Goal: Task Accomplishment & Management: Use online tool/utility

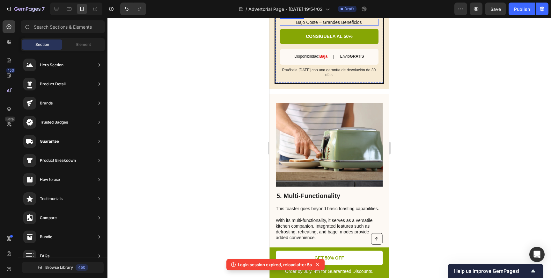
scroll to position [1176, 0]
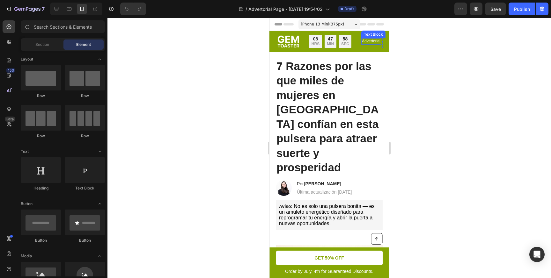
click at [367, 43] on p "Advertorial" at bounding box center [371, 41] width 18 height 5
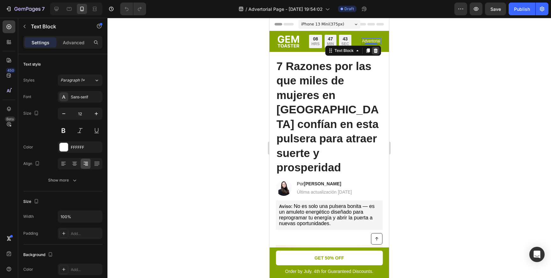
click at [377, 51] on icon at bounding box center [375, 50] width 4 height 4
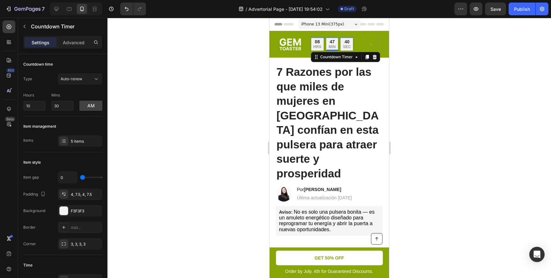
click at [318, 45] on p "HRS" at bounding box center [317, 47] width 8 height 5
click at [37, 106] on input "10" at bounding box center [34, 106] width 22 height 10
type input "1"
click at [163, 98] on div at bounding box center [328, 148] width 443 height 260
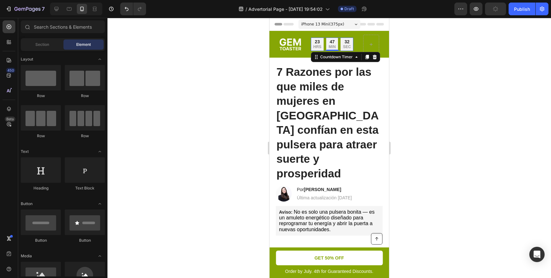
click at [329, 46] on p "MIN" at bounding box center [332, 47] width 7 height 5
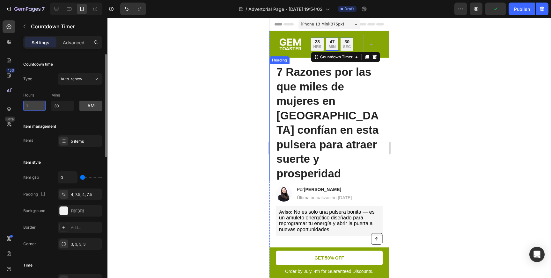
click at [40, 106] on input "1" at bounding box center [34, 106] width 22 height 10
type input "1"
click at [182, 72] on div at bounding box center [328, 148] width 443 height 260
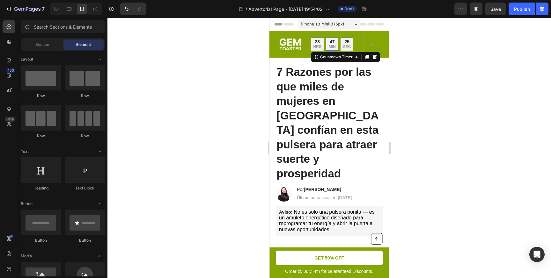
click at [333, 42] on div "47" at bounding box center [332, 42] width 7 height 6
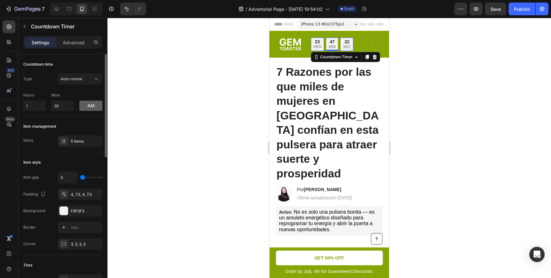
click at [91, 105] on button "am" at bounding box center [90, 106] width 23 height 10
click at [91, 105] on button "pm" at bounding box center [90, 106] width 23 height 10
click at [91, 105] on button "am" at bounding box center [90, 106] width 23 height 10
click at [91, 107] on button "pm" at bounding box center [90, 106] width 23 height 10
click at [36, 105] on input "1" at bounding box center [34, 106] width 22 height 10
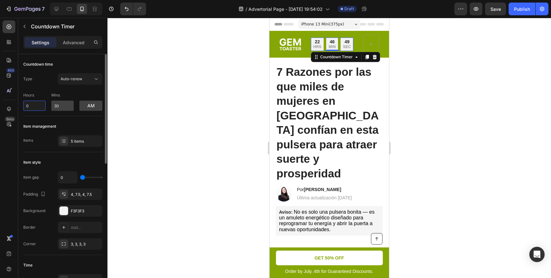
type input "0"
click at [65, 106] on input "30" at bounding box center [62, 106] width 22 height 10
type input "3"
type input "0"
click at [170, 89] on div at bounding box center [328, 148] width 443 height 260
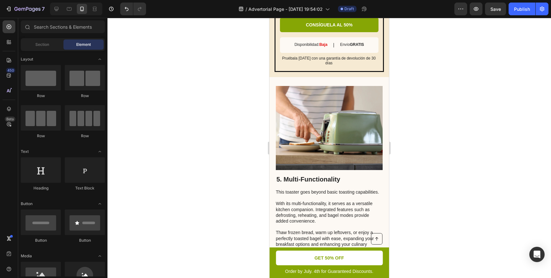
scroll to position [1189, 0]
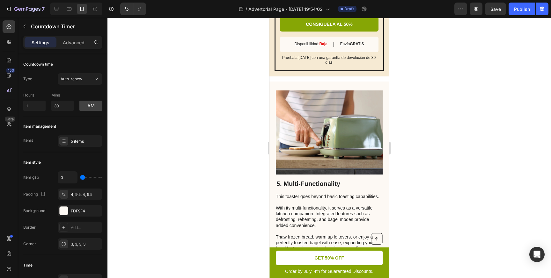
click at [30, 106] on input "1" at bounding box center [34, 106] width 22 height 10
type input "0"
drag, startPoint x: 68, startPoint y: 103, endPoint x: 45, endPoint y: 103, distance: 23.3
click at [62, 103] on input "30" at bounding box center [62, 106] width 22 height 10
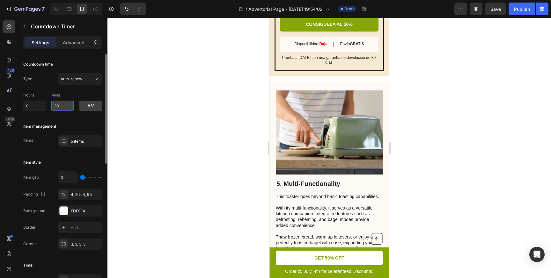
drag, startPoint x: 60, startPoint y: 106, endPoint x: 56, endPoint y: 106, distance: 4.5
click at [56, 106] on input "30" at bounding box center [62, 106] width 22 height 10
type input "3"
type input "0"
click at [156, 109] on div at bounding box center [328, 148] width 443 height 260
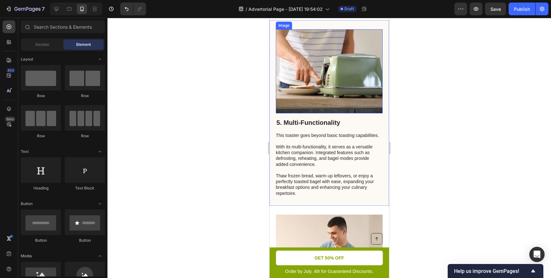
scroll to position [1209, 0]
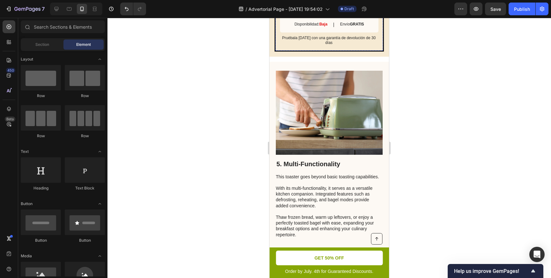
click at [293, 12] on link "CONSÍGUELA AL 50%" at bounding box center [329, 4] width 99 height 15
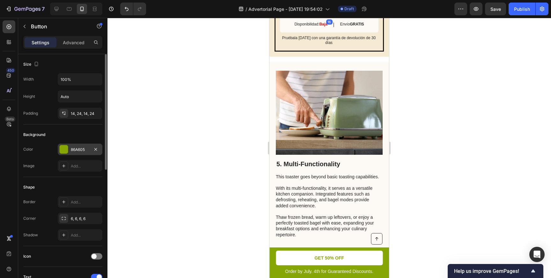
click at [63, 150] on div at bounding box center [64, 149] width 8 height 8
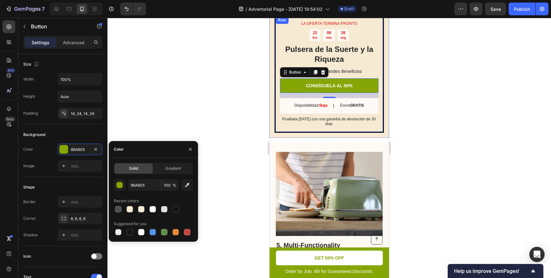
scroll to position [1126, 0]
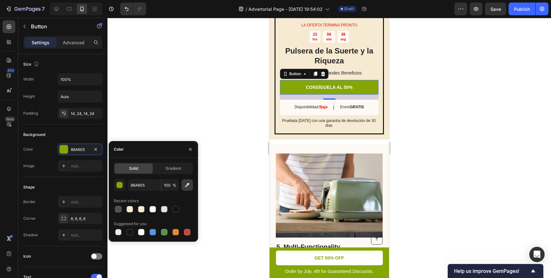
click at [188, 187] on icon "button" at bounding box center [187, 185] width 6 height 6
type input "A0BA98"
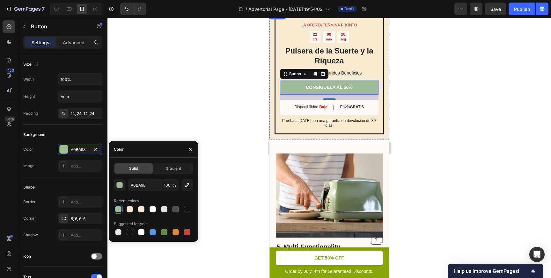
click at [443, 124] on div at bounding box center [328, 148] width 443 height 260
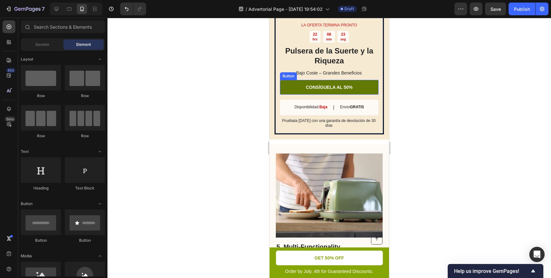
click at [299, 95] on link "CONSÍGUELA AL 50%" at bounding box center [329, 87] width 99 height 15
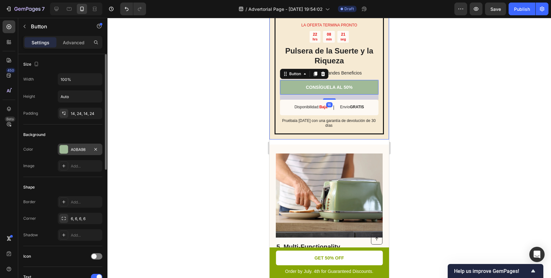
click at [65, 152] on div at bounding box center [64, 149] width 8 height 8
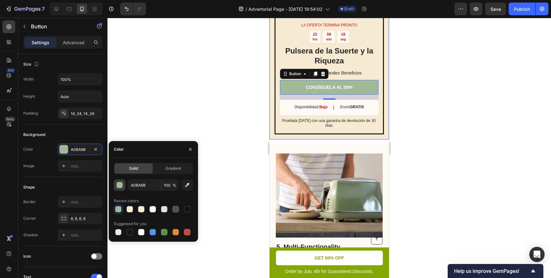
click at [119, 188] on div "button" at bounding box center [120, 185] width 6 height 6
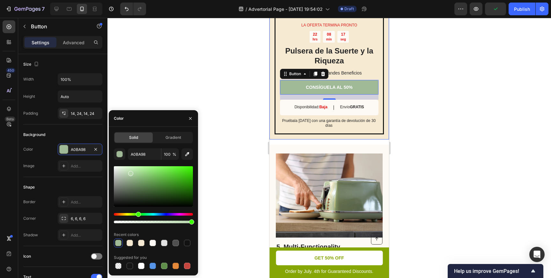
click at [130, 172] on div at bounding box center [153, 186] width 79 height 40
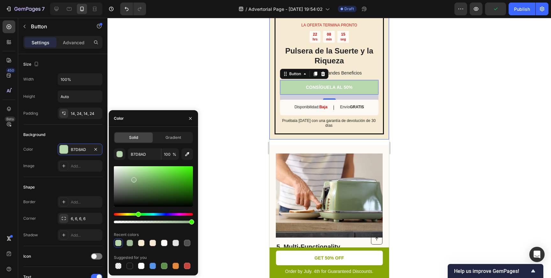
click at [133, 179] on div at bounding box center [153, 186] width 79 height 40
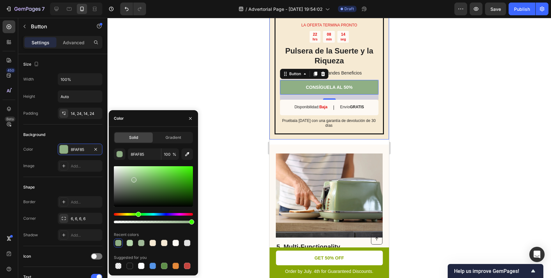
click at [141, 176] on div at bounding box center [153, 186] width 79 height 40
type input "8FC17F"
click at [226, 174] on div at bounding box center [328, 148] width 443 height 260
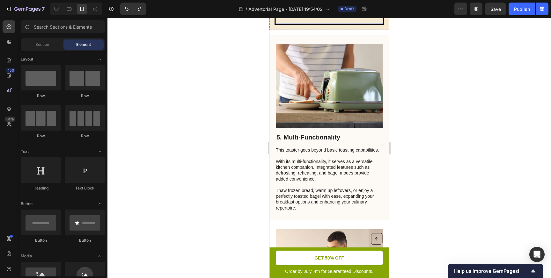
scroll to position [1143, 0]
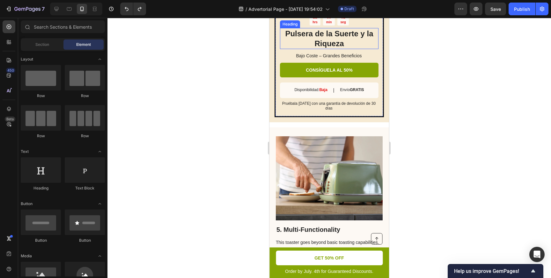
click at [357, 49] on h2 "Pulsera de la Suerte y la Riqueza" at bounding box center [329, 38] width 99 height 21
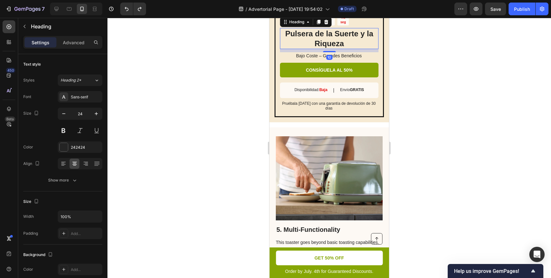
click at [360, 49] on h2 "Pulsera de la Suerte y la Riqueza" at bounding box center [329, 38] width 99 height 21
click at [335, 48] on p "Pulsera de la Suerte y la Riqueza" at bounding box center [329, 39] width 97 height 20
click at [359, 48] on p "Pulsera de la Suerte y la Riqueza" at bounding box center [329, 39] width 97 height 20
click at [362, 48] on p "Pulsera de la Suerte y la Riqueza" at bounding box center [329, 39] width 97 height 20
click at [405, 131] on div at bounding box center [328, 148] width 443 height 260
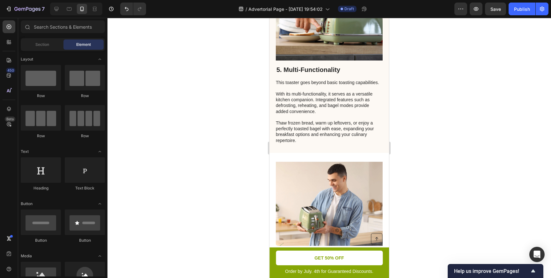
scroll to position [1351, 0]
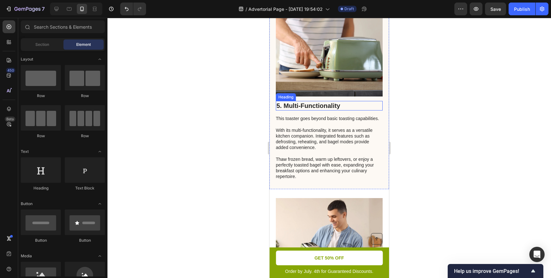
click at [296, 105] on h2 "5. Multi-Functionality" at bounding box center [329, 106] width 107 height 10
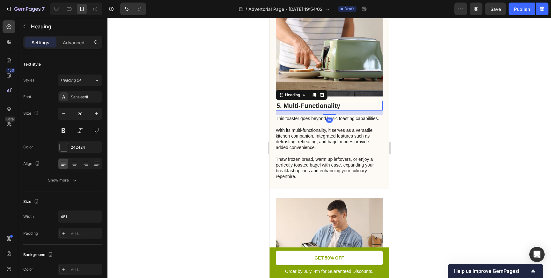
click at [291, 105] on h2 "5. Multi-Functionality" at bounding box center [329, 106] width 107 height 10
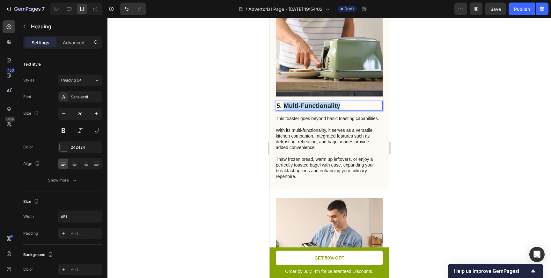
drag, startPoint x: 284, startPoint y: 105, endPoint x: 344, endPoint y: 104, distance: 60.3
click at [344, 104] on p "5. Multi-Functionality" at bounding box center [329, 106] width 106 height 8
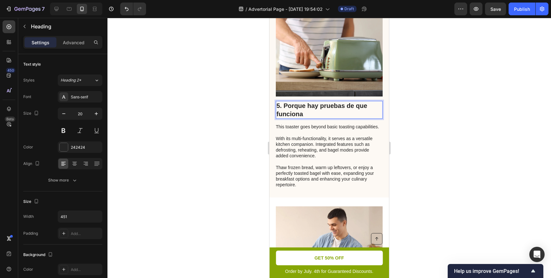
click at [458, 112] on div at bounding box center [328, 148] width 443 height 260
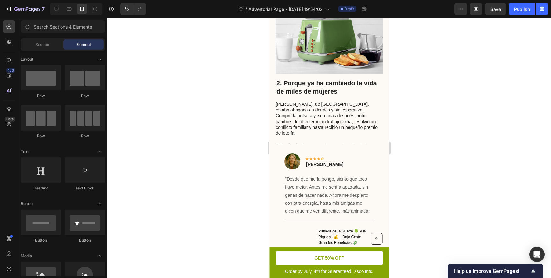
scroll to position [448, 0]
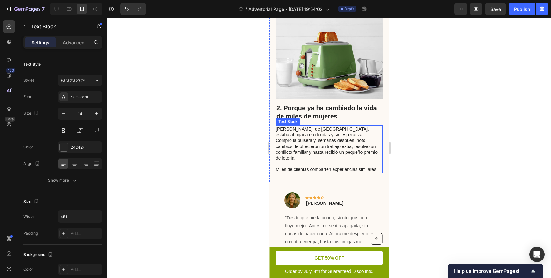
click at [378, 167] on p "Miles de clientas comparten experiencias similares:" at bounding box center [329, 170] width 106 height 6
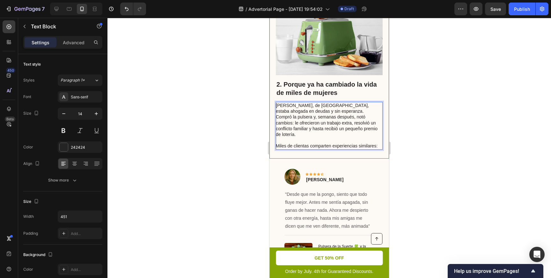
scroll to position [472, 0]
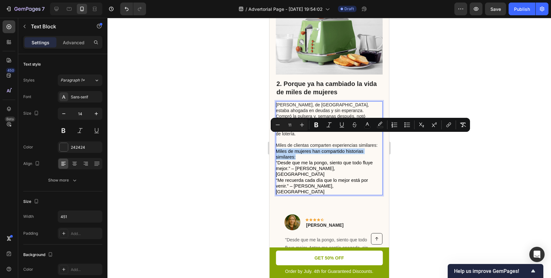
drag, startPoint x: 277, startPoint y: 137, endPoint x: 296, endPoint y: 142, distance: 19.0
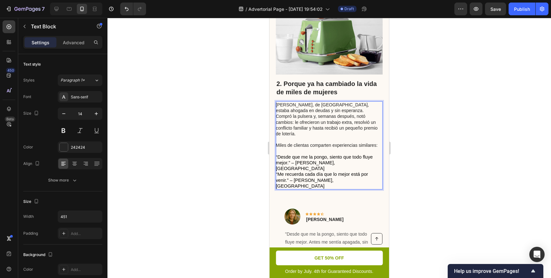
click at [327, 154] on p "“Desde que me la pongo, siento que todo fluye mejor.” – [PERSON_NAME], [GEOGRAP…" at bounding box center [329, 163] width 106 height 18
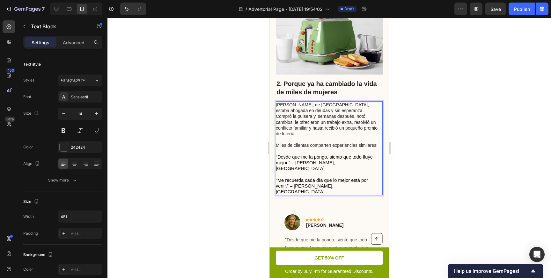
click at [434, 129] on div at bounding box center [328, 148] width 443 height 260
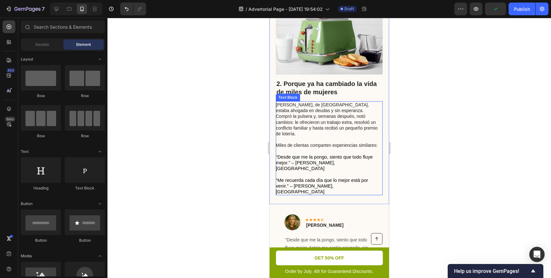
click at [311, 155] on span "“Desde que me la pongo, siento que todo fluye mejor.” – [PERSON_NAME], [GEOGRAP…" at bounding box center [324, 163] width 97 height 17
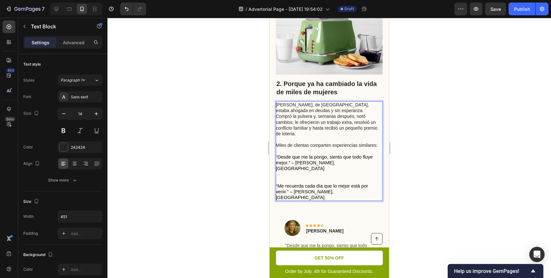
click at [306, 155] on span "“Desde que me la pongo, siento que todo fluye mejor.” – [PERSON_NAME], [GEOGRAP…" at bounding box center [324, 163] width 97 height 17
click at [310, 184] on span "“Me recuerda cada día que lo mejor está por venir.” – [PERSON_NAME], [GEOGRAPHI…" at bounding box center [322, 192] width 92 height 17
click at [416, 170] on div at bounding box center [328, 148] width 443 height 260
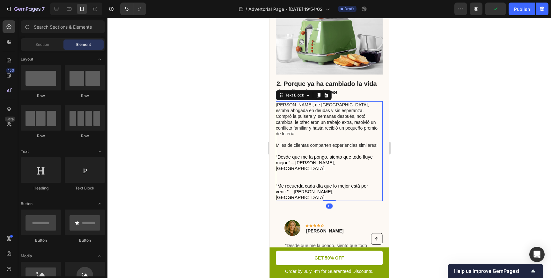
click at [305, 172] on p "Rich Text Editor. Editing area: main" at bounding box center [329, 177] width 106 height 11
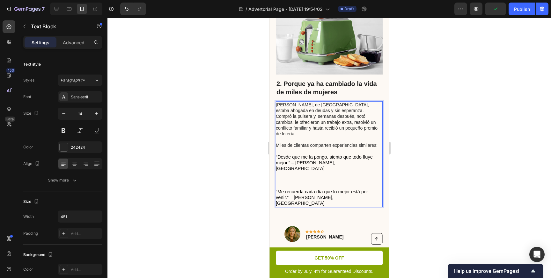
click at [302, 172] on p "⁠⁠⁠⁠⁠⁠⁠" at bounding box center [329, 181] width 106 height 18
click at [300, 172] on p "⁠⁠⁠⁠⁠⁠⁠" at bounding box center [329, 181] width 106 height 18
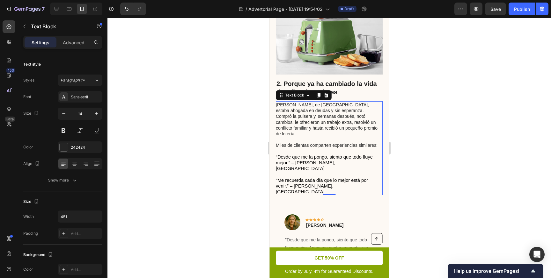
click at [419, 171] on div at bounding box center [328, 148] width 443 height 260
click at [276, 155] on span "“Desde que me la pongo, siento que todo fluye mejor.” – [PERSON_NAME], [GEOGRAP…" at bounding box center [324, 163] width 97 height 17
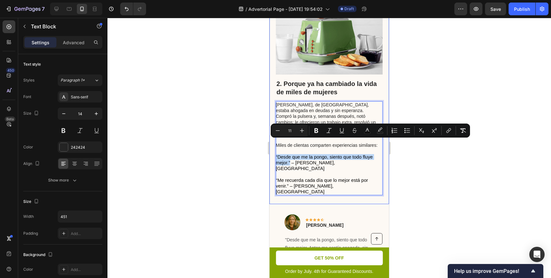
drag, startPoint x: 289, startPoint y: 149, endPoint x: 273, endPoint y: 142, distance: 17.9
click at [327, 131] on icon "Editor contextual toolbar" at bounding box center [329, 131] width 6 height 6
click at [295, 172] on div "2. Porque ya ha cambiado la vida de miles de mujeres Heading [PERSON_NAME], de …" at bounding box center [329, 93] width 120 height 223
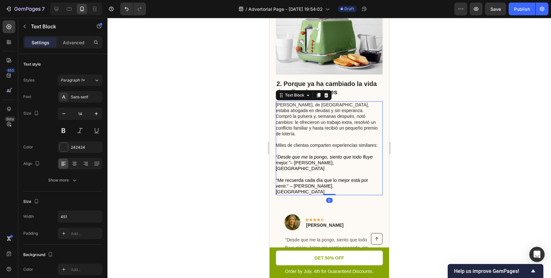
click at [289, 178] on span "“Me recuerda cada día que lo mejor está por venir.” – [PERSON_NAME], [GEOGRAPHI…" at bounding box center [322, 186] width 92 height 17
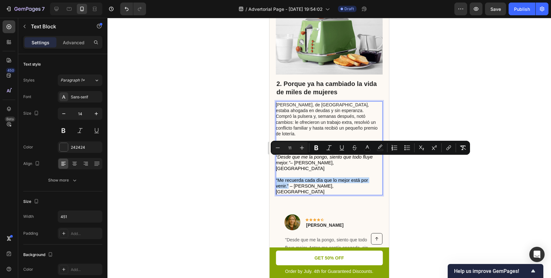
drag, startPoint x: 288, startPoint y: 165, endPoint x: 276, endPoint y: 160, distance: 13.0
click at [326, 148] on icon "Editor contextual toolbar" at bounding box center [329, 148] width 6 height 6
click at [421, 171] on div at bounding box center [328, 148] width 443 height 260
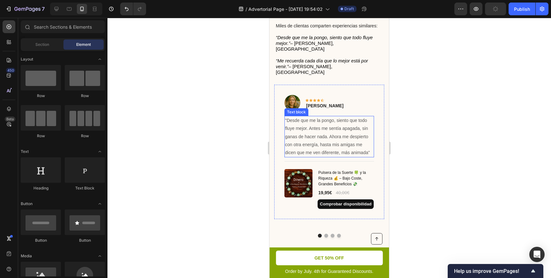
scroll to position [580, 0]
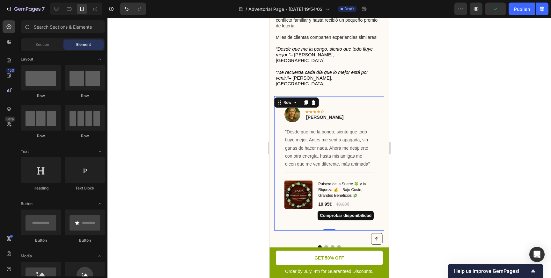
click at [362, 96] on div "Image Icon Icon Icon Icon Icon Row [PERSON_NAME] Text block Row "Desde que me l…" at bounding box center [329, 163] width 110 height 135
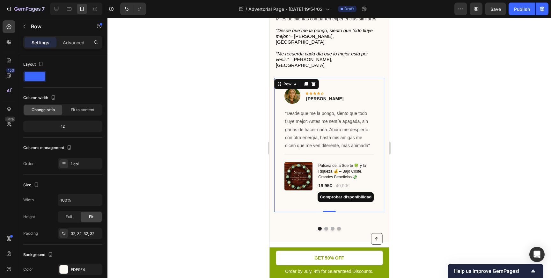
scroll to position [612, 0]
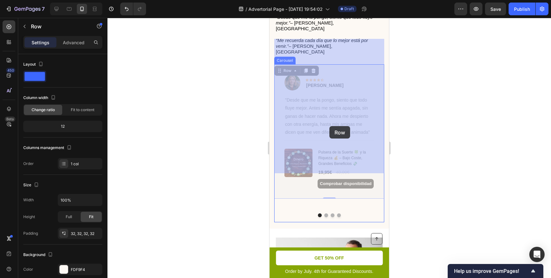
drag, startPoint x: 351, startPoint y: 42, endPoint x: 329, endPoint y: 126, distance: 87.1
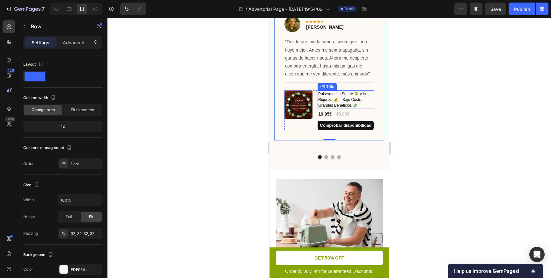
scroll to position [648, 0]
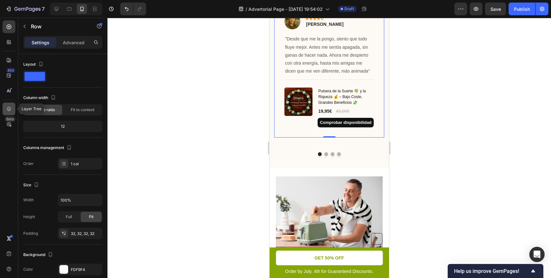
click at [13, 109] on div at bounding box center [9, 109] width 13 height 13
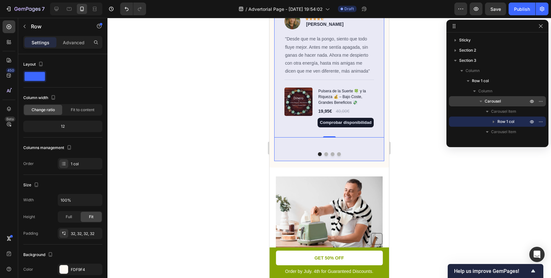
click at [483, 101] on icon "button" at bounding box center [481, 101] width 6 height 6
click at [491, 101] on span "Carousel" at bounding box center [493, 101] width 16 height 6
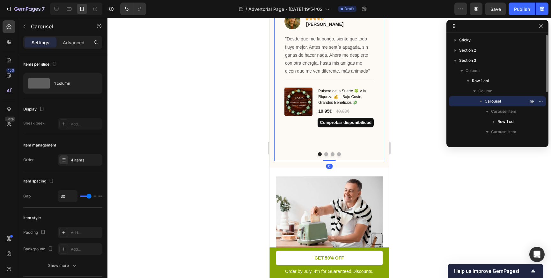
click at [482, 103] on icon "button" at bounding box center [481, 101] width 6 height 6
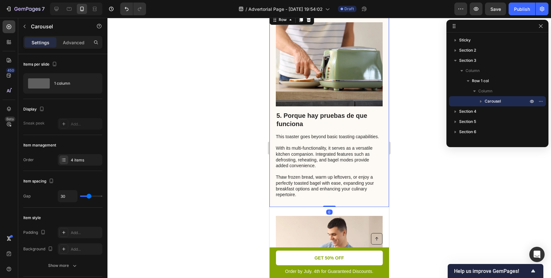
scroll to position [58, 0]
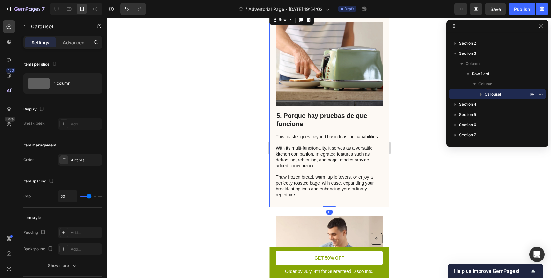
click at [383, 113] on div "5. Porque hay pruebas de que funciona Heading This toaster goes beyond basic to…" at bounding box center [329, 110] width 120 height 194
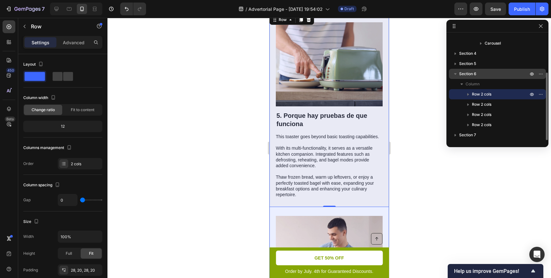
click at [458, 74] on icon "button" at bounding box center [455, 74] width 6 height 6
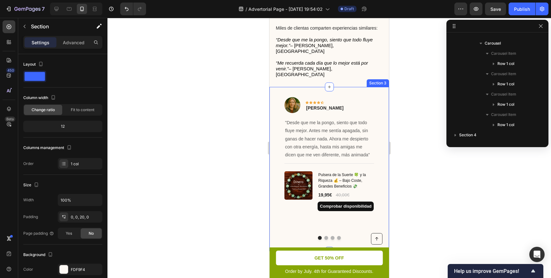
scroll to position [0, 0]
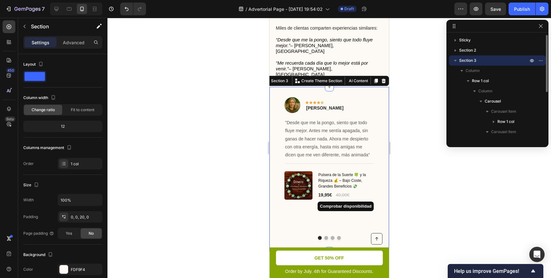
click at [386, 87] on div "Image Icon Icon Icon Icon Icon Row [PERSON_NAME] Text block Row "Desde que me l…" at bounding box center [329, 169] width 120 height 165
click at [457, 62] on icon "button" at bounding box center [455, 60] width 6 height 6
drag, startPoint x: 464, startPoint y: 60, endPoint x: 466, endPoint y: 96, distance: 35.8
click at [466, 96] on div "Sticky Section 2 Section 3 Section 4 Section 5 Section 6 Section 7" at bounding box center [497, 87] width 102 height 105
drag, startPoint x: 472, startPoint y: 58, endPoint x: 476, endPoint y: 59, distance: 4.6
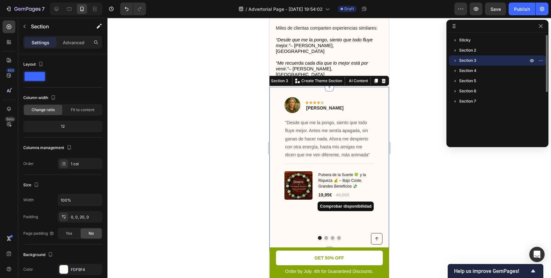
click at [476, 59] on p "Section 3" at bounding box center [494, 60] width 70 height 6
drag, startPoint x: 476, startPoint y: 59, endPoint x: 487, endPoint y: 59, distance: 11.2
click at [487, 59] on p "Section 3" at bounding box center [494, 60] width 70 height 6
click at [545, 57] on div "Sticky Section 2 Section 3 Section 4 Section 5 Section 6 Section 7" at bounding box center [497, 87] width 102 height 105
click at [543, 59] on button "button" at bounding box center [541, 61] width 8 height 8
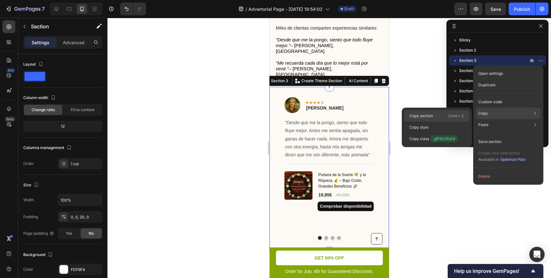
click at [447, 114] on div "Copy section Cmd + C" at bounding box center [436, 115] width 65 height 11
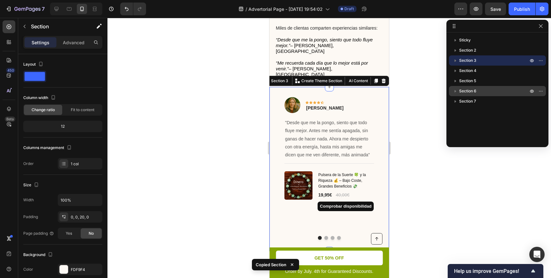
click at [484, 88] on p "Section 6" at bounding box center [494, 91] width 70 height 6
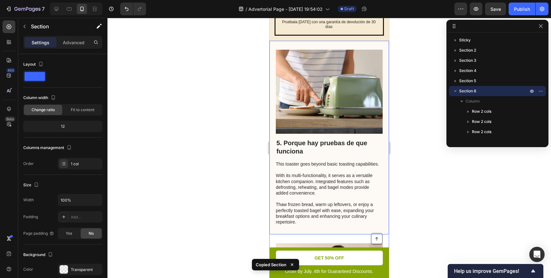
scroll to position [1392, 0]
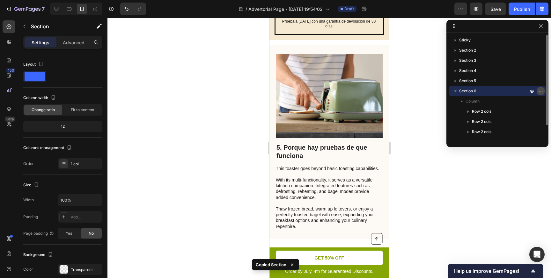
click at [541, 91] on icon "button" at bounding box center [540, 91] width 5 height 5
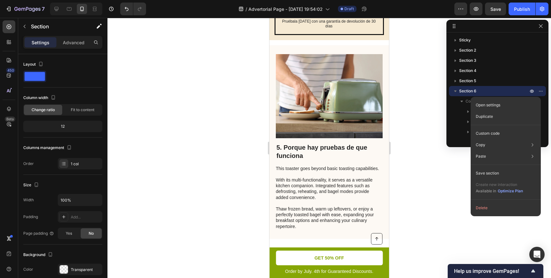
click at [425, 108] on div at bounding box center [328, 148] width 443 height 260
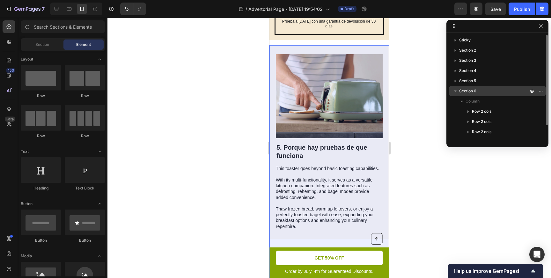
click at [456, 93] on icon "button" at bounding box center [455, 91] width 6 height 6
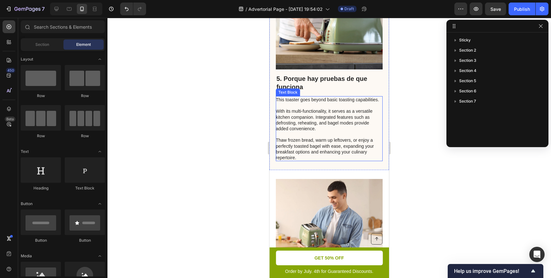
scroll to position [1476, 0]
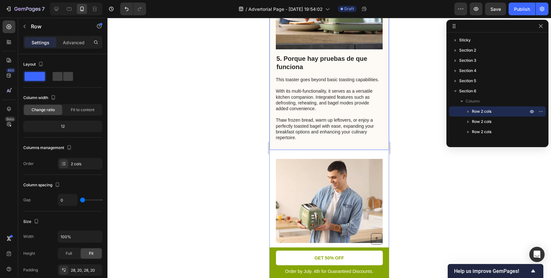
click at [377, 145] on div "5. Porque hay pruebas de que funciona Heading This toaster goes beyond basic to…" at bounding box center [329, 53] width 120 height 194
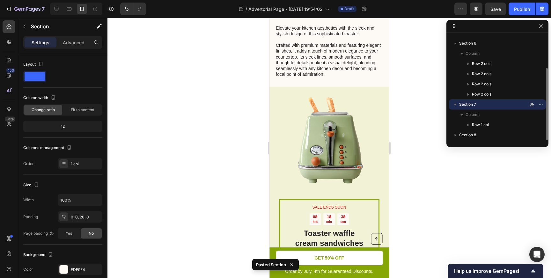
scroll to position [2185, 0]
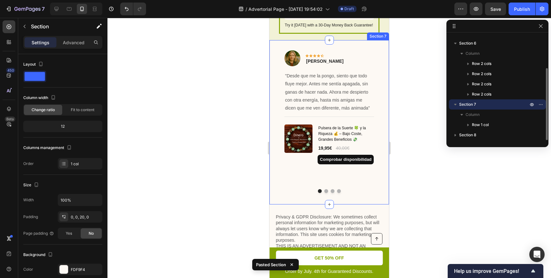
click at [456, 104] on icon "button" at bounding box center [455, 105] width 3 height 2
drag, startPoint x: 460, startPoint y: 105, endPoint x: 457, endPoint y: 67, distance: 38.0
click at [457, 67] on div "Sticky Section 2 Section 3 Section 4 Section 5 Section 6 Column Row 2 cols Row …" at bounding box center [497, 87] width 102 height 105
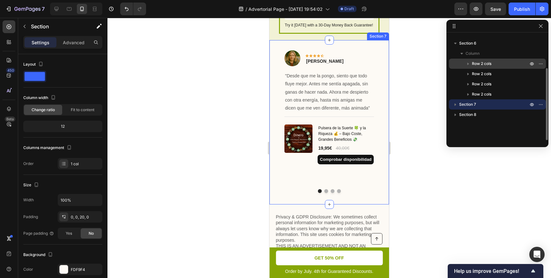
drag, startPoint x: 461, startPoint y: 104, endPoint x: 468, endPoint y: 67, distance: 37.6
click at [468, 67] on div "Sticky Section 2 Section 3 Section 4 Section 5 Section 6 Column Row 2 cols Row …" at bounding box center [497, 87] width 102 height 105
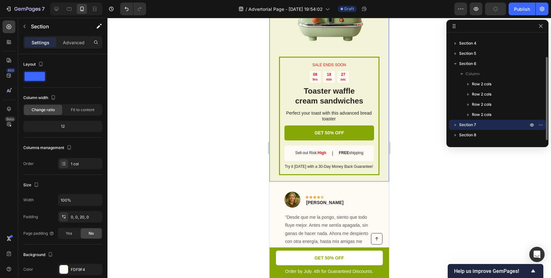
scroll to position [2087, 0]
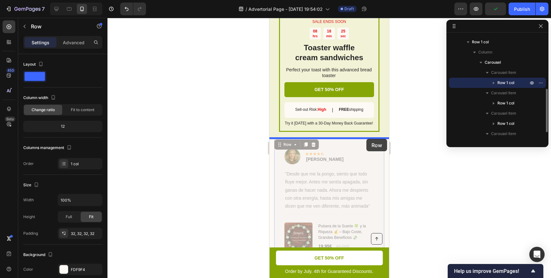
drag, startPoint x: 366, startPoint y: 143, endPoint x: 366, endPoint y: 139, distance: 4.1
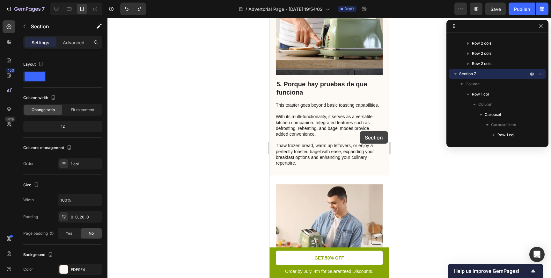
scroll to position [1435, 0]
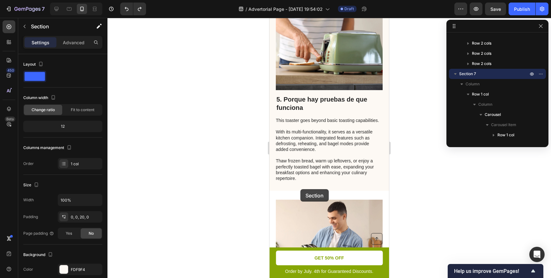
drag, startPoint x: 386, startPoint y: 145, endPoint x: 300, endPoint y: 189, distance: 97.1
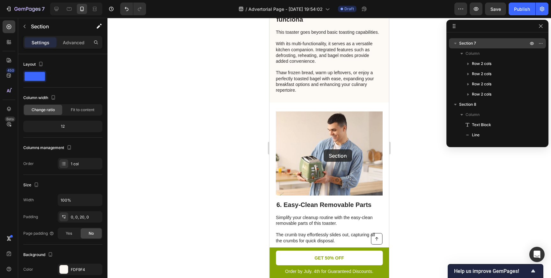
scroll to position [1695, 0]
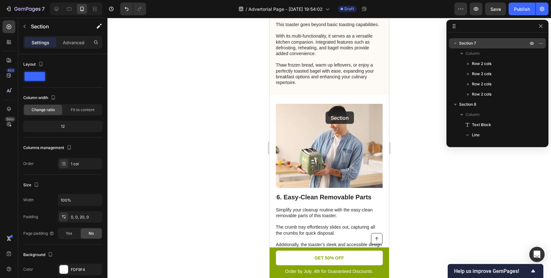
drag, startPoint x: 386, startPoint y: 44, endPoint x: 326, endPoint y: 111, distance: 89.6
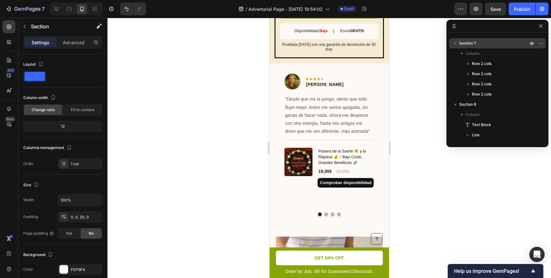
scroll to position [1396, 0]
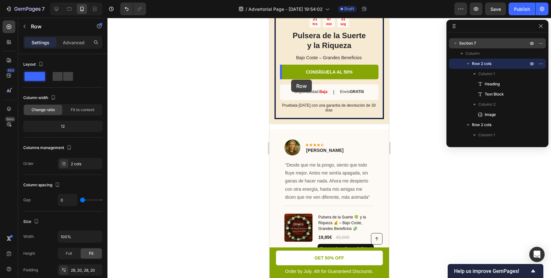
scroll to position [1306, 0]
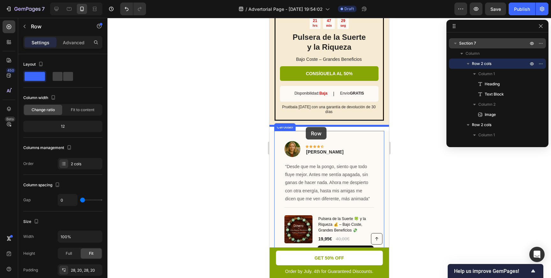
drag, startPoint x: 372, startPoint y: 203, endPoint x: 306, endPoint y: 127, distance: 100.6
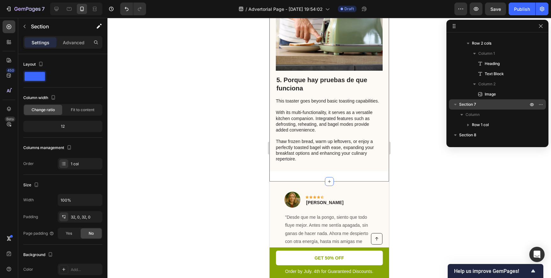
scroll to position [8, 0]
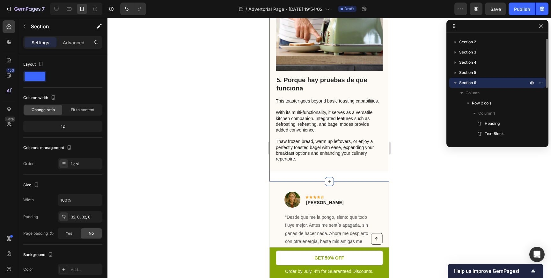
click at [337, 176] on div "5. Porque hay pruebas de que funciona Heading This toaster goes beyond basic to…" at bounding box center [329, 74] width 120 height 214
click at [78, 218] on div "32, 0, 32, 0" at bounding box center [80, 218] width 18 height 6
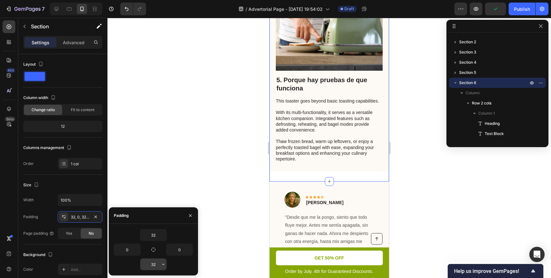
click at [156, 266] on input "32" at bounding box center [153, 264] width 26 height 11
type input "0"
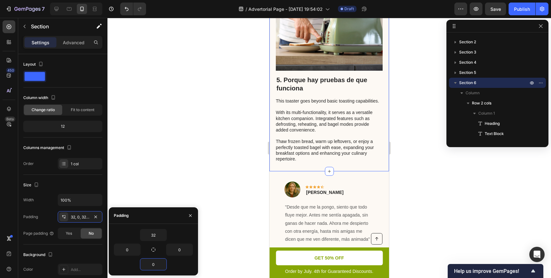
click at [243, 210] on div at bounding box center [328, 148] width 443 height 260
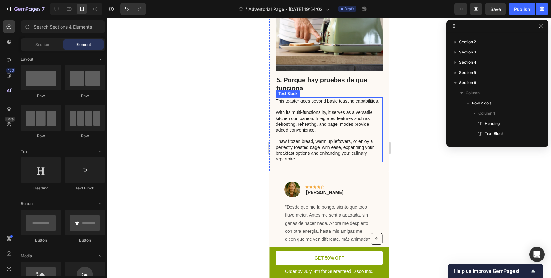
click at [321, 141] on p "This toaster goes beyond basic toasting capabilities. With its multi-functional…" at bounding box center [329, 130] width 106 height 64
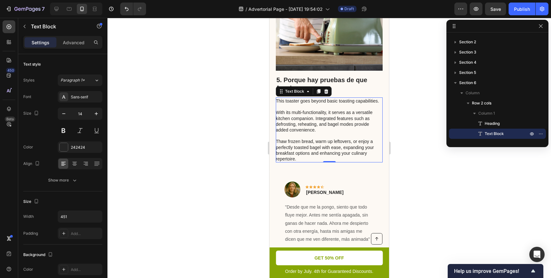
click at [304, 157] on p "This toaster goes beyond basic toasting capabilities. With its multi-functional…" at bounding box center [329, 130] width 106 height 64
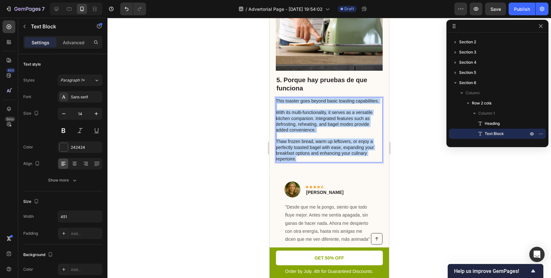
drag, startPoint x: 304, startPoint y: 157, endPoint x: 276, endPoint y: 101, distance: 62.6
click at [276, 101] on p "This toaster goes beyond basic toasting capabilities. With its multi-functional…" at bounding box center [329, 130] width 106 height 64
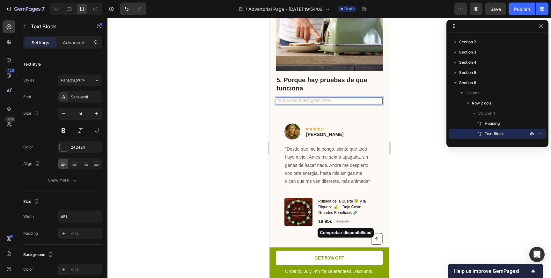
click at [289, 101] on div "Rich Text Editor. Editing area: main" at bounding box center [329, 101] width 107 height 7
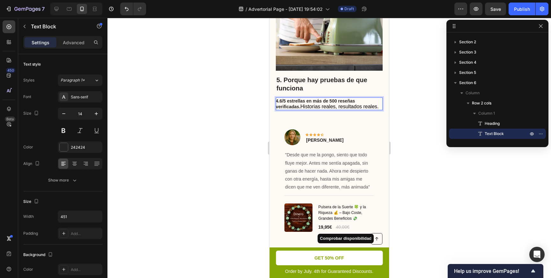
click at [281, 100] on strong "4.6/5 estrellas en más de 500 reseñas verificadas." at bounding box center [315, 104] width 79 height 11
click at [417, 110] on div at bounding box center [328, 148] width 443 height 260
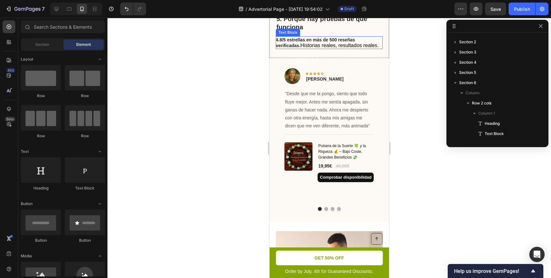
scroll to position [1534, 0]
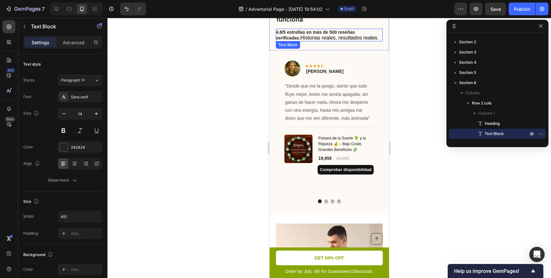
click at [366, 40] on p "4.8/5 estrellas en más de 500 reseñas verificadas. Historias reales, resultados…" at bounding box center [329, 34] width 106 height 11
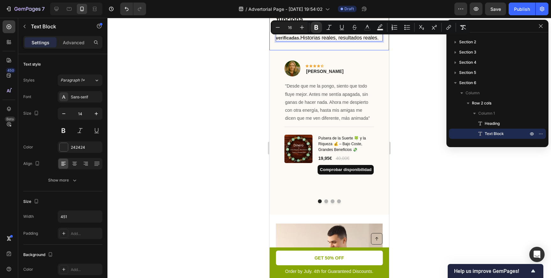
drag, startPoint x: 360, startPoint y: 39, endPoint x: 275, endPoint y: 33, distance: 85.3
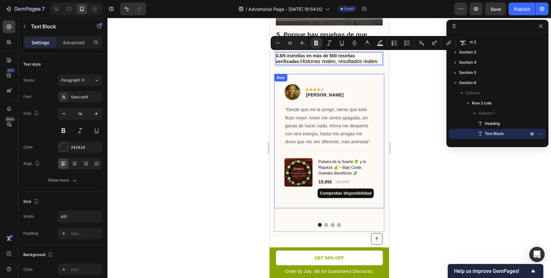
scroll to position [1505, 0]
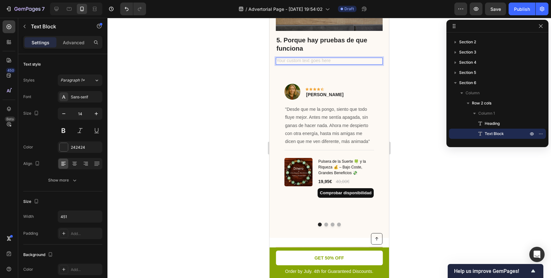
click at [230, 85] on div at bounding box center [328, 148] width 443 height 260
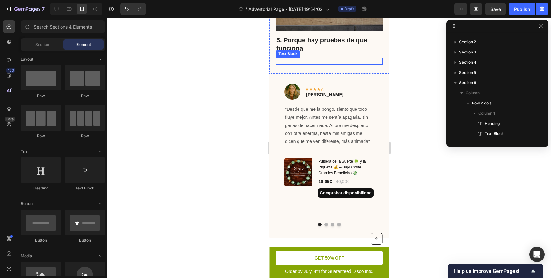
click at [292, 62] on p "Rich Text Editor. Editing area: main" at bounding box center [329, 61] width 106 height 6
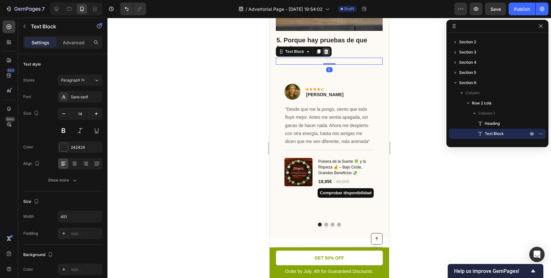
click at [327, 53] on icon at bounding box center [326, 51] width 4 height 4
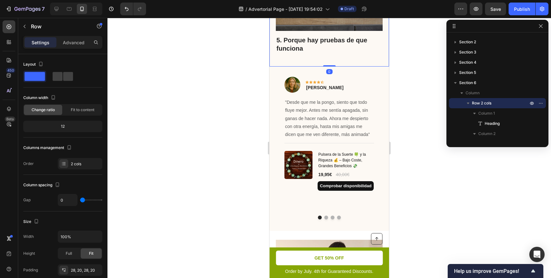
click at [311, 63] on div "5. Porque hay pruebas de que funciona Heading Image Row 0" at bounding box center [329, 2] width 120 height 129
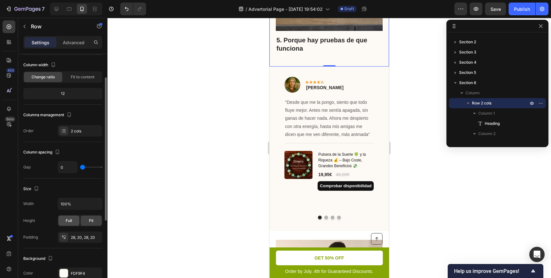
scroll to position [40, 0]
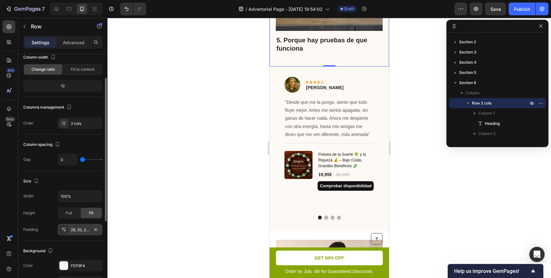
click at [80, 231] on div "28, 20, 28, 20" at bounding box center [80, 230] width 18 height 6
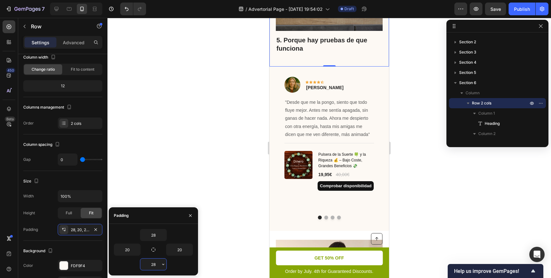
click at [158, 268] on input "28" at bounding box center [153, 264] width 26 height 11
type input "0"
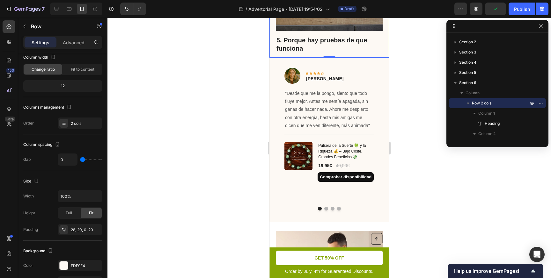
click at [210, 193] on div at bounding box center [328, 148] width 443 height 260
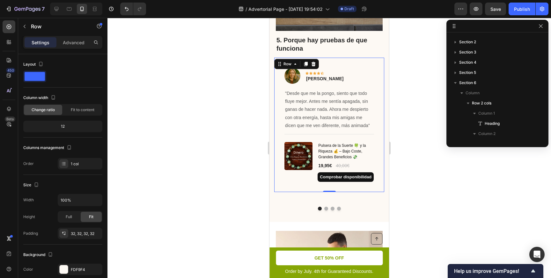
click at [332, 64] on div "Image Icon Icon Icon Icon Icon Row [PERSON_NAME] Text block Row "Desde que me l…" at bounding box center [329, 125] width 110 height 135
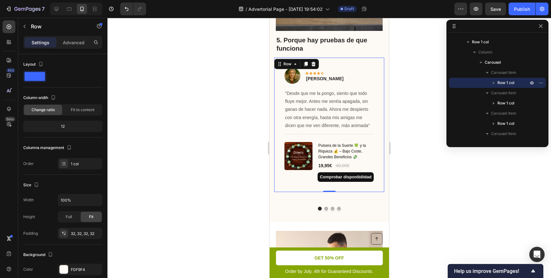
click at [220, 114] on div at bounding box center [328, 148] width 443 height 260
click at [329, 62] on div "Image Icon Icon Icon Icon Icon Row [PERSON_NAME] Text block Row "Desde que me l…" at bounding box center [329, 125] width 110 height 135
click at [84, 236] on div "32, 32, 32, 32" at bounding box center [80, 234] width 18 height 6
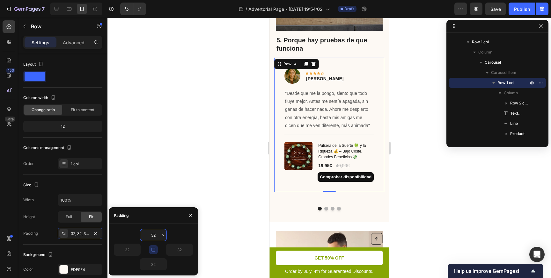
click at [155, 235] on input "32" at bounding box center [153, 235] width 26 height 11
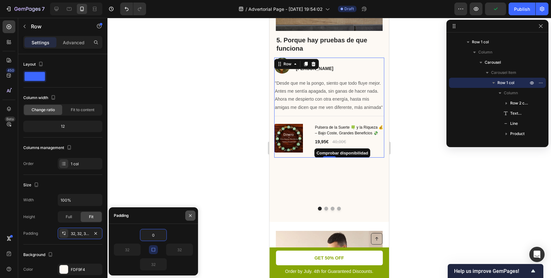
type input "0"
click at [191, 217] on icon "button" at bounding box center [190, 215] width 5 height 5
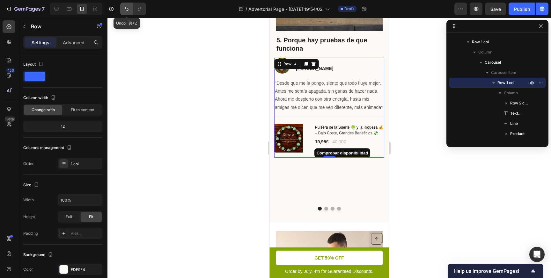
click at [128, 7] on icon "Undo/Redo" at bounding box center [126, 9] width 6 height 6
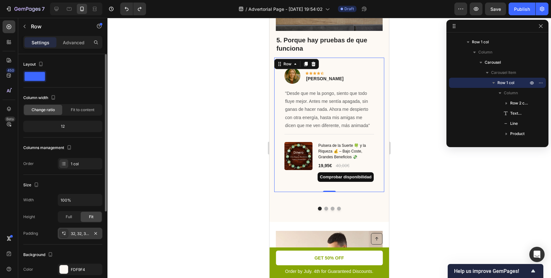
click at [76, 237] on div "32, 32, 32, 32" at bounding box center [80, 233] width 45 height 11
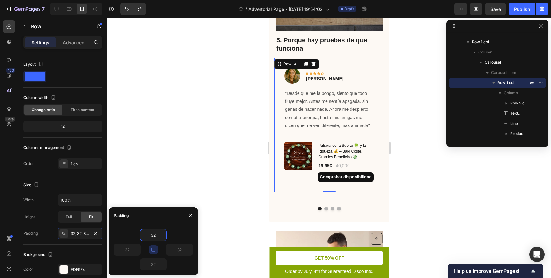
click at [156, 249] on icon "button" at bounding box center [153, 249] width 5 height 5
click at [153, 235] on input "32" at bounding box center [153, 235] width 26 height 11
drag, startPoint x: 155, startPoint y: 235, endPoint x: 142, endPoint y: 232, distance: 12.9
click at [142, 232] on input "32" at bounding box center [153, 235] width 26 height 11
type input "0"
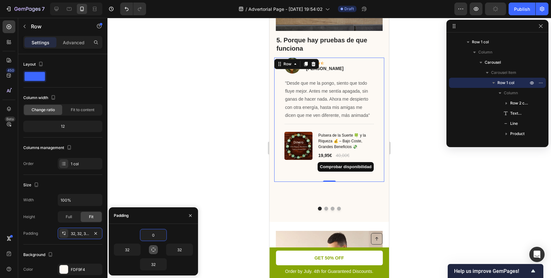
click at [190, 177] on div at bounding box center [328, 148] width 443 height 260
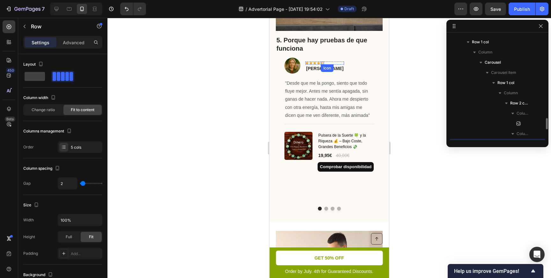
click at [320, 62] on div "Icon Icon Icon Icon Icon Row" at bounding box center [324, 63] width 39 height 3
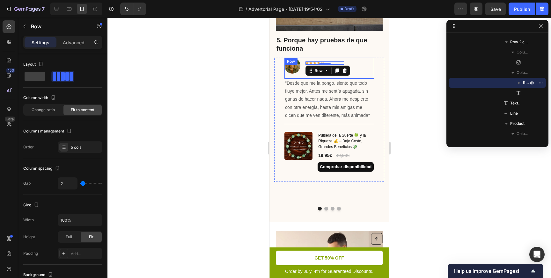
scroll to position [40, 0]
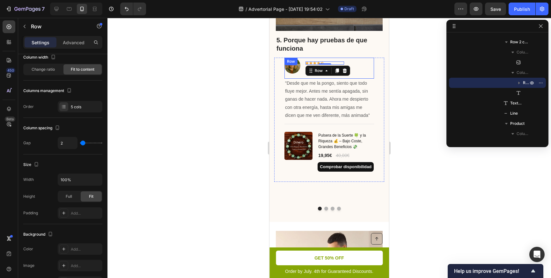
click at [302, 60] on div "Image Icon Icon Icon Icon Icon Row 0 [PERSON_NAME] Text block Row" at bounding box center [329, 68] width 90 height 21
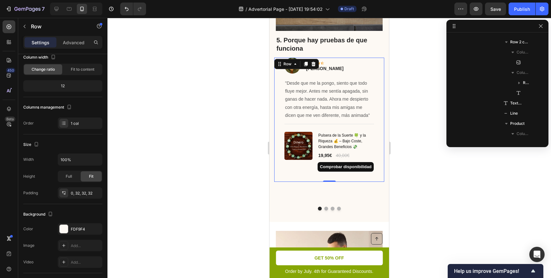
click at [282, 76] on div "Image Icon Icon Icon Icon Icon Row [PERSON_NAME] Text block Row "Desde que me l…" at bounding box center [329, 120] width 110 height 124
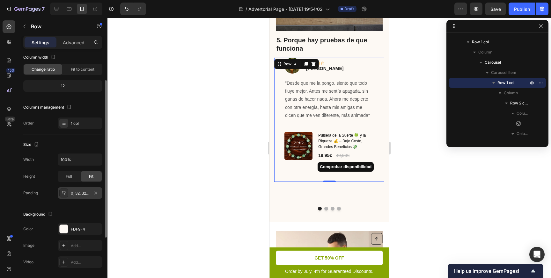
click at [86, 195] on div "0, 32, 32, 32" at bounding box center [80, 194] width 18 height 6
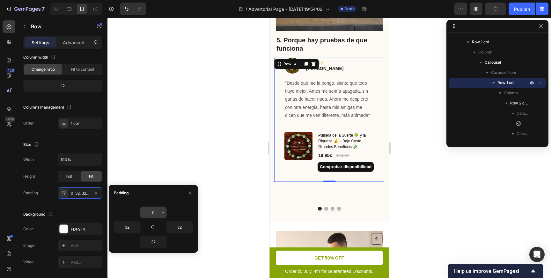
click at [156, 210] on input "0" at bounding box center [153, 212] width 26 height 11
type input "5"
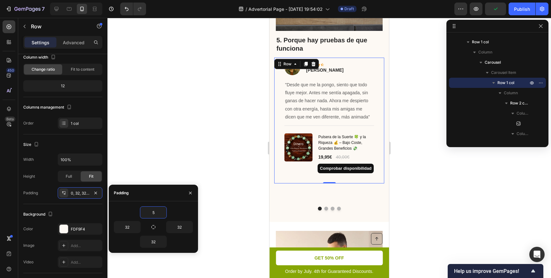
click at [201, 153] on div at bounding box center [328, 148] width 443 height 260
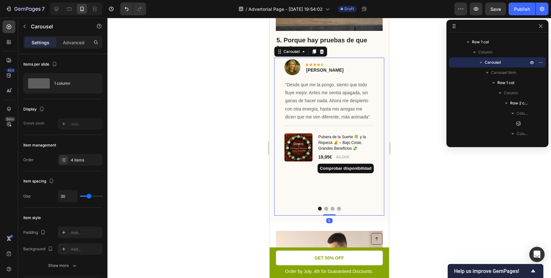
click at [326, 209] on button "Dot" at bounding box center [326, 209] width 4 height 4
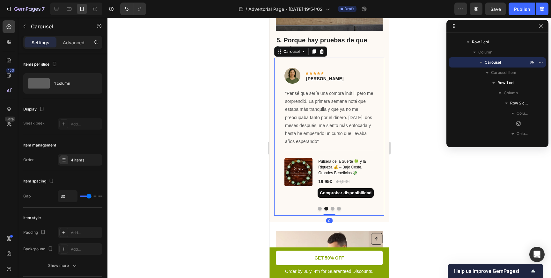
click at [319, 209] on button "Dot" at bounding box center [320, 209] width 4 height 4
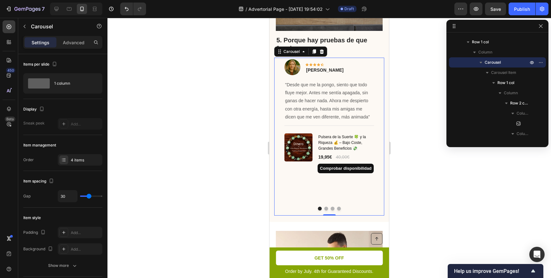
click at [326, 210] on button "Dot" at bounding box center [326, 209] width 4 height 4
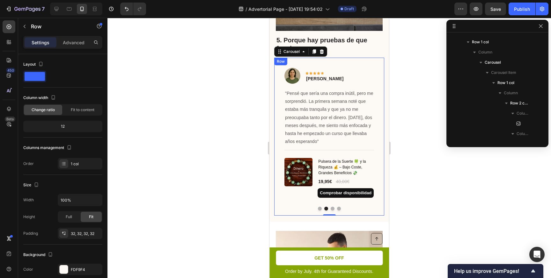
click at [331, 62] on div "Image Icon Icon Icon Icon Icon Row [PERSON_NAME] Text block Row "Pensé que serí…" at bounding box center [329, 137] width 110 height 158
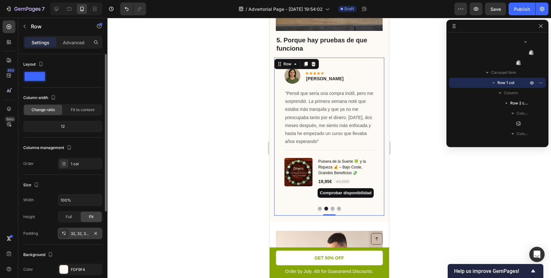
click at [77, 236] on div "32, 32, 32, 32" at bounding box center [80, 234] width 18 height 6
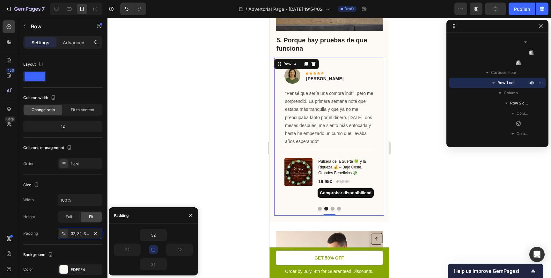
click at [153, 253] on button "button" at bounding box center [153, 249] width 9 height 9
click at [155, 233] on input "32" at bounding box center [153, 235] width 26 height 11
drag, startPoint x: 155, startPoint y: 235, endPoint x: 142, endPoint y: 235, distance: 13.4
click at [142, 235] on input "32" at bounding box center [153, 235] width 26 height 11
type input "5"
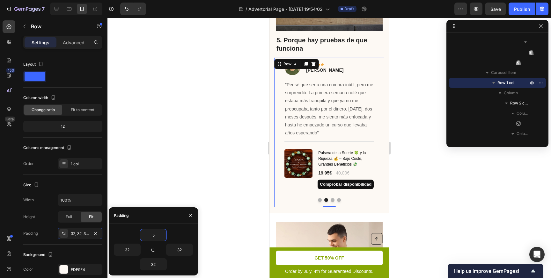
click at [211, 169] on div at bounding box center [328, 148] width 443 height 260
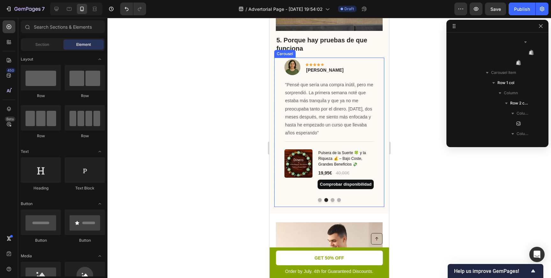
click at [332, 200] on button "Dot" at bounding box center [333, 200] width 4 height 4
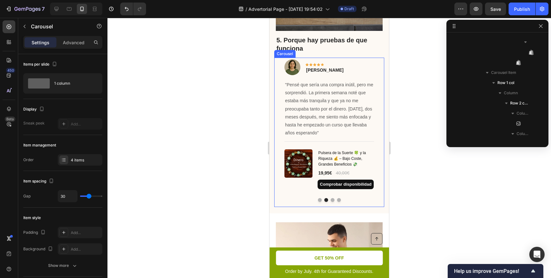
scroll to position [121, 0]
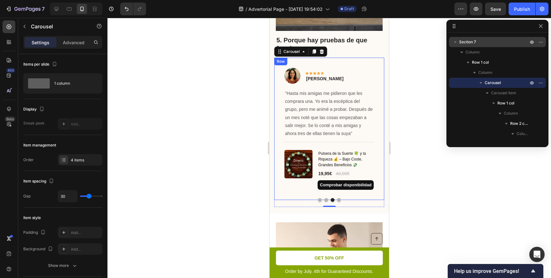
click at [327, 65] on div "Image Icon Icon Icon Icon Icon Row [PERSON_NAME] Text block Row "Hasta mis amig…" at bounding box center [329, 129] width 110 height 143
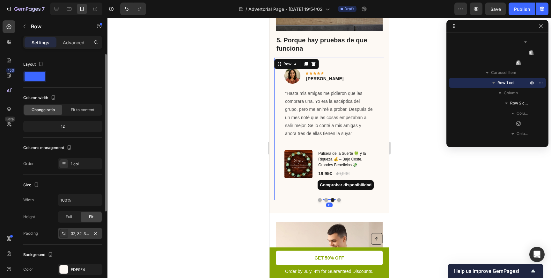
click at [89, 234] on div "32, 32, 32, 32" at bounding box center [80, 234] width 18 height 6
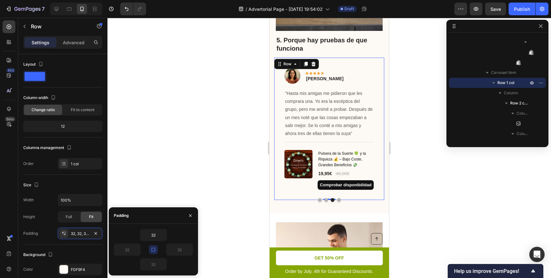
click at [151, 249] on icon "button" at bounding box center [153, 250] width 4 height 4
click at [158, 236] on input "32" at bounding box center [153, 235] width 26 height 11
type input "5"
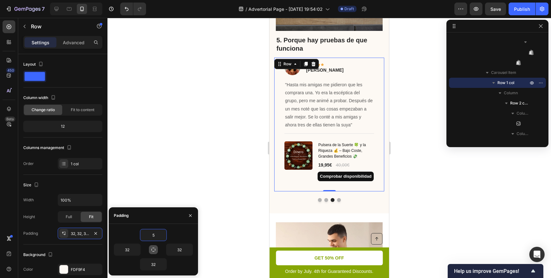
click at [225, 143] on div at bounding box center [328, 148] width 443 height 260
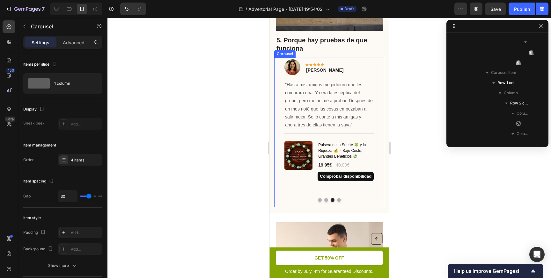
scroll to position [121, 0]
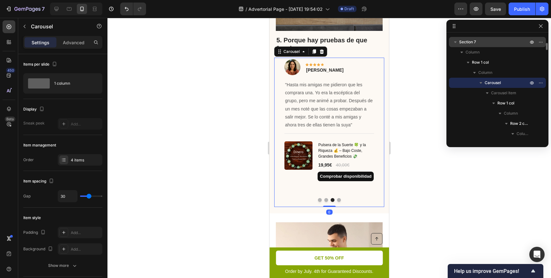
click at [339, 200] on button "Dot" at bounding box center [339, 200] width 4 height 4
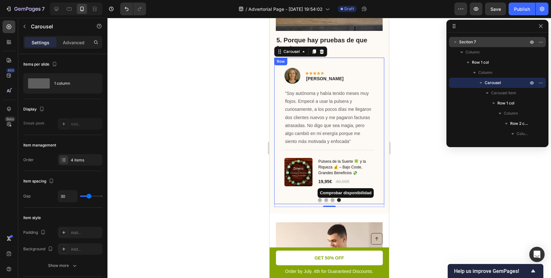
click at [319, 62] on div "Image Icon Icon Icon Icon Icon Row [PERSON_NAME] Text block Row "Soy autónoma y…" at bounding box center [329, 131] width 110 height 147
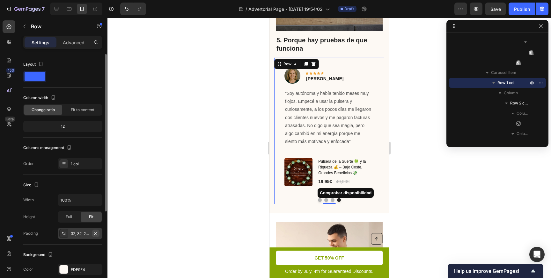
click at [97, 234] on icon "button" at bounding box center [95, 233] width 3 height 3
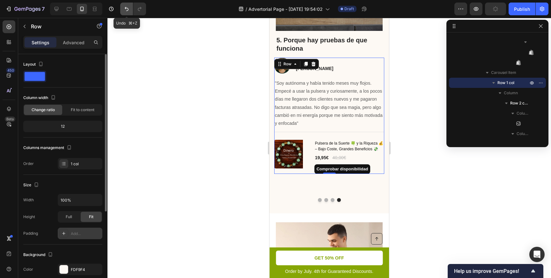
click at [129, 11] on icon "Undo/Redo" at bounding box center [126, 9] width 6 height 6
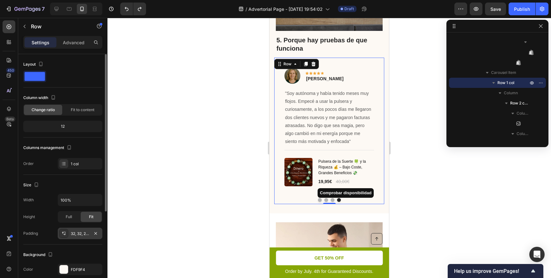
click at [79, 233] on div "32, 32, 20, 32" at bounding box center [80, 234] width 18 height 6
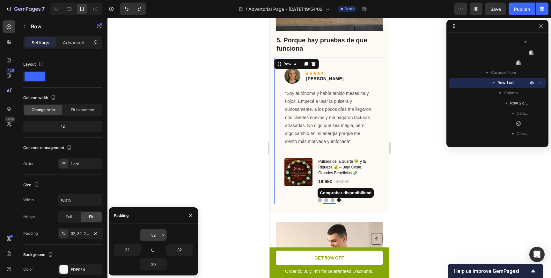
click at [154, 239] on input "32" at bounding box center [153, 235] width 26 height 11
type input "5"
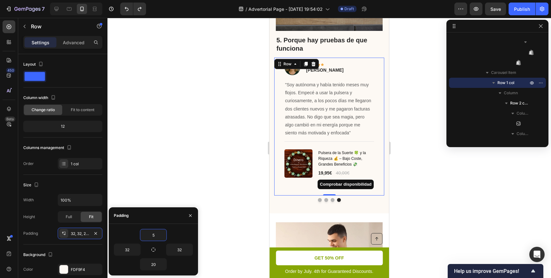
click at [244, 152] on div at bounding box center [328, 148] width 443 height 260
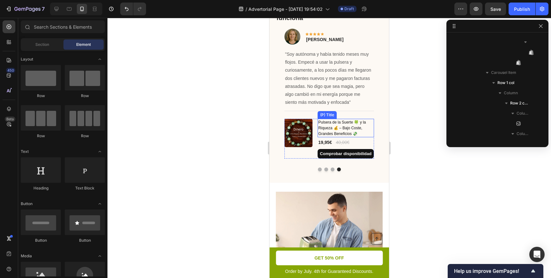
scroll to position [1544, 0]
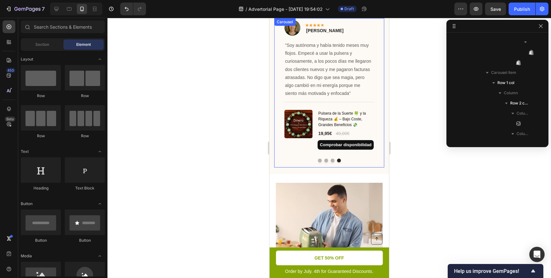
click at [321, 160] on button "Dot" at bounding box center [320, 161] width 4 height 4
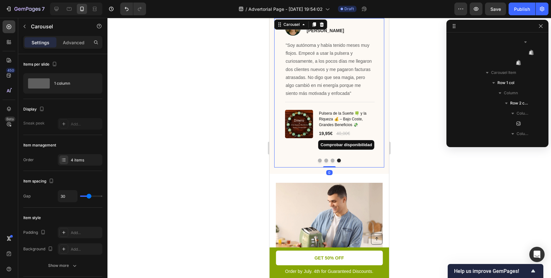
scroll to position [121, 0]
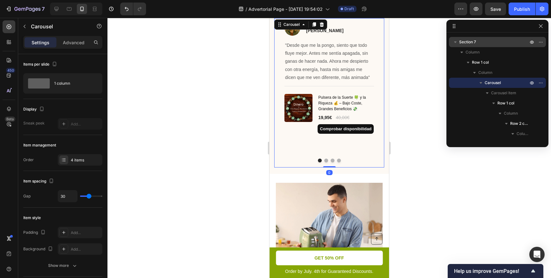
click at [326, 161] on button "Dot" at bounding box center [326, 161] width 4 height 4
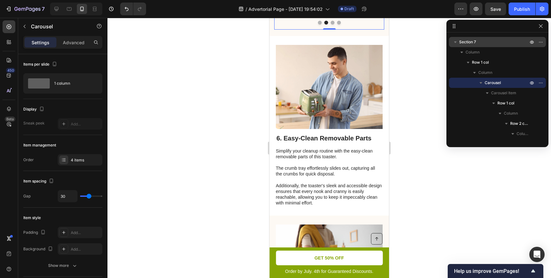
scroll to position [1697, 0]
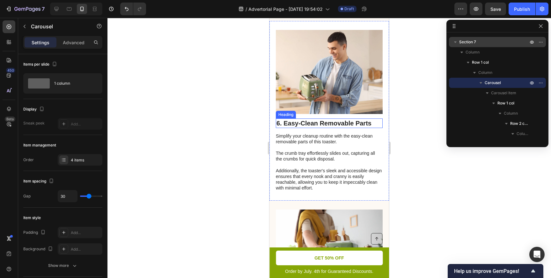
click at [303, 126] on h2 "6. Easy-Clean Removable Parts" at bounding box center [329, 124] width 107 height 10
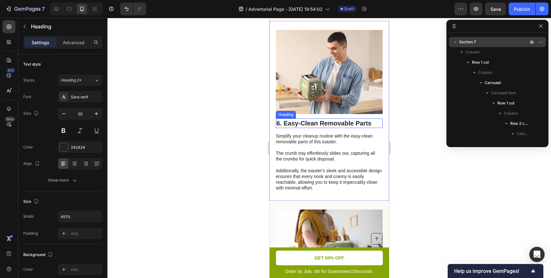
scroll to position [1498, 0]
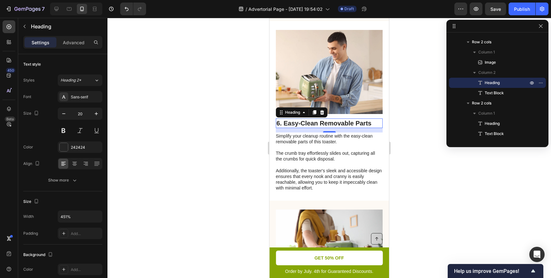
click at [288, 125] on h2 "6. Easy-Clean Removable Parts" at bounding box center [329, 124] width 107 height 10
click at [288, 125] on p "6. Easy-Clean Removable Parts" at bounding box center [329, 123] width 106 height 8
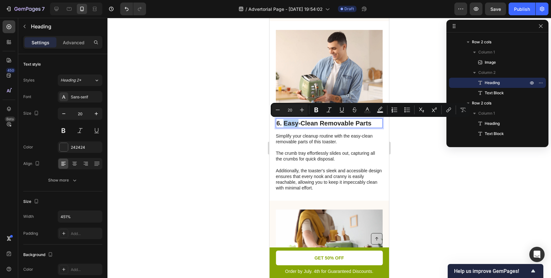
click at [288, 125] on p "6. Easy-Clean Removable Parts" at bounding box center [329, 123] width 106 height 8
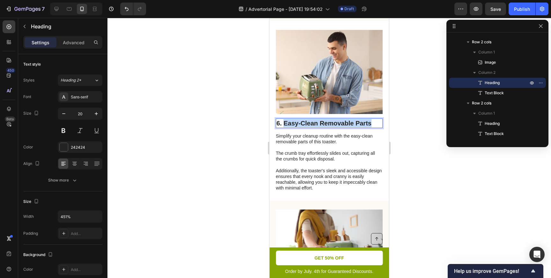
drag, startPoint x: 285, startPoint y: 125, endPoint x: 370, endPoint y: 124, distance: 85.4
click at [370, 124] on p "6. Easy-Clean Removable Parts" at bounding box center [329, 123] width 106 height 8
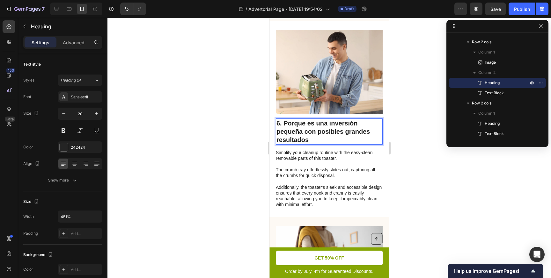
click at [435, 211] on div at bounding box center [328, 148] width 443 height 260
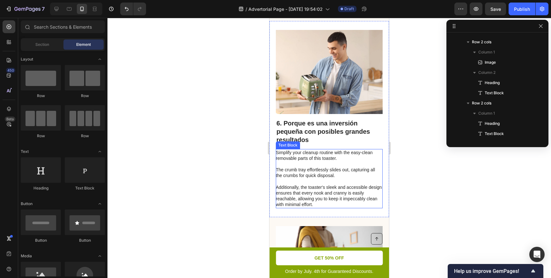
click at [275, 150] on div "Image 6. Porque es una inversión pequeña con posibles grandes resultados Headin…" at bounding box center [329, 119] width 120 height 196
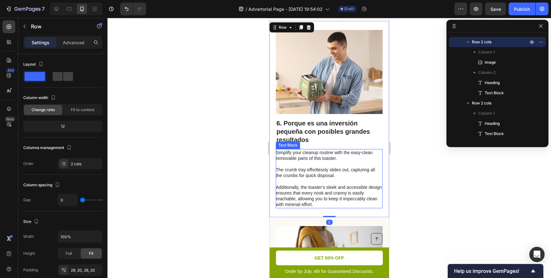
click at [278, 154] on p "Simplify your cleanup routine with the easy-clean removable parts of this toast…" at bounding box center [329, 179] width 106 height 58
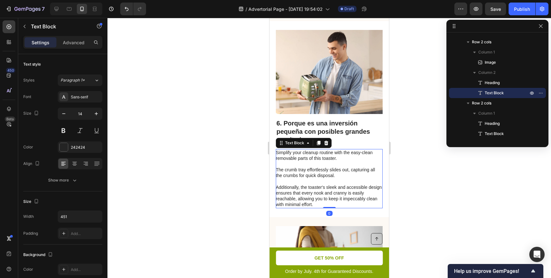
click at [277, 152] on p "Simplify your cleanup routine with the easy-clean removable parts of this toast…" at bounding box center [329, 179] width 106 height 58
click at [277, 157] on p "Simplify your cleanup routine with the easy-clean removable parts of this toast…" at bounding box center [329, 179] width 106 height 58
click at [286, 178] on p "Simplify your cleanup routine with the easy-clean removable parts of this toast…" at bounding box center [329, 179] width 106 height 58
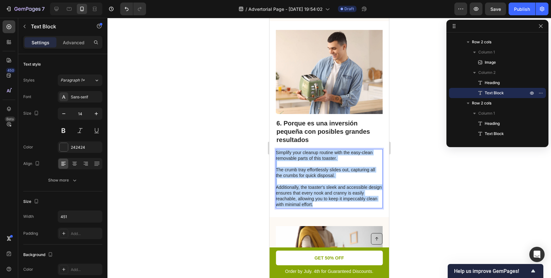
drag, startPoint x: 277, startPoint y: 152, endPoint x: 318, endPoint y: 204, distance: 65.6
click at [318, 204] on p "Simplify your cleanup routine with the easy-clean removable parts of this toast…" at bounding box center [329, 179] width 106 height 58
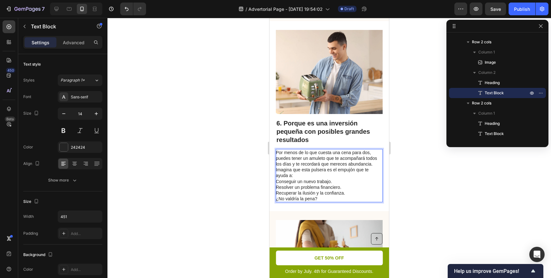
click at [362, 171] on p "Por menos de lo que cuesta una cena para dos, puedes tener un amuleto que te ac…" at bounding box center [329, 164] width 106 height 29
click at [373, 165] on p "Por menos de lo que cuesta una cena para dos, puedes tener un amuleto que te ac…" at bounding box center [329, 164] width 106 height 29
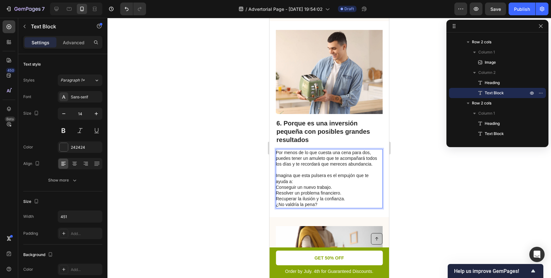
click at [346, 199] on p "Recuperar la ilusión y la confianza." at bounding box center [329, 199] width 106 height 6
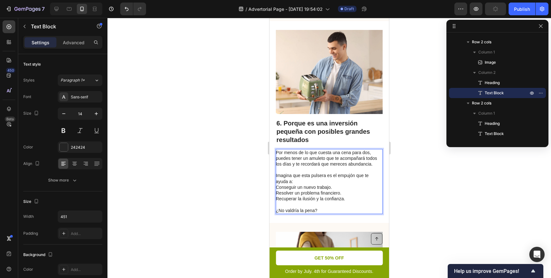
click at [277, 187] on p "Conseguir un nuevo trabajo." at bounding box center [329, 188] width 106 height 6
click at [276, 187] on p "Conseguir un nuevo trabajo." at bounding box center [329, 188] width 106 height 6
click at [276, 193] on p "Resolver un problema financiero." at bounding box center [329, 193] width 106 height 6
click at [276, 197] on p "Recuperar la ilusión y la confianza." at bounding box center [329, 199] width 106 height 6
click at [414, 203] on div at bounding box center [328, 148] width 443 height 260
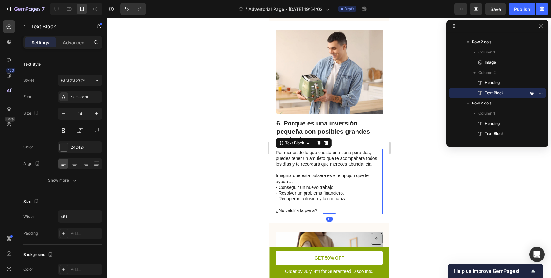
click at [276, 187] on p "- Conseguir un nuevo trabajo." at bounding box center [329, 188] width 106 height 6
click at [275, 188] on div "Image 6. Porque es una inversión pequeña con posibles grandes resultados Headin…" at bounding box center [329, 122] width 120 height 202
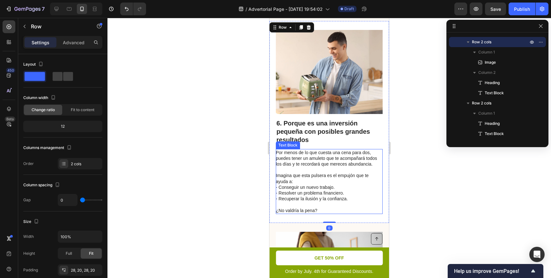
click at [276, 187] on p "- Conseguir un nuevo trabajo." at bounding box center [329, 188] width 106 height 6
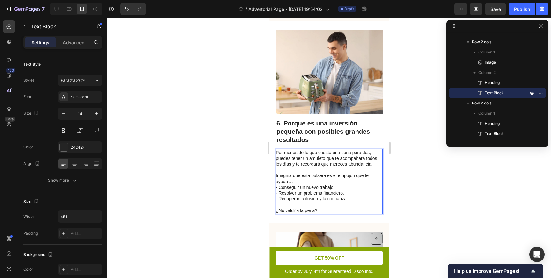
click at [279, 188] on p "- Conseguir un nuevo trabajo." at bounding box center [329, 188] width 106 height 6
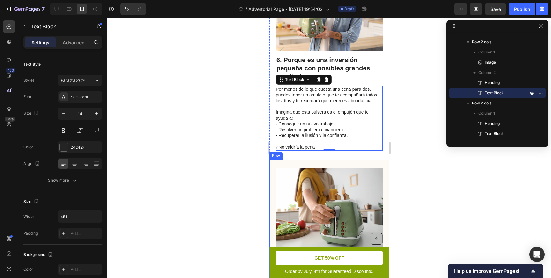
scroll to position [1738, 0]
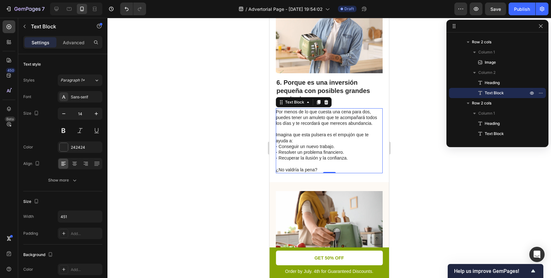
click at [276, 146] on p "- Conseguir un nuevo trabajo." at bounding box center [329, 147] width 106 height 6
click at [279, 147] on p "- Conseguir un nuevo trabajo." at bounding box center [329, 147] width 106 height 6
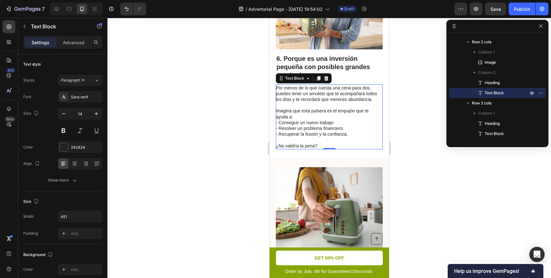
scroll to position [1760, 0]
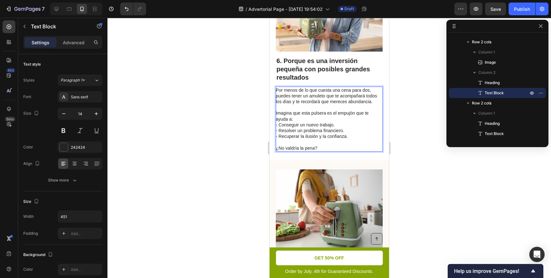
click at [277, 125] on p "- Conseguir un nuevo trabajo." at bounding box center [329, 125] width 106 height 6
click at [278, 131] on p "- Resolver un problema financiero." at bounding box center [329, 131] width 106 height 6
click at [278, 136] on p "- Recuperar la ilusión y la confianza." at bounding box center [329, 137] width 106 height 6
click at [436, 225] on div at bounding box center [328, 148] width 443 height 260
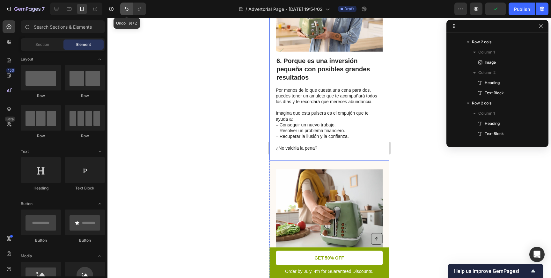
click at [127, 11] on icon "Undo/Redo" at bounding box center [127, 9] width 4 height 4
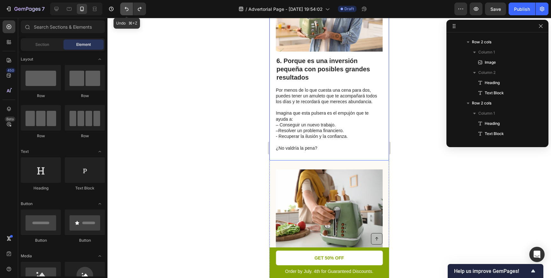
click at [127, 11] on icon "Undo/Redo" at bounding box center [127, 9] width 4 height 4
click at [127, 10] on icon "Undo/Redo" at bounding box center [126, 9] width 6 height 6
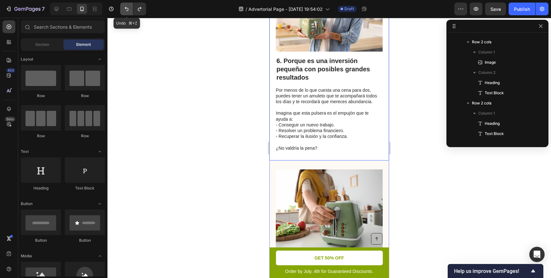
click at [127, 10] on icon "Undo/Redo" at bounding box center [126, 9] width 6 height 6
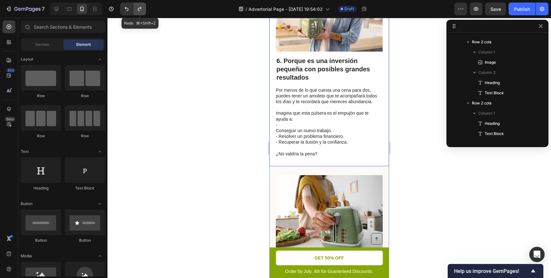
click at [142, 10] on icon "Undo/Redo" at bounding box center [139, 9] width 6 height 6
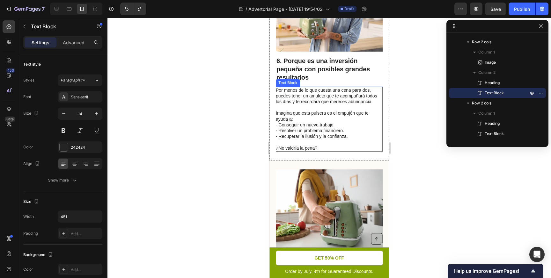
click at [277, 124] on p "- Conseguir un nuevo trabajo." at bounding box center [329, 125] width 106 height 6
click at [278, 125] on p "- Conseguir un nuevo trabajo." at bounding box center [329, 125] width 106 height 6
click at [280, 131] on p "- Resolver un problema financiero." at bounding box center [329, 131] width 106 height 6
click at [278, 138] on p "- Recuperar la ilusión y la confianza." at bounding box center [329, 137] width 106 height 6
click at [248, 147] on div at bounding box center [328, 148] width 443 height 260
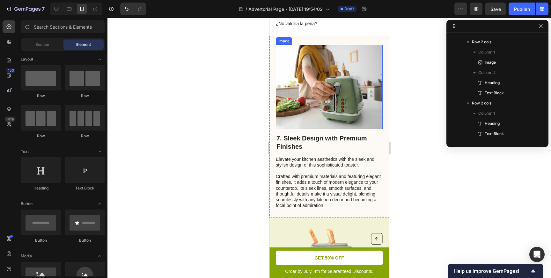
scroll to position [1891, 0]
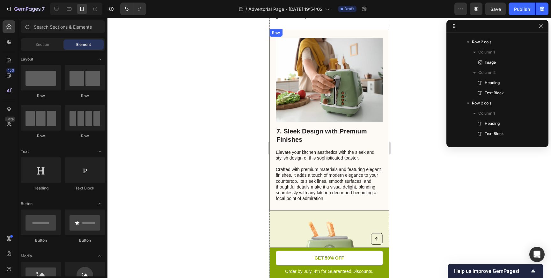
click at [289, 134] on h2 "7. Sleek Design with Premium Finishes" at bounding box center [329, 136] width 107 height 18
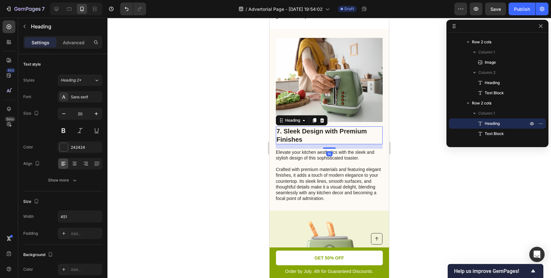
click at [289, 134] on h2 "7. Sleek Design with Premium Finishes" at bounding box center [329, 136] width 107 height 18
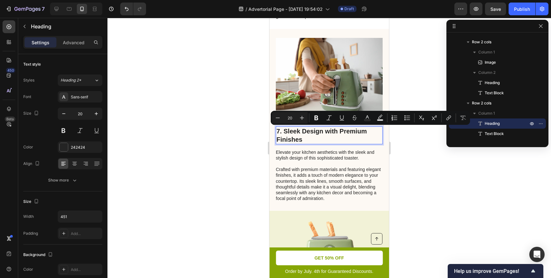
click at [284, 133] on p "7. Sleek Design with Premium Finishes" at bounding box center [329, 135] width 106 height 17
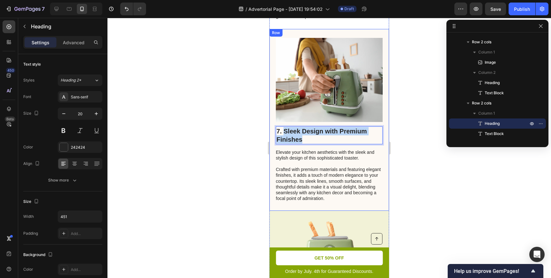
drag, startPoint x: 284, startPoint y: 132, endPoint x: 300, endPoint y: 148, distance: 22.5
click at [301, 149] on div "7. Sleek Design with Premium Finishes Heading 14 Elevate your kitchen aesthetic…" at bounding box center [329, 165] width 107 height 76
click at [424, 174] on div at bounding box center [328, 148] width 443 height 260
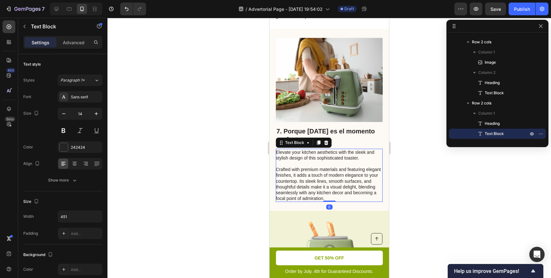
click at [283, 156] on p "Elevate your kitchen aesthetics with the sleek and stylish design of this sophi…" at bounding box center [329, 176] width 106 height 52
click at [277, 151] on p "Elevate your kitchen aesthetics with the sleek and stylish design of this sophi…" at bounding box center [329, 176] width 106 height 52
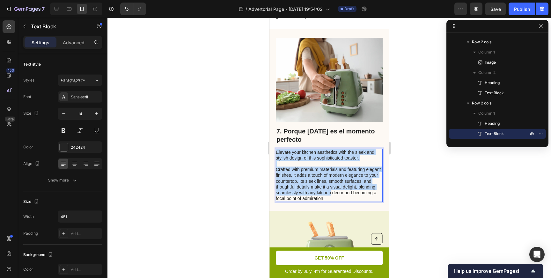
drag, startPoint x: 277, startPoint y: 151, endPoint x: 330, endPoint y: 195, distance: 68.6
click at [330, 195] on p "Elevate your kitchen aesthetics with the sleek and stylish design of this sophi…" at bounding box center [329, 176] width 106 height 52
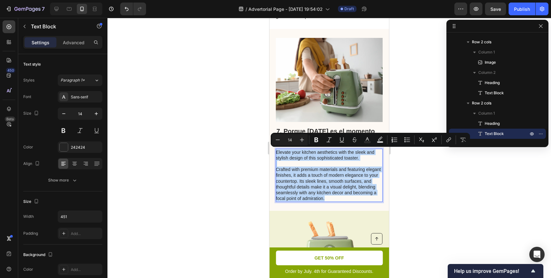
drag, startPoint x: 325, startPoint y: 199, endPoint x: 275, endPoint y: 150, distance: 69.4
click at [276, 150] on p "Elevate your kitchen aesthetics with the sleek and stylish design of this sophi…" at bounding box center [329, 176] width 106 height 52
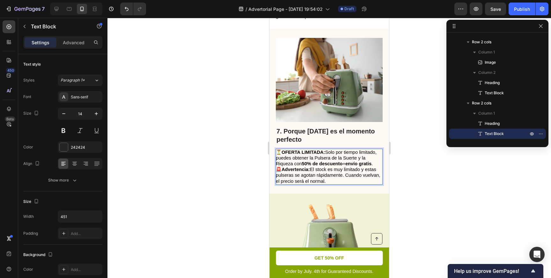
click at [370, 157] on p "⏳ OFERTA LIMITADA: Solo por tiempo limitado, puedes obtener la Pulsera de la Su…" at bounding box center [329, 159] width 106 height 18
click at [378, 165] on p "⏳ OFERTA LIMITADA: Solo por tiempo limitado, puedes obtener la Pulsera de la Su…" at bounding box center [329, 159] width 106 height 18
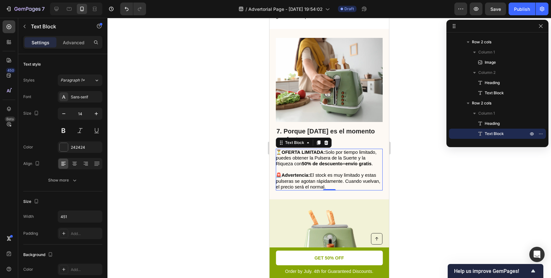
click at [439, 174] on div at bounding box center [328, 148] width 443 height 260
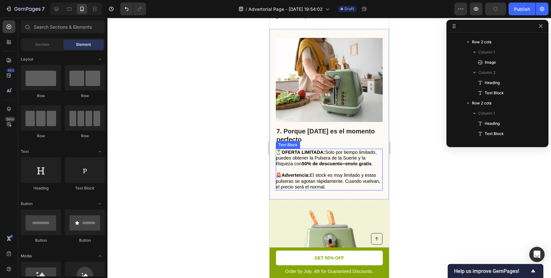
click at [282, 153] on strong "OFERTA LIMITADA:" at bounding box center [304, 152] width 44 height 5
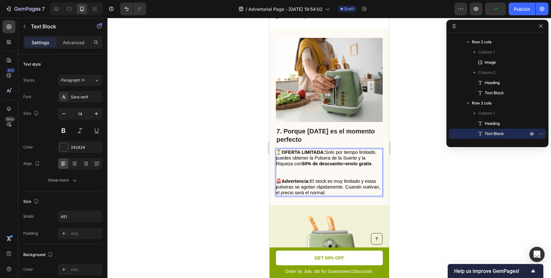
click at [282, 151] on strong "OFERTA LIMITADA:" at bounding box center [304, 152] width 44 height 5
click at [473, 212] on div at bounding box center [328, 148] width 443 height 260
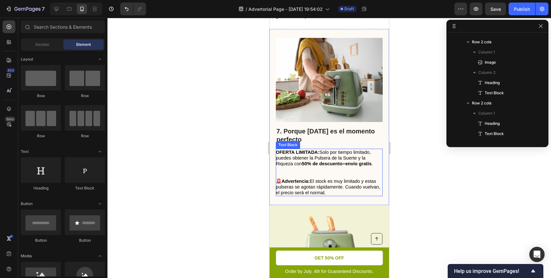
click at [341, 175] on p "Rich Text Editor. Editing area: main" at bounding box center [329, 172] width 106 height 11
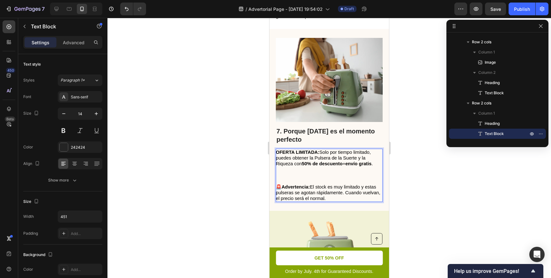
click at [339, 176] on p "⁠⁠⁠⁠⁠⁠⁠" at bounding box center [329, 176] width 106 height 18
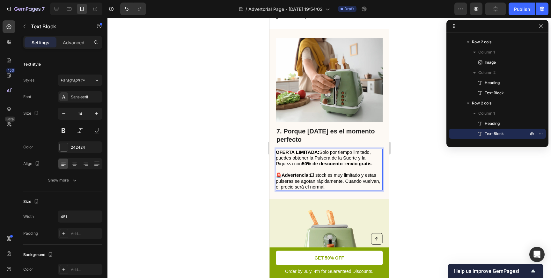
click at [407, 200] on div at bounding box center [328, 148] width 443 height 260
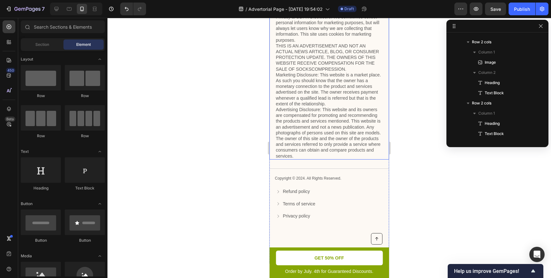
scroll to position [2350, 0]
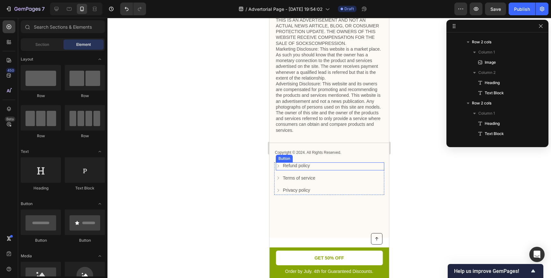
click at [279, 167] on icon at bounding box center [278, 166] width 4 height 4
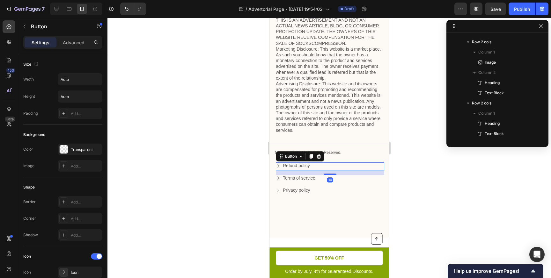
scroll to position [1864, 0]
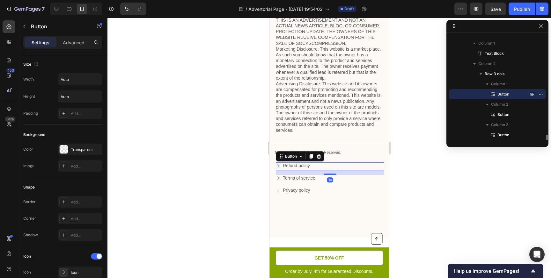
click at [279, 167] on icon at bounding box center [278, 166] width 4 height 4
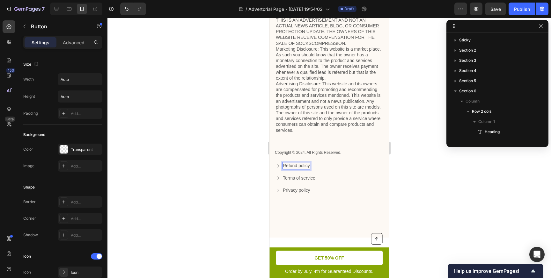
scroll to position [1864, 0]
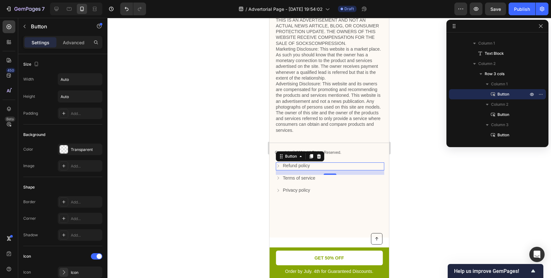
click at [327, 165] on div "Refund policy Button 14" at bounding box center [330, 167] width 108 height 8
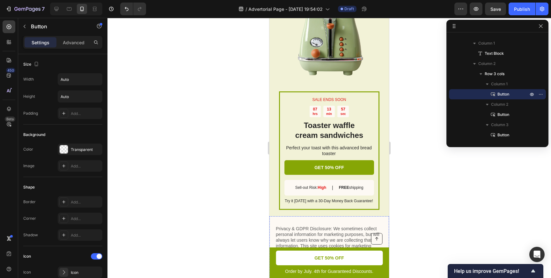
scroll to position [2088, 0]
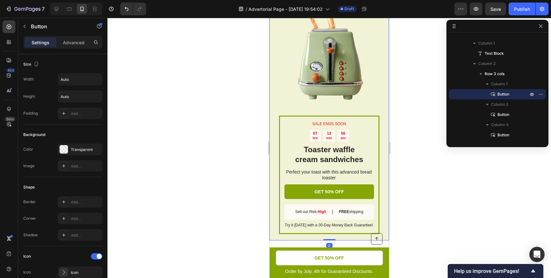
click at [384, 89] on div "SALE ENDS SOON Text Block 07 hrs 13 min 56 sec Countdown Timer Toaster waffle c…" at bounding box center [329, 122] width 120 height 238
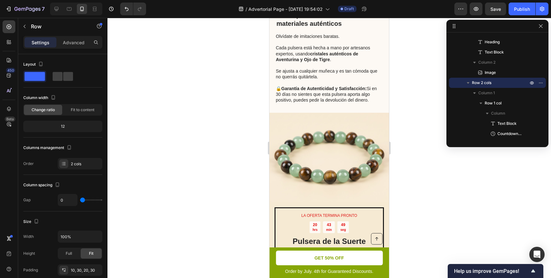
scroll to position [1139, 0]
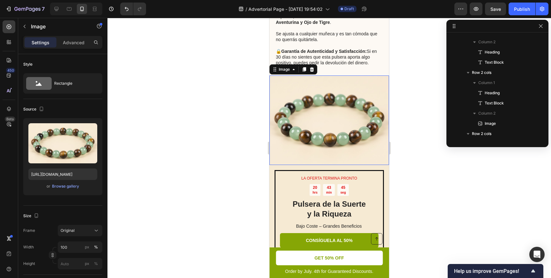
click at [320, 121] on img at bounding box center [329, 121] width 120 height 90
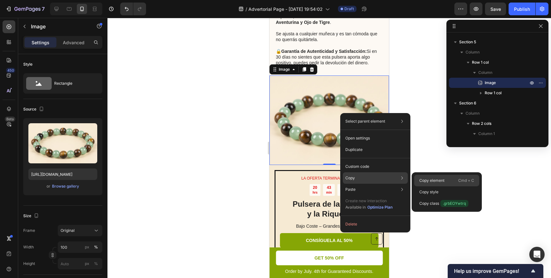
click at [420, 180] on p "Copy element" at bounding box center [431, 181] width 25 height 6
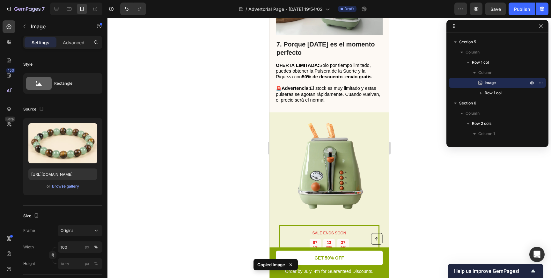
scroll to position [1981, 0]
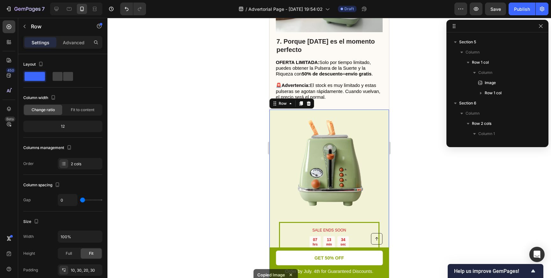
click at [329, 112] on div "SALE ENDS SOON Text Block 07 hrs 13 min 34 sec Countdown Timer Toaster waffle c…" at bounding box center [329, 229] width 120 height 238
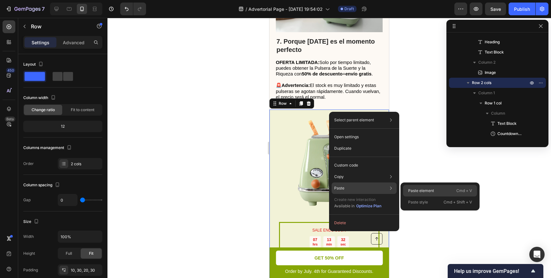
click at [427, 190] on p "Paste element" at bounding box center [421, 191] width 26 height 6
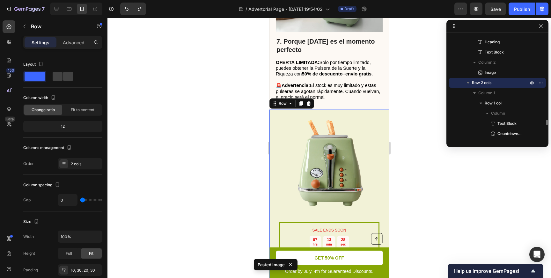
click at [379, 111] on div "SALE ENDS SOON Text Block 07 hrs 13 min 28 sec Countdown Timer Toaster waffle c…" at bounding box center [329, 229] width 120 height 238
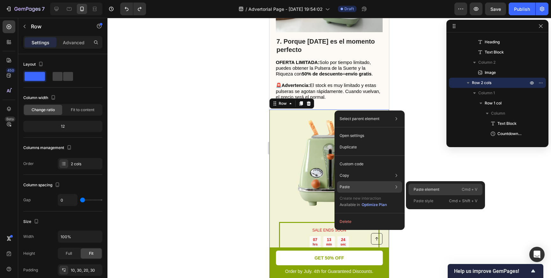
click at [429, 190] on p "Paste element" at bounding box center [427, 190] width 26 height 6
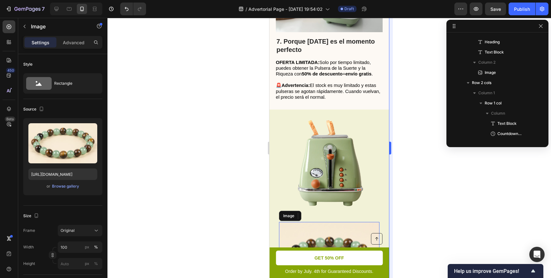
scroll to position [1824, 0]
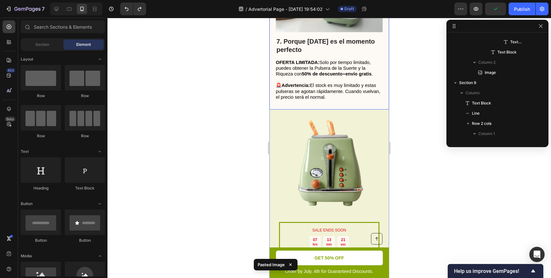
click at [354, 109] on div "7. Porque hoy es el momento perfecto Heading OFERTA LIMITADA: Solo por tiempo l…" at bounding box center [329, 24] width 120 height 171
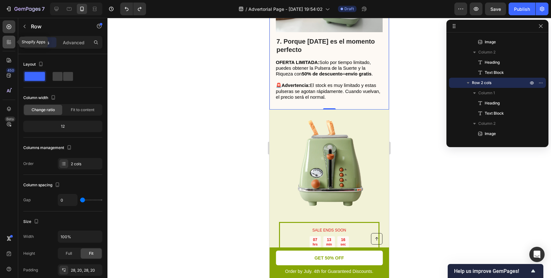
click at [6, 42] on icon at bounding box center [9, 42] width 6 height 6
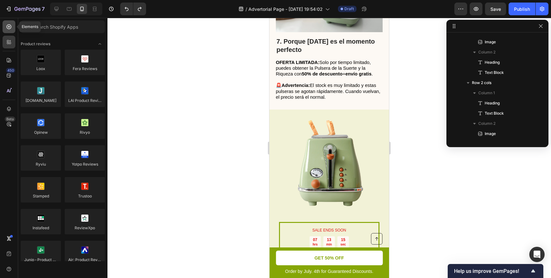
click at [7, 26] on icon at bounding box center [9, 27] width 6 height 6
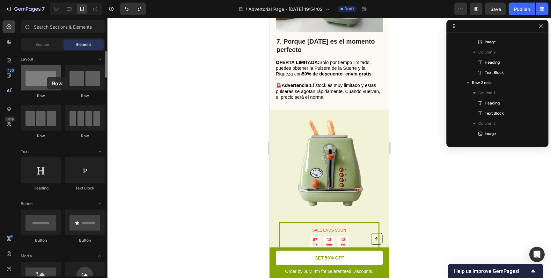
click at [47, 77] on div at bounding box center [41, 78] width 40 height 26
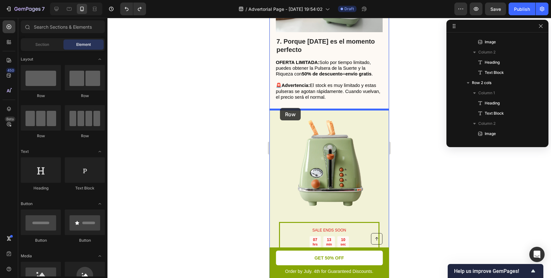
drag, startPoint x: 316, startPoint y: 95, endPoint x: 280, endPoint y: 108, distance: 38.7
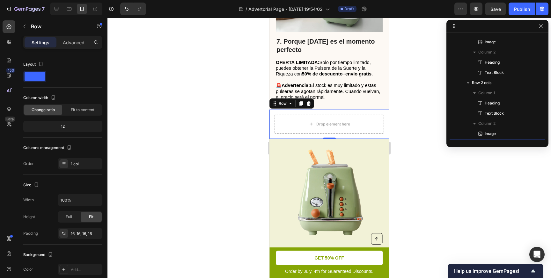
scroll to position [1630, 0]
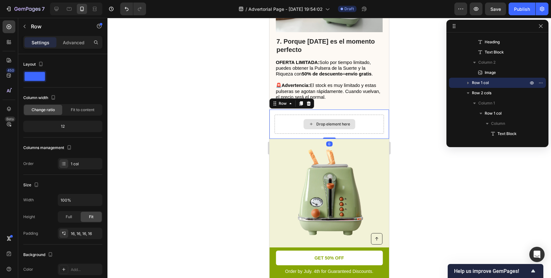
click at [294, 120] on div "Drop element here" at bounding box center [329, 124] width 109 height 19
click at [289, 122] on div "Drop element here" at bounding box center [329, 124] width 109 height 19
click at [257, 130] on div at bounding box center [328, 148] width 443 height 260
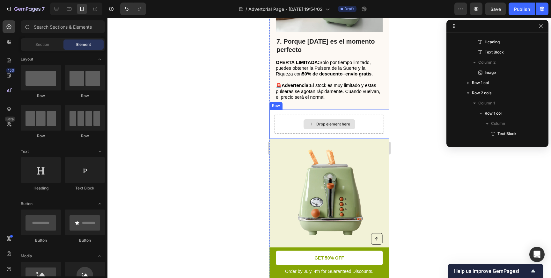
click at [294, 129] on div "Drop element here" at bounding box center [329, 124] width 109 height 19
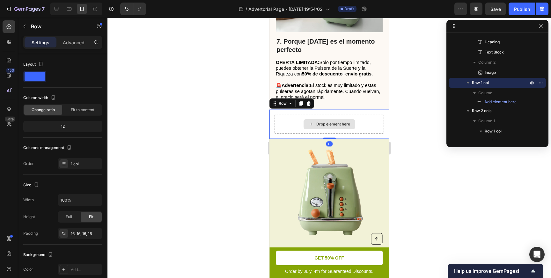
click at [291, 127] on div "Drop element here" at bounding box center [329, 124] width 109 height 19
click at [279, 111] on div "Drop element here Row 0" at bounding box center [329, 124] width 120 height 29
click at [319, 129] on div "Drop element here" at bounding box center [329, 124] width 109 height 19
click at [325, 122] on div "Drop element here" at bounding box center [333, 124] width 34 height 5
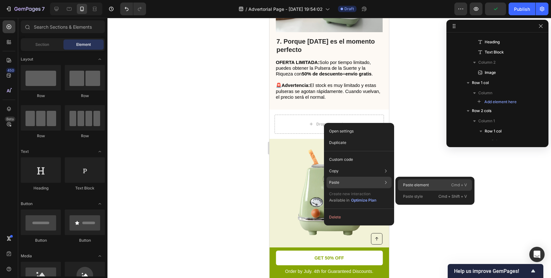
click at [420, 184] on p "Paste element" at bounding box center [416, 185] width 26 height 6
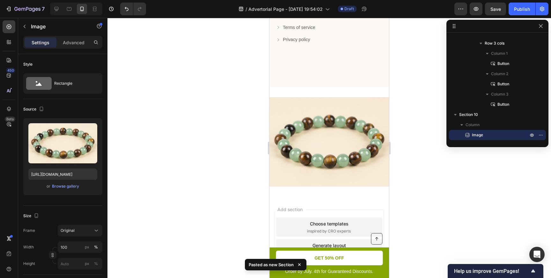
scroll to position [2583, 0]
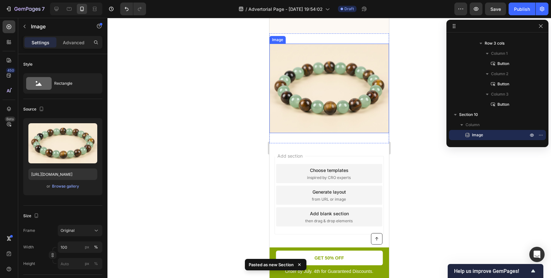
click at [331, 94] on img at bounding box center [329, 89] width 120 height 90
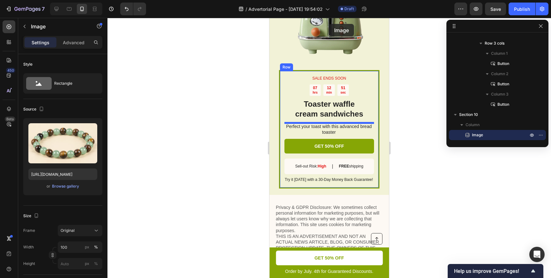
scroll to position [2055, 0]
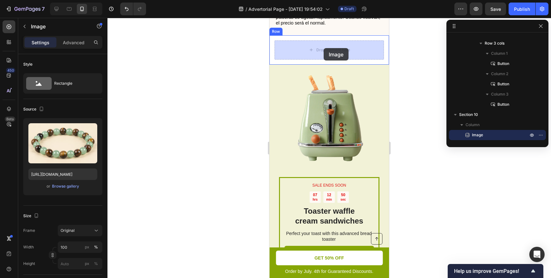
drag, startPoint x: 331, startPoint y: 94, endPoint x: 323, endPoint y: 48, distance: 46.3
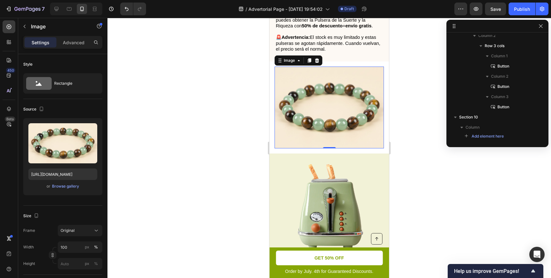
scroll to position [2029, 0]
click at [440, 134] on div at bounding box center [328, 148] width 443 height 260
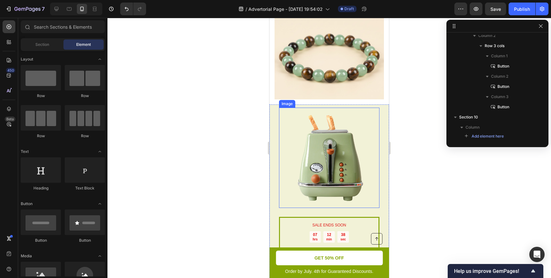
scroll to position [2113, 0]
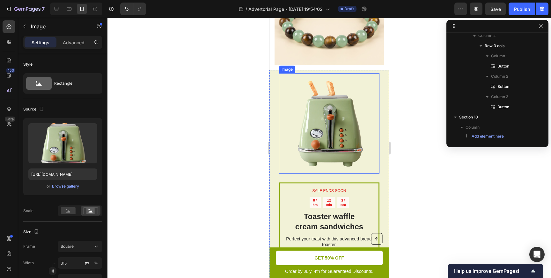
click at [371, 127] on img at bounding box center [329, 123] width 100 height 100
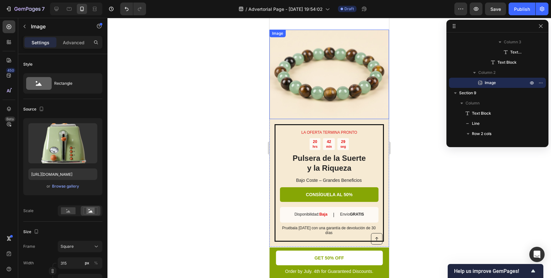
scroll to position [1235, 0]
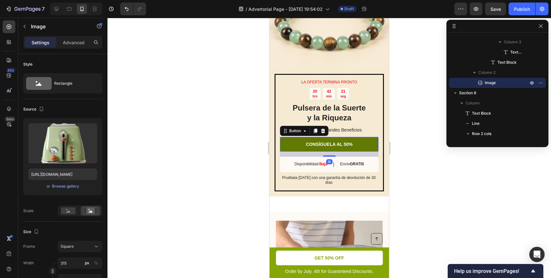
click at [372, 147] on link "CONSÍGUELA AL 50%" at bounding box center [329, 144] width 99 height 15
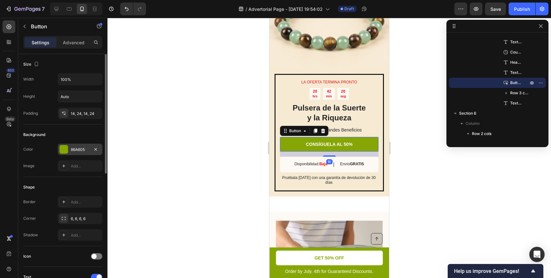
click at [69, 149] on div "86A605" at bounding box center [80, 149] width 45 height 11
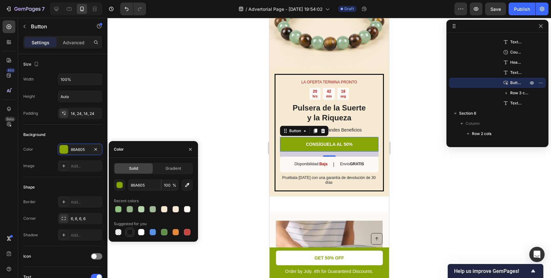
click at [129, 232] on div at bounding box center [130, 232] width 6 height 6
type input "151515"
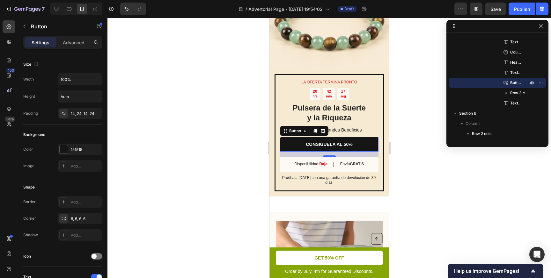
click at [213, 182] on div at bounding box center [328, 148] width 443 height 260
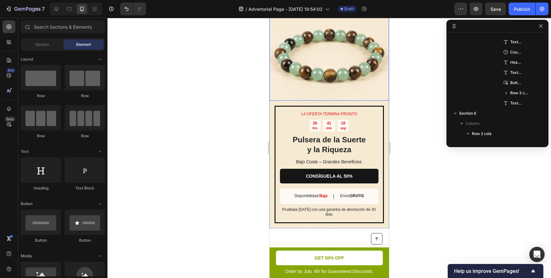
scroll to position [1214, 0]
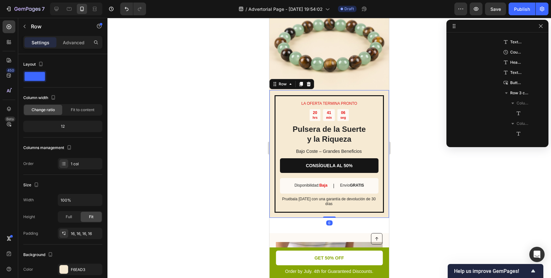
click at [384, 93] on div "LA OFERTA TERMINA PRONTO Text Block 20 hrs 41 min 06 seg Countdown Timer Pulser…" at bounding box center [329, 154] width 120 height 128
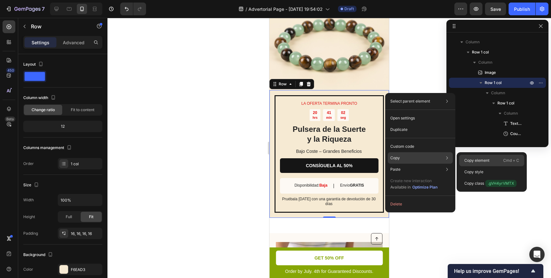
click at [464, 159] on p "Copy element" at bounding box center [476, 161] width 25 height 6
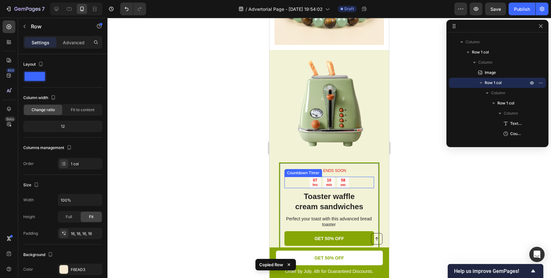
scroll to position [2099, 0]
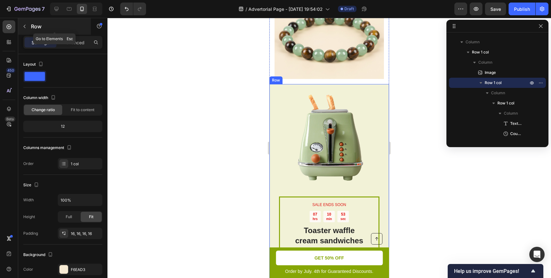
click at [23, 27] on icon "button" at bounding box center [24, 26] width 5 height 5
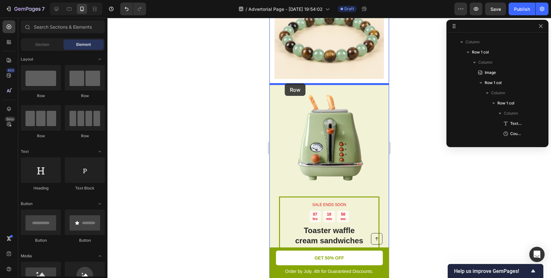
drag, startPoint x: 317, startPoint y: 99, endPoint x: 285, endPoint y: 84, distance: 35.9
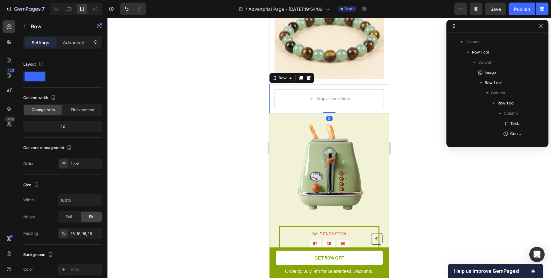
scroll to position [1824, 0]
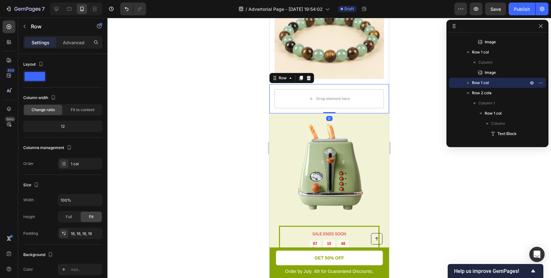
click at [288, 86] on div "Drop element here Row 0" at bounding box center [329, 98] width 120 height 29
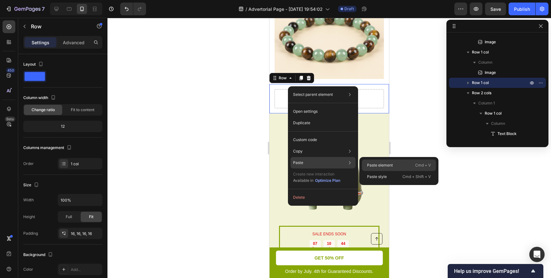
click at [376, 165] on p "Paste element" at bounding box center [380, 166] width 26 height 6
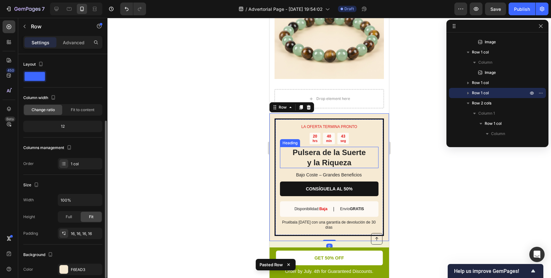
scroll to position [40, 0]
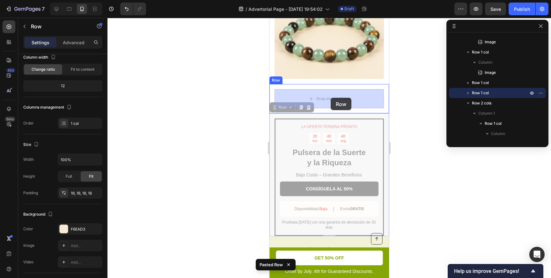
drag, startPoint x: 323, startPoint y: 115, endPoint x: 331, endPoint y: 98, distance: 19.4
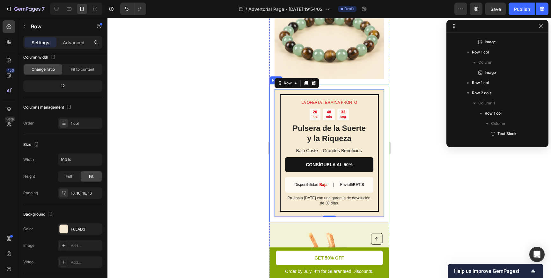
click at [386, 160] on div "LA OFERTA TERMINA PRONTO Text Block 20 hrs 40 min 33 seg Countdown Timer Pulser…" at bounding box center [329, 153] width 120 height 138
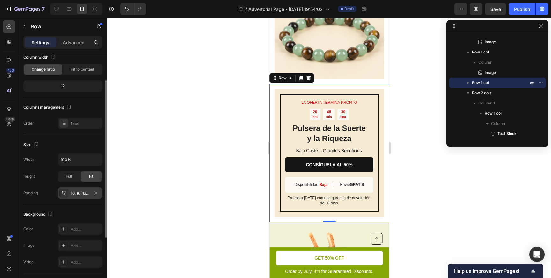
click at [85, 194] on div "16, 16, 16, 16" at bounding box center [80, 194] width 18 height 6
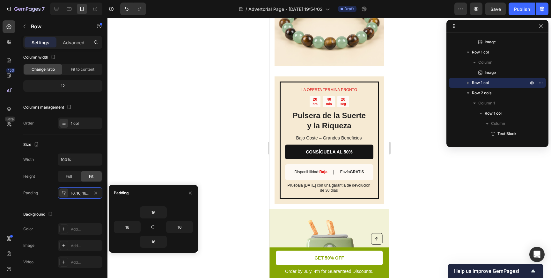
scroll to position [2113, 0]
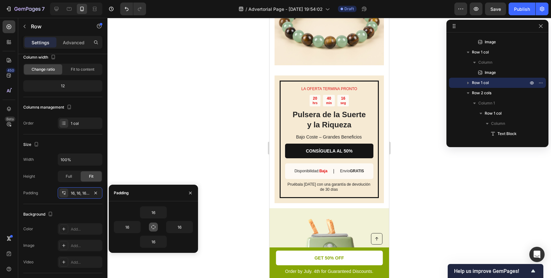
click at [155, 227] on icon "button" at bounding box center [153, 227] width 5 height 5
click at [155, 216] on input "16" at bounding box center [153, 212] width 26 height 11
type input "0"
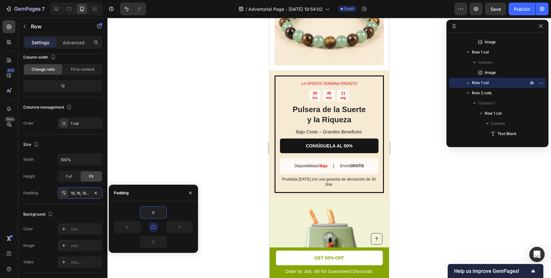
click at [243, 160] on div at bounding box center [328, 148] width 443 height 260
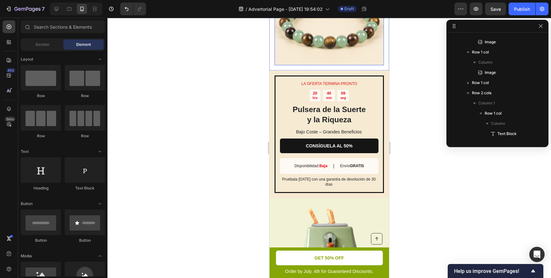
click at [283, 61] on img at bounding box center [329, 24] width 109 height 82
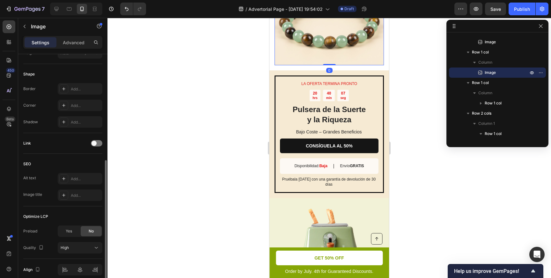
scroll to position [239, 0]
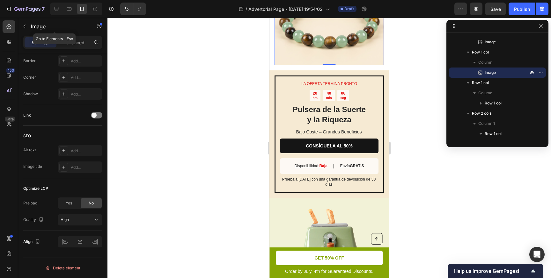
click at [73, 35] on div "Image" at bounding box center [54, 27] width 73 height 18
click at [77, 41] on p "Advanced" at bounding box center [74, 42] width 22 height 7
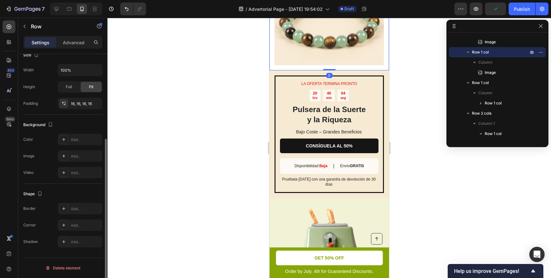
scroll to position [0, 0]
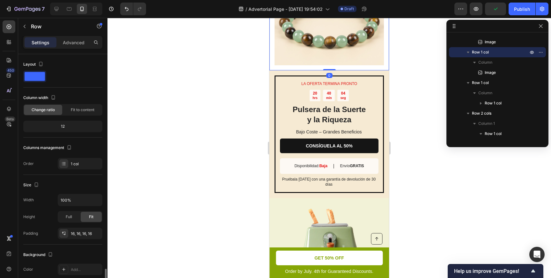
click at [272, 65] on div "Image Row 0" at bounding box center [329, 24] width 120 height 92
click at [75, 237] on div "16, 16, 16, 16" at bounding box center [80, 233] width 45 height 11
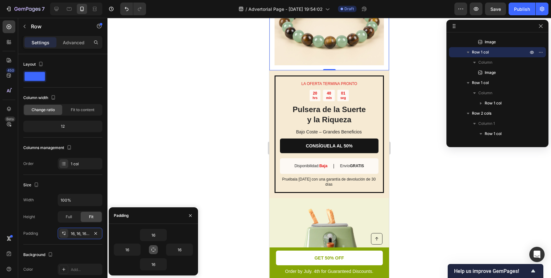
click at [153, 253] on button "button" at bounding box center [153, 249] width 9 height 9
click at [153, 238] on input "16" at bounding box center [153, 235] width 26 height 11
type input "0"
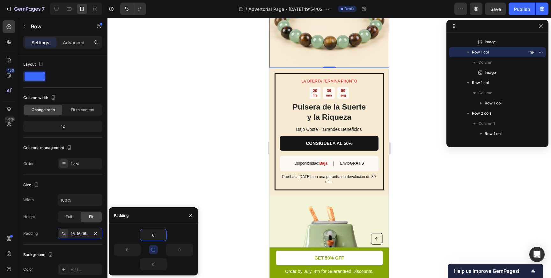
click at [214, 150] on div at bounding box center [328, 148] width 443 height 260
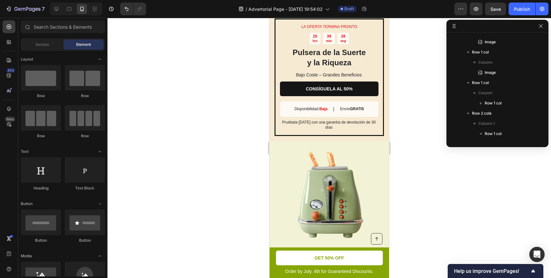
scroll to position [2184, 0]
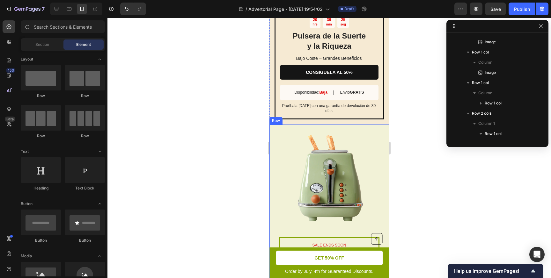
click at [381, 130] on div "SALE ENDS SOON Text Block 07 hrs 09 min 25 sec Countdown Timer Toaster waffle c…" at bounding box center [329, 244] width 120 height 238
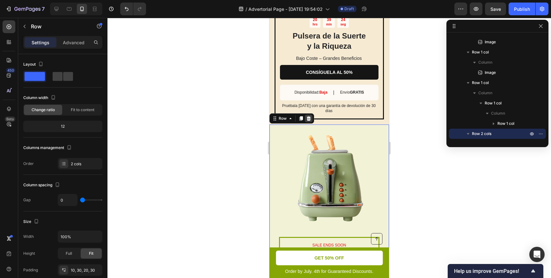
click at [310, 116] on icon at bounding box center [309, 118] width 4 height 4
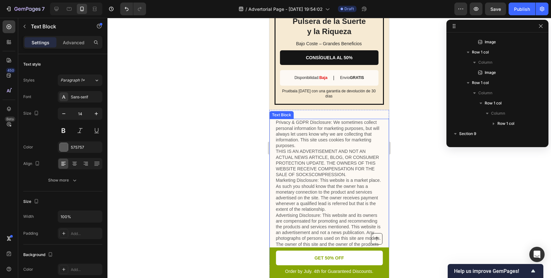
scroll to position [1896, 0]
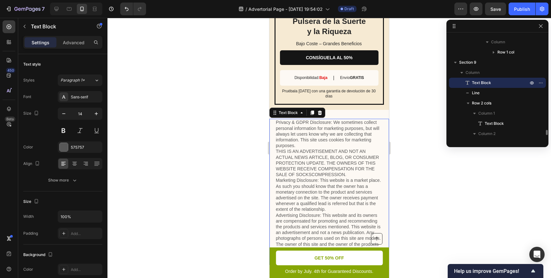
click at [331, 126] on p "Privacy & GDPR Disclosure: We sometimes collect personal information for market…" at bounding box center [329, 192] width 107 height 145
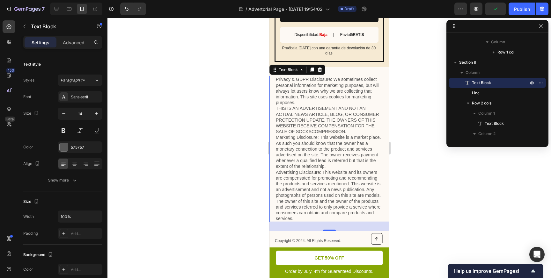
scroll to position [2245, 0]
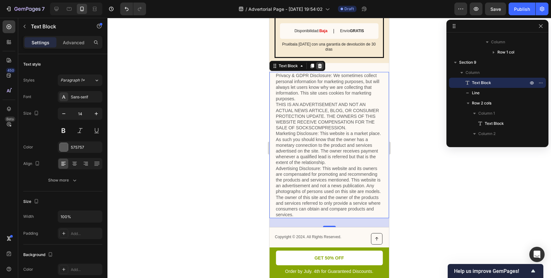
click at [320, 64] on icon at bounding box center [320, 66] width 4 height 4
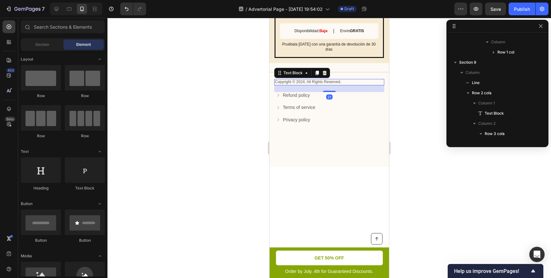
click at [349, 80] on p "Copyright © 2024. All Rights Reserved." at bounding box center [329, 82] width 109 height 5
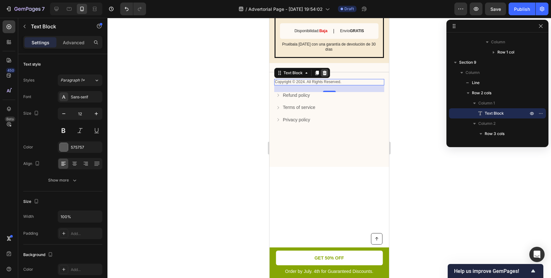
click at [324, 71] on icon at bounding box center [325, 73] width 4 height 4
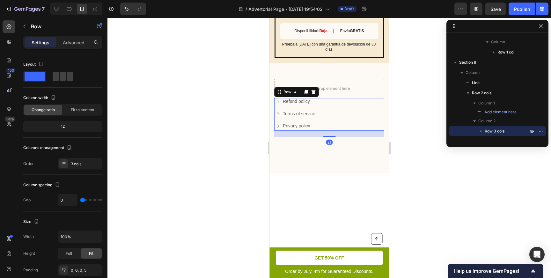
click at [315, 105] on div "Refund policy Button" at bounding box center [330, 104] width 108 height 12
click at [314, 90] on icon at bounding box center [313, 92] width 5 height 5
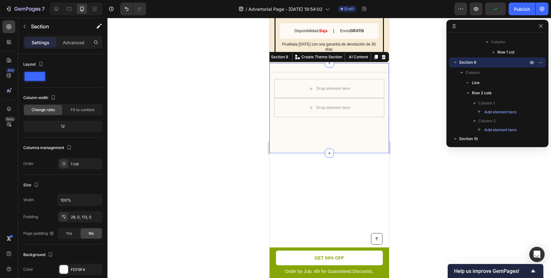
click at [314, 119] on div "Title Line Drop element here Drop element here Row Section 9 You can create reu…" at bounding box center [329, 108] width 120 height 90
click at [382, 55] on icon at bounding box center [383, 57] width 5 height 5
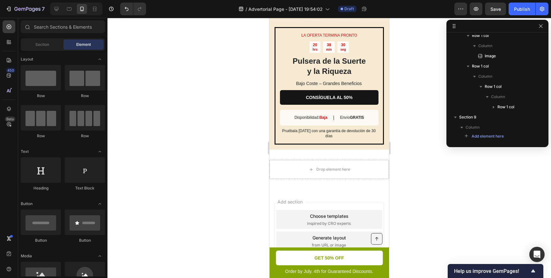
scroll to position [2188, 0]
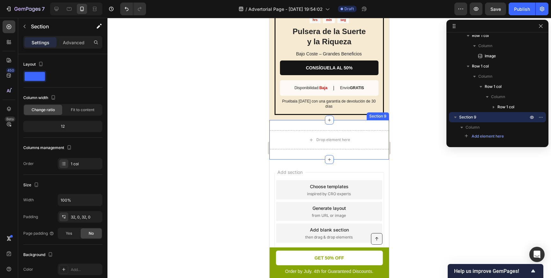
click at [355, 120] on div "Drop element here Section 9" at bounding box center [329, 140] width 120 height 40
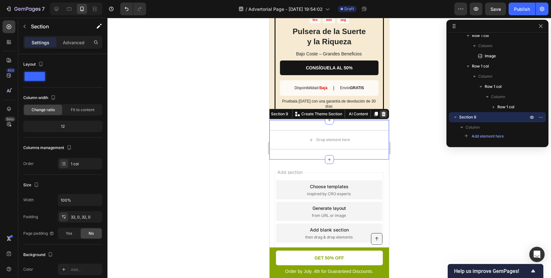
click at [383, 112] on icon at bounding box center [383, 114] width 5 height 5
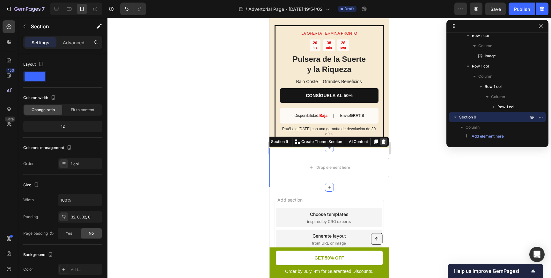
scroll to position [1813, 0]
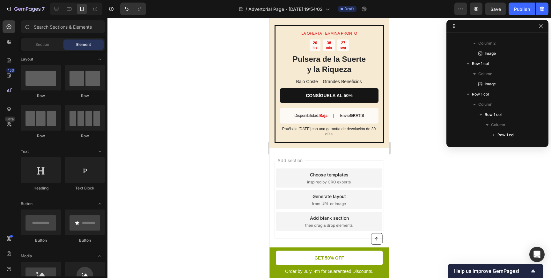
click at [329, 148] on div "Add section Choose templates inspired by CRO experts Generate layout from URL o…" at bounding box center [329, 209] width 120 height 122
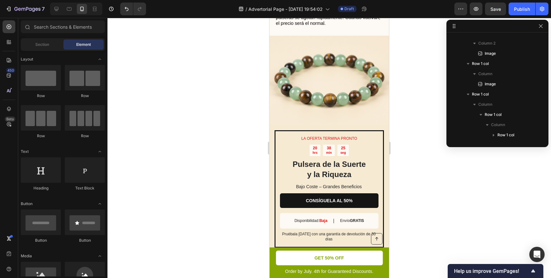
scroll to position [2050, 0]
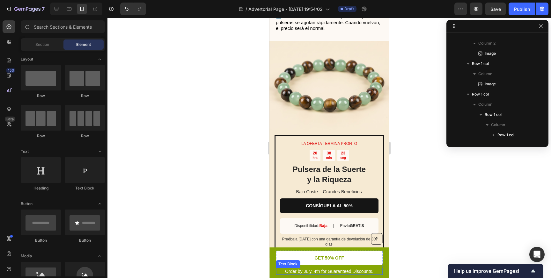
click at [369, 271] on p "Order by July. 4th for Guaranteed Discounts." at bounding box center [329, 272] width 106 height 6
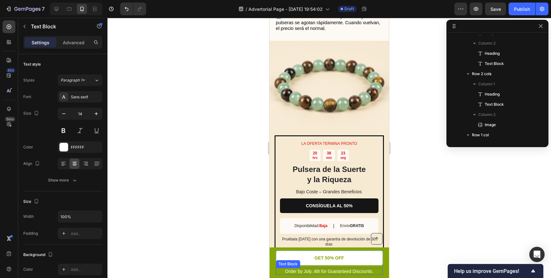
scroll to position [8, 0]
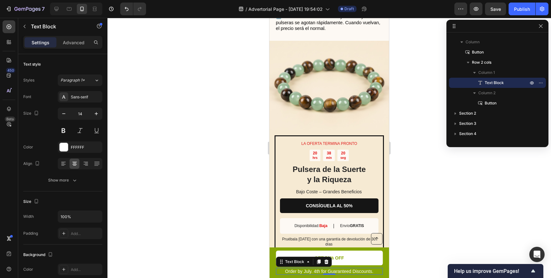
click at [298, 272] on p "Order by July. 4th for Guaranteed Discounts." at bounding box center [329, 272] width 106 height 6
click at [296, 272] on p "Order by July. 4th for Guaranteed Discounts." at bounding box center [329, 272] width 106 height 6
click at [317, 273] on p "Order by July. 4th for Guaranteed Discounts." at bounding box center [329, 272] width 106 height 6
click at [316, 273] on p "Order by July. 4th for Guaranteed Discounts." at bounding box center [329, 272] width 106 height 6
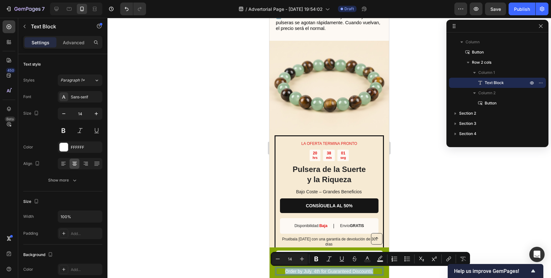
drag, startPoint x: 285, startPoint y: 271, endPoint x: 373, endPoint y: 273, distance: 88.0
click at [373, 273] on p "Order by July. 4th for Guaranteed Discounts." at bounding box center [329, 272] width 106 height 6
click at [417, 186] on div at bounding box center [328, 148] width 443 height 260
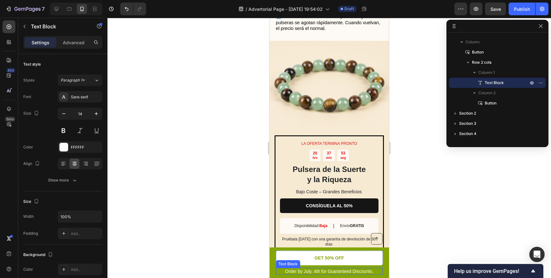
click at [287, 273] on p "Order by July. 4th for Guaranteed Discounts." at bounding box center [329, 272] width 106 height 6
drag, startPoint x: 284, startPoint y: 272, endPoint x: 373, endPoint y: 271, distance: 88.6
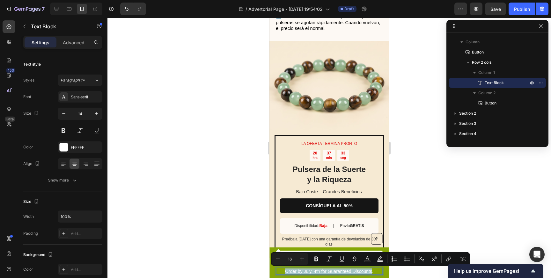
drag, startPoint x: 285, startPoint y: 271, endPoint x: 371, endPoint y: 273, distance: 86.1
click at [371, 273] on p "Order by July. 4th for Guaranteed Discounts." at bounding box center [329, 272] width 106 height 6
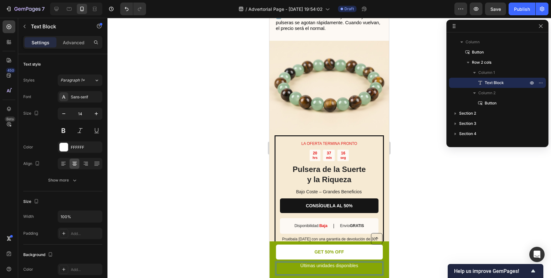
click at [351, 271] on p "Rich Text Editor. Editing area: main" at bounding box center [329, 272] width 106 height 6
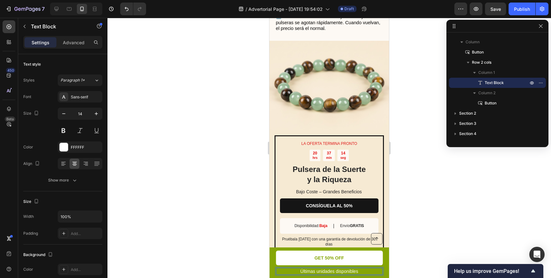
click at [409, 242] on div at bounding box center [328, 148] width 443 height 260
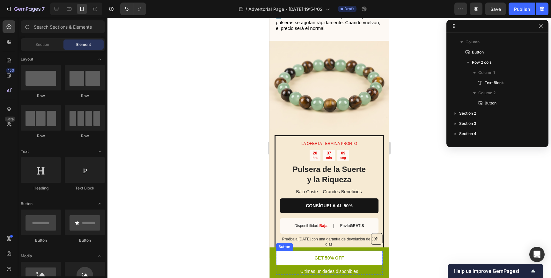
click at [346, 258] on link "GET 50% OFF" at bounding box center [329, 258] width 107 height 15
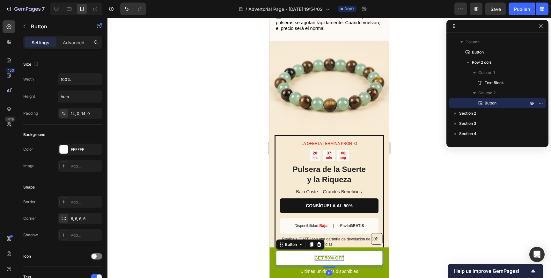
click at [329, 257] on p "GET 50% OFF" at bounding box center [329, 258] width 30 height 6
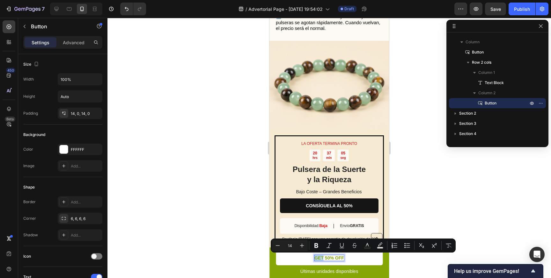
drag, startPoint x: 316, startPoint y: 257, endPoint x: 323, endPoint y: 257, distance: 7.7
click at [323, 257] on p "GET 50% OFF" at bounding box center [329, 258] width 30 height 6
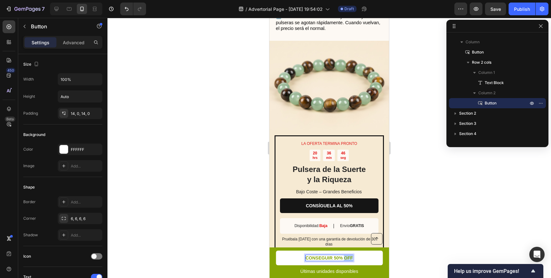
drag, startPoint x: 344, startPoint y: 258, endPoint x: 355, endPoint y: 258, distance: 10.5
click at [355, 258] on link "CONSEGUIR 50% OFF" at bounding box center [329, 258] width 107 height 15
click at [415, 248] on div at bounding box center [328, 148] width 443 height 260
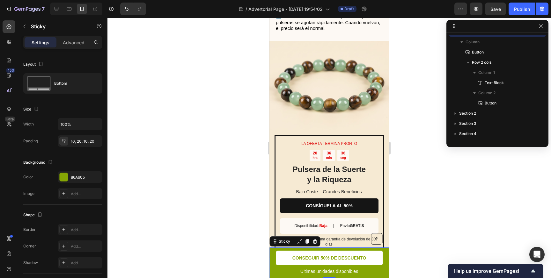
click at [386, 254] on div "Button Últimas unidades disponibles Text Block CONSEGUIR 50% DE DESCUENTO Butto…" at bounding box center [329, 263] width 120 height 31
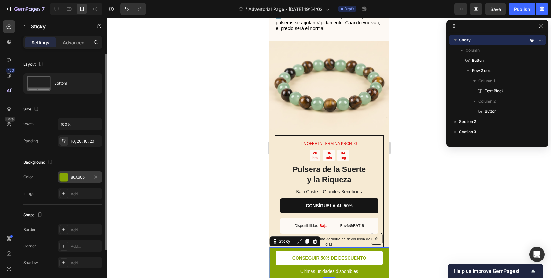
click at [66, 179] on div at bounding box center [64, 177] width 8 height 8
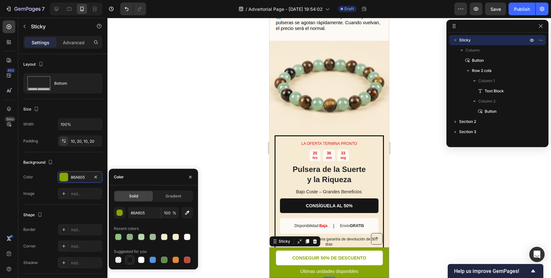
click at [131, 261] on div at bounding box center [130, 260] width 6 height 6
type input "151515"
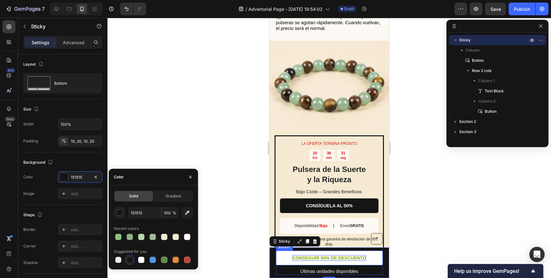
click at [303, 259] on p "CONSEGUIR 50% DE DESCUENTO" at bounding box center [329, 258] width 74 height 6
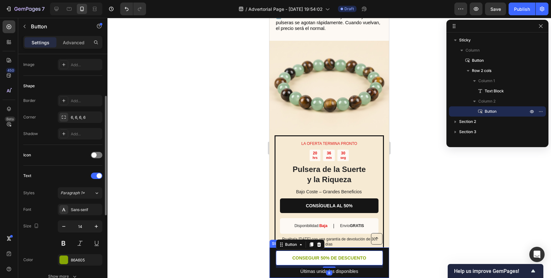
scroll to position [117, 0]
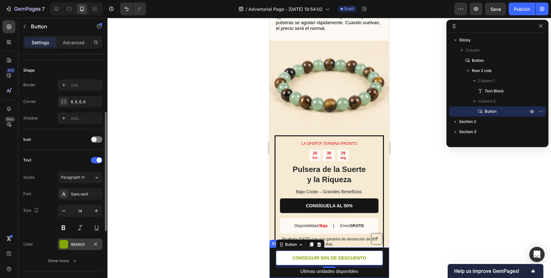
click at [65, 247] on div at bounding box center [64, 244] width 8 height 8
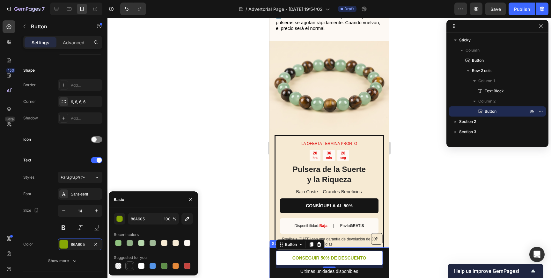
click at [131, 266] on div at bounding box center [130, 266] width 6 height 6
type input "151515"
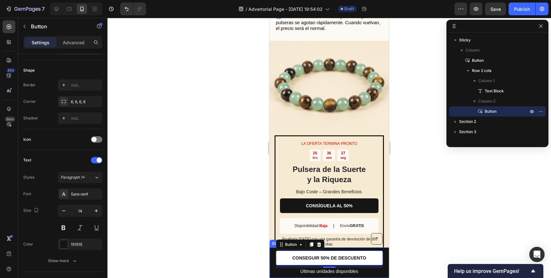
click at [218, 195] on div at bounding box center [328, 148] width 443 height 260
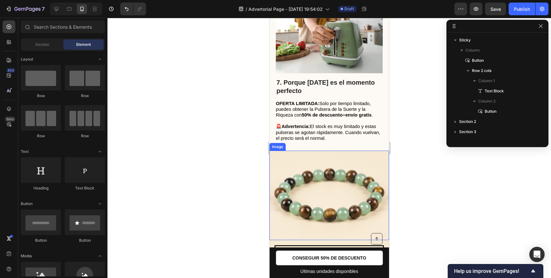
scroll to position [1934, 0]
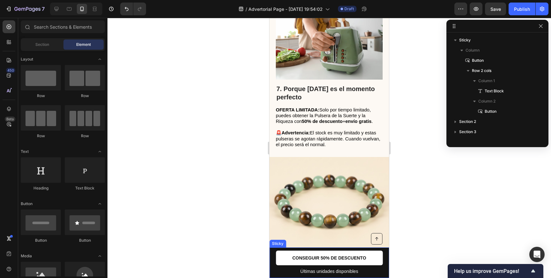
click at [274, 269] on div "Button Últimas unidades disponibles Text Block CONSEGUIR 50% DE DESCUENTO Butto…" at bounding box center [329, 263] width 120 height 31
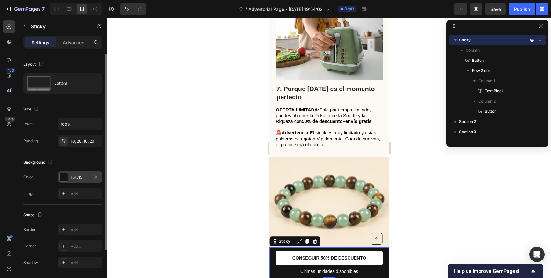
click at [63, 178] on div at bounding box center [64, 177] width 8 height 8
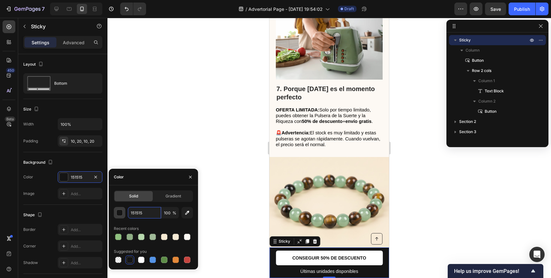
drag, startPoint x: 145, startPoint y: 216, endPoint x: 124, endPoint y: 216, distance: 21.0
click at [124, 216] on div "151515 100 %" at bounding box center [153, 212] width 79 height 11
paste input "373737"
type input "373737"
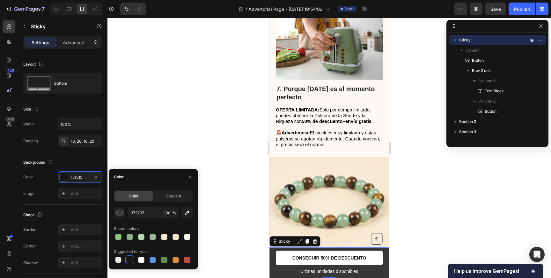
click at [238, 215] on div at bounding box center [328, 148] width 443 height 260
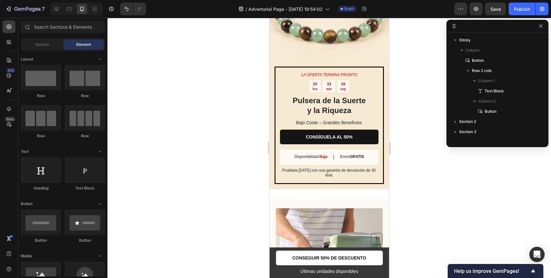
scroll to position [1242, 0]
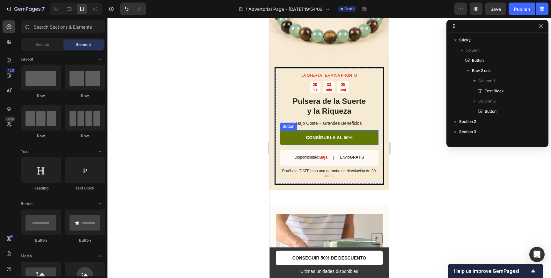
click at [288, 140] on link "CONSÍGUELA AL 50%" at bounding box center [329, 137] width 99 height 15
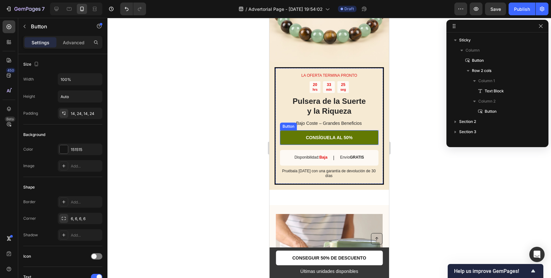
scroll to position [202, 0]
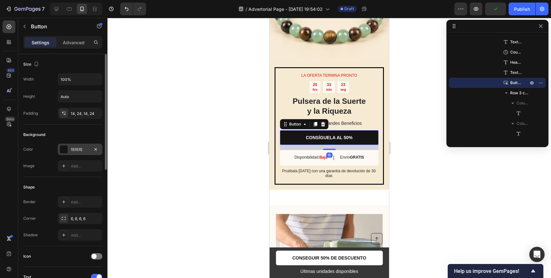
click at [66, 150] on div at bounding box center [64, 149] width 8 height 8
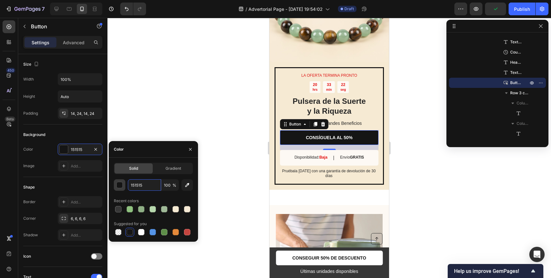
drag, startPoint x: 145, startPoint y: 185, endPoint x: 123, endPoint y: 185, distance: 22.0
click at [125, 185] on div "151515 100 %" at bounding box center [153, 184] width 79 height 11
drag, startPoint x: 149, startPoint y: 185, endPoint x: 100, endPoint y: 185, distance: 48.8
click at [100, 185] on div "450 Beta Sections(18) Elements(83) Section Element Hero Section Product Detail …" at bounding box center [53, 148] width 107 height 260
paste input "373737"
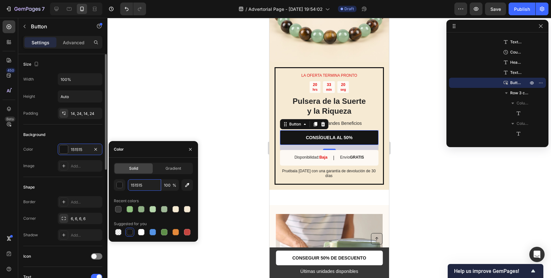
type input "373737"
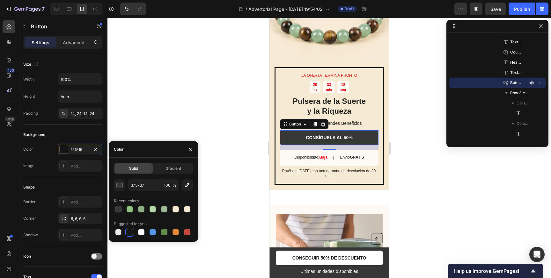
click at [248, 187] on div at bounding box center [328, 148] width 443 height 260
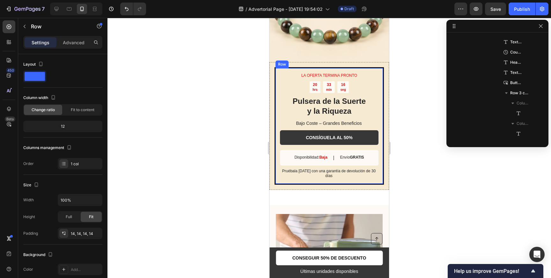
click at [276, 172] on div "LA OFERTA TERMINA PRONTO Text Block 20 hrs 33 min 16 seg Countdown Timer Pulser…" at bounding box center [329, 126] width 109 height 118
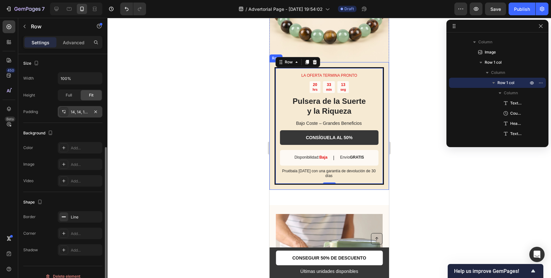
scroll to position [130, 0]
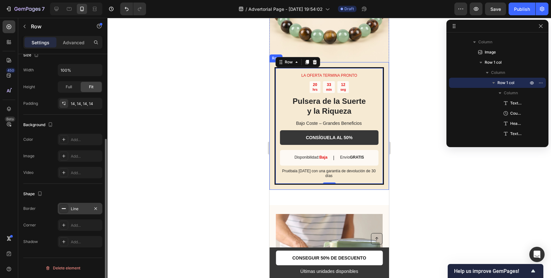
click at [71, 208] on div "Line" at bounding box center [80, 209] width 18 height 6
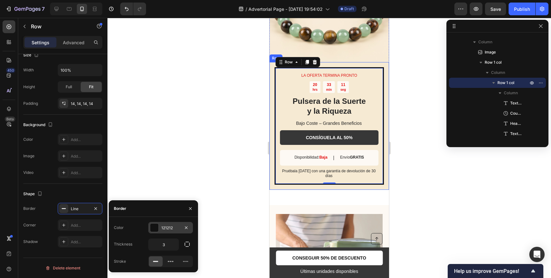
click at [158, 230] on div at bounding box center [154, 227] width 9 height 9
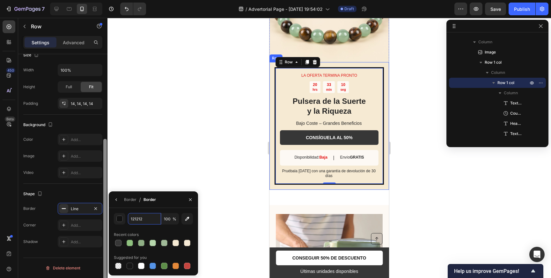
drag, startPoint x: 149, startPoint y: 221, endPoint x: 105, endPoint y: 222, distance: 44.0
click at [105, 222] on div "450 Beta Sections(18) Elements(83) Section Element Hero Section Product Detail …" at bounding box center [53, 148] width 107 height 260
drag, startPoint x: 148, startPoint y: 215, endPoint x: 139, endPoint y: 218, distance: 8.8
click at [139, 218] on input "121212" at bounding box center [144, 218] width 33 height 11
drag, startPoint x: 141, startPoint y: 219, endPoint x: 130, endPoint y: 219, distance: 10.8
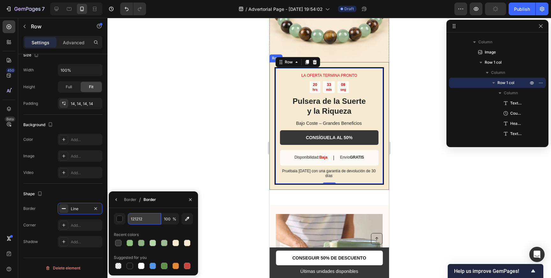
click at [131, 219] on input "121212" at bounding box center [144, 218] width 33 height 11
paste input "373737"
type input "373737"
click at [172, 156] on div at bounding box center [328, 148] width 443 height 260
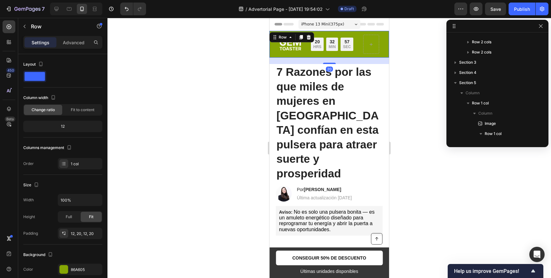
scroll to position [59, 0]
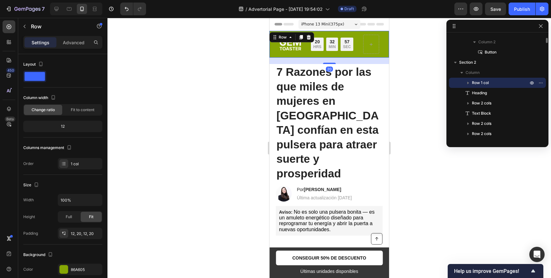
click at [386, 36] on div "Image Limited time: 50% OFF + FREESHIPPING Text Block 20 HRS 32 MIN 57 SEC Coun…" at bounding box center [329, 44] width 120 height 27
click at [67, 269] on div at bounding box center [64, 270] width 8 height 8
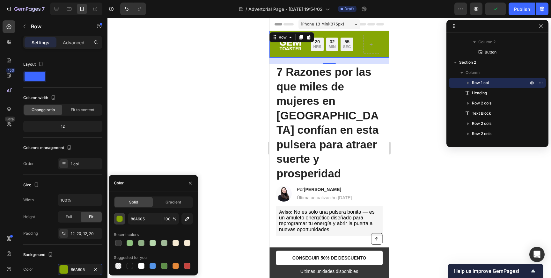
click at [120, 220] on div "button" at bounding box center [120, 219] width 6 height 6
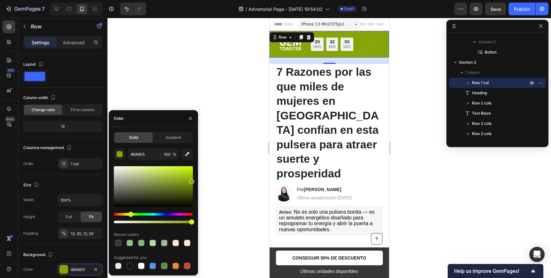
click at [121, 245] on div at bounding box center [118, 243] width 6 height 6
type input "373737"
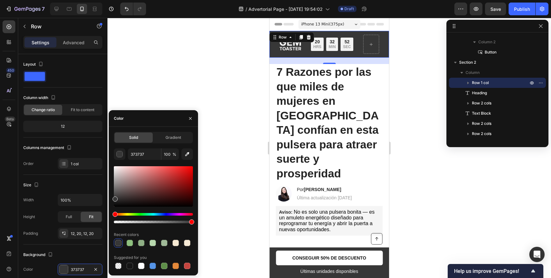
click at [225, 236] on div at bounding box center [328, 148] width 443 height 260
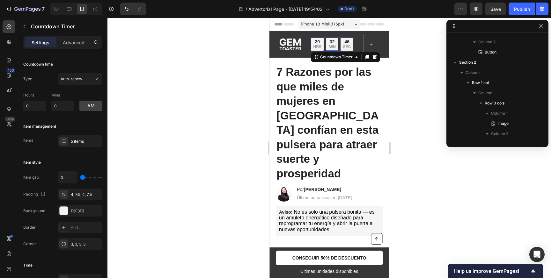
click at [319, 43] on div "20" at bounding box center [317, 42] width 8 height 6
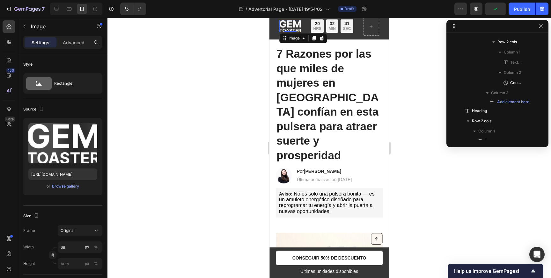
scroll to position [100, 0]
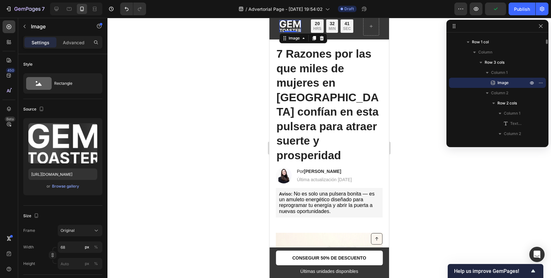
click at [296, 29] on img at bounding box center [290, 26] width 22 height 12
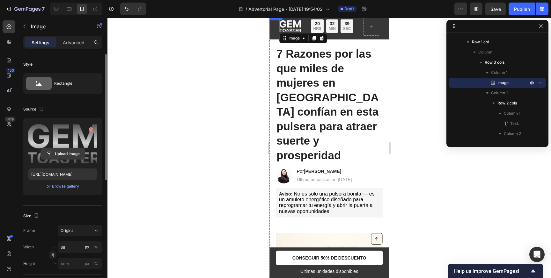
click at [62, 149] on input "file" at bounding box center [63, 154] width 44 height 11
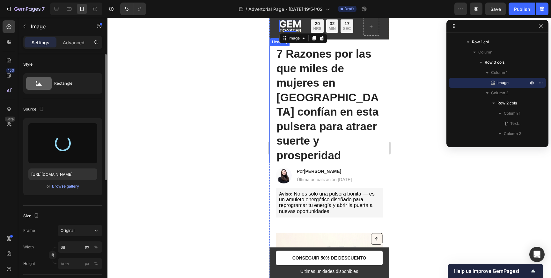
type input "https://cdn.shopify.com/s/files/1/0941/5766/8690/files/gempages_585570408942535…"
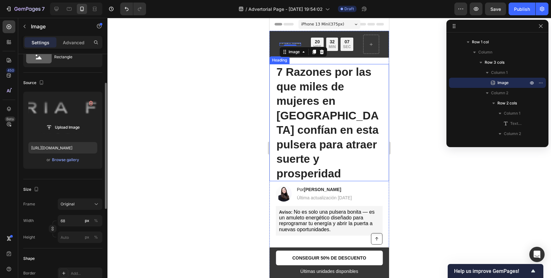
scroll to position [0, 0]
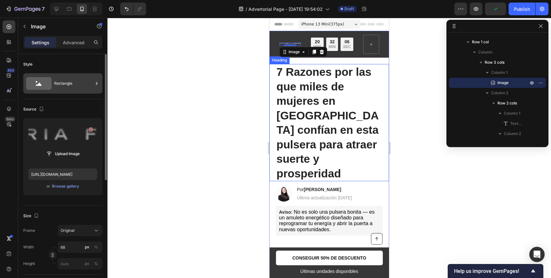
click at [73, 90] on div "Rectangle" at bounding box center [73, 83] width 39 height 15
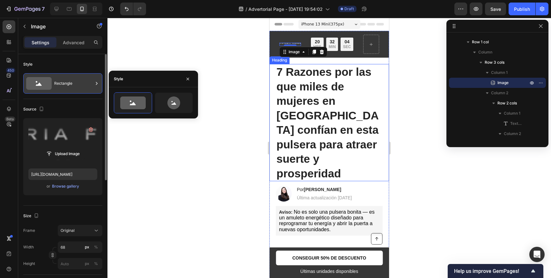
click at [87, 87] on div "Rectangle" at bounding box center [73, 83] width 39 height 15
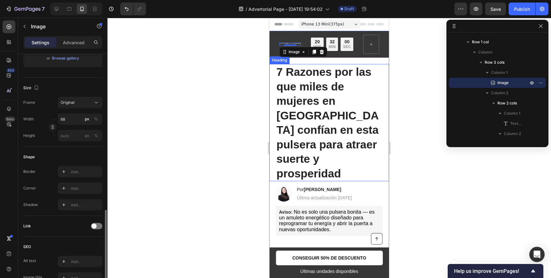
scroll to position [30, 0]
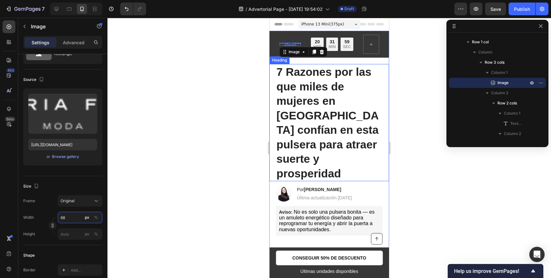
click at [73, 218] on input "68" at bounding box center [80, 217] width 45 height 11
click at [68, 234] on p "Full 100%" at bounding box center [78, 233] width 37 height 6
type input "100"
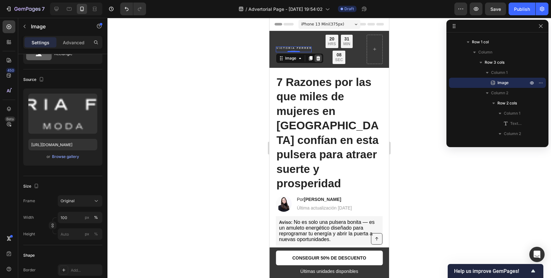
click at [318, 57] on icon at bounding box center [318, 58] width 4 height 4
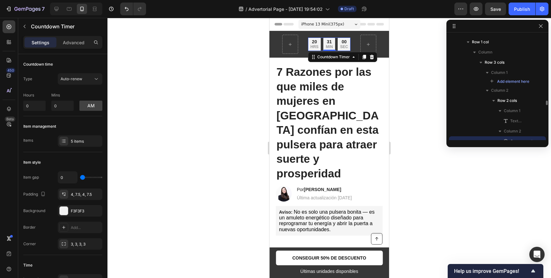
scroll to position [159, 0]
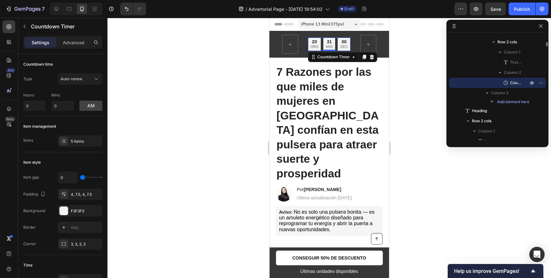
click at [335, 46] on div "20 HRS 31 MIN 00 SEC" at bounding box center [329, 44] width 42 height 13
click at [371, 58] on icon at bounding box center [372, 57] width 4 height 4
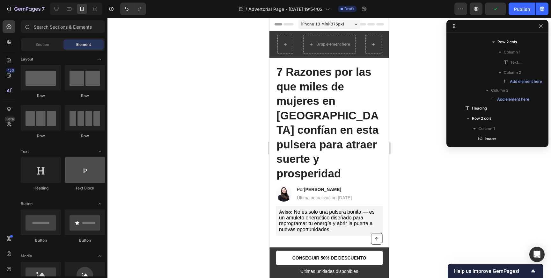
click at [79, 172] on div at bounding box center [85, 170] width 40 height 26
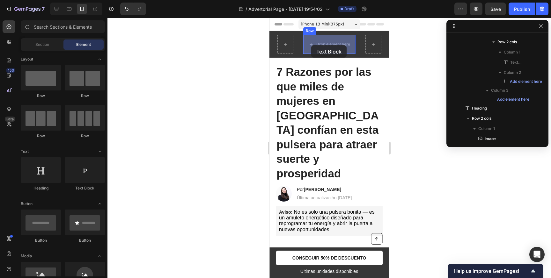
drag, startPoint x: 352, startPoint y: 188, endPoint x: 311, endPoint y: 45, distance: 148.9
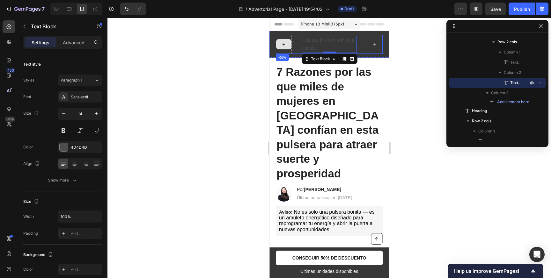
scroll to position [80, 0]
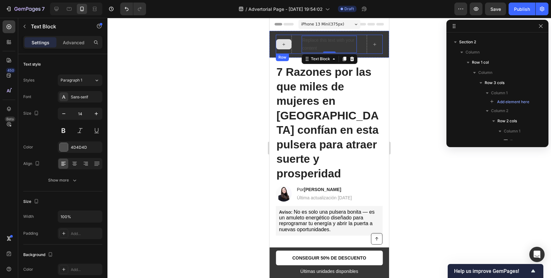
click at [286, 37] on div at bounding box center [284, 44] width 16 height 19
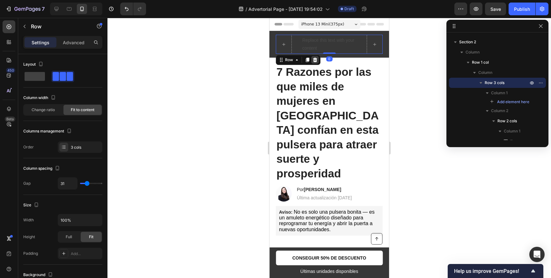
click at [314, 60] on icon at bounding box center [314, 59] width 5 height 5
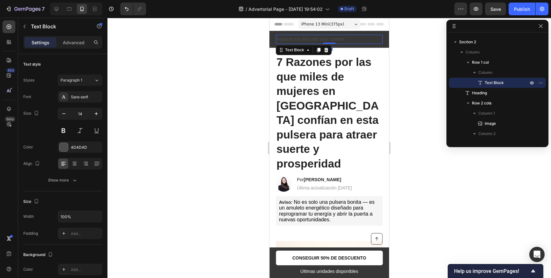
click at [304, 40] on div "Replace this text with your content" at bounding box center [329, 39] width 107 height 9
click at [284, 39] on p "Replace this text with your content" at bounding box center [329, 39] width 106 height 8
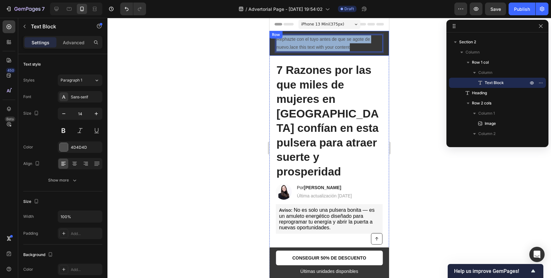
drag, startPoint x: 351, startPoint y: 48, endPoint x: 272, endPoint y: 37, distance: 79.1
click at [272, 37] on div "Rephazte con el tuyo antes de que se agote de nuevo.lace this text with your co…" at bounding box center [329, 43] width 120 height 25
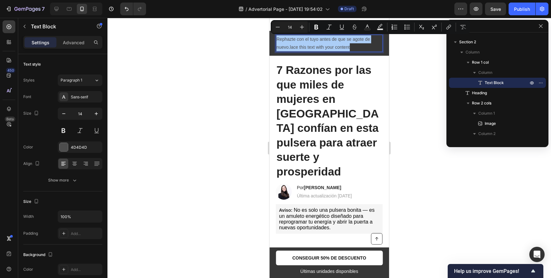
click at [229, 139] on div at bounding box center [328, 148] width 443 height 260
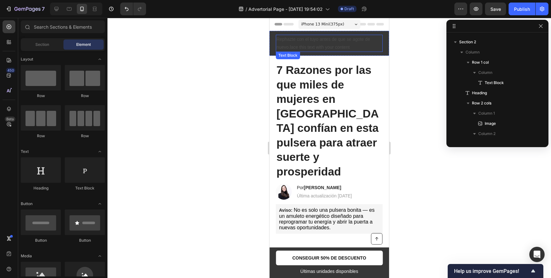
click at [297, 47] on p "Rephazte con el tuyo antes de que se agote de nuevo.lace this text with your co…" at bounding box center [329, 43] width 106 height 16
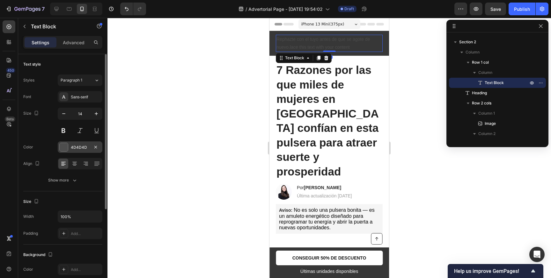
click at [65, 148] on div at bounding box center [64, 147] width 8 height 8
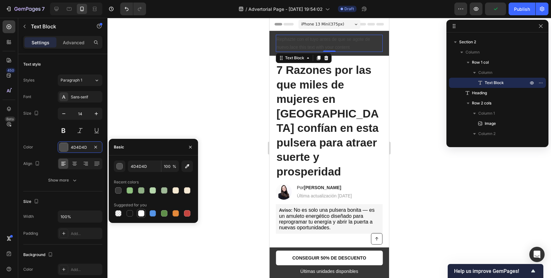
click at [140, 216] on div at bounding box center [141, 213] width 6 height 6
type input "FFFFFF"
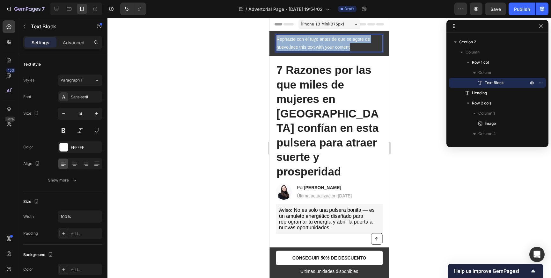
drag, startPoint x: 358, startPoint y: 50, endPoint x: 274, endPoint y: 40, distance: 85.4
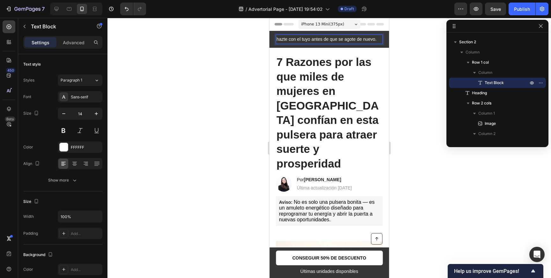
click at [278, 40] on p "hazte con el tuyo antes de que se agote de nuevo." at bounding box center [329, 39] width 106 height 8
click at [277, 40] on p "hazte con el tuyo antes de que se agote de nuevo." at bounding box center [329, 39] width 106 height 8
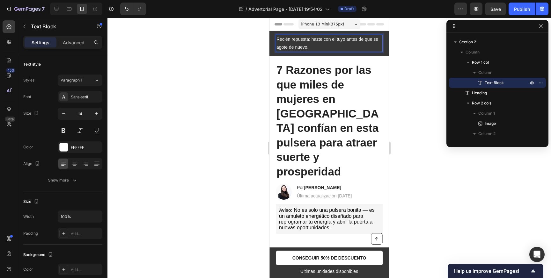
click at [313, 40] on p "Recién repuesta: hazte con el tuyo antes de que se agote de nuevo." at bounding box center [329, 43] width 106 height 16
drag, startPoint x: 336, startPoint y: 41, endPoint x: 333, endPoint y: 40, distance: 3.3
click at [333, 41] on p "Recién repuesta: Hazte con el tuyo antes de que se agote de nuevo." at bounding box center [329, 43] width 106 height 16
click at [346, 40] on p "Recién repuesta: Hazte con la tuyo antes de que se agote de nuevo." at bounding box center [329, 43] width 106 height 16
click at [222, 83] on div at bounding box center [328, 148] width 443 height 260
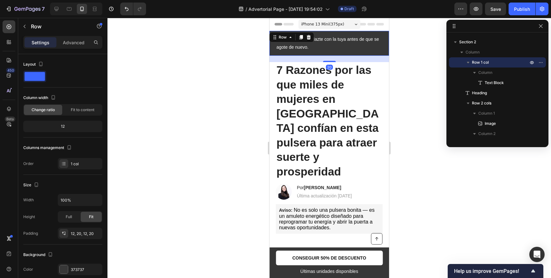
click at [326, 53] on div "Recién repuesta: Hazte con la tuya antes de que se agote de nuevo. Text Block R…" at bounding box center [329, 43] width 120 height 25
click at [311, 47] on p "Recién repuesta: Hazte con la tuya antes de que se agote de nuevo." at bounding box center [329, 43] width 106 height 16
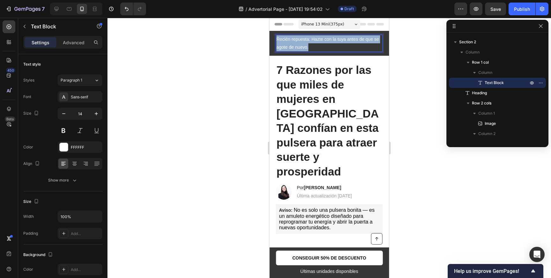
drag, startPoint x: 277, startPoint y: 39, endPoint x: 310, endPoint y: 49, distance: 34.2
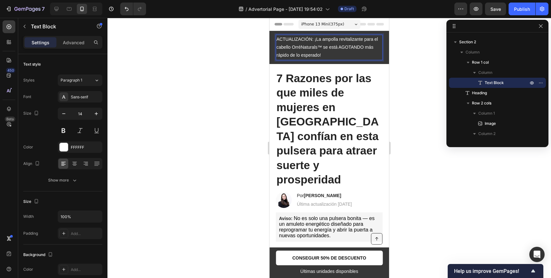
click at [317, 39] on p "ACTUALIZACIÓN: ¡La ampolla revitalizante para el cabello OrréNaturals™ se está …" at bounding box center [329, 47] width 106 height 24
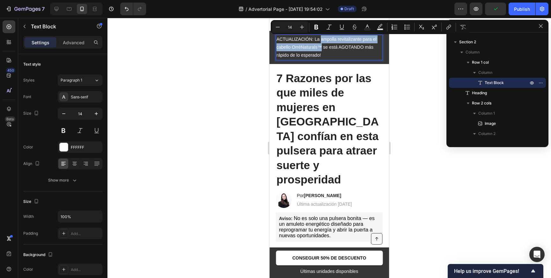
drag, startPoint x: 321, startPoint y: 40, endPoint x: 322, endPoint y: 45, distance: 4.3
click at [321, 45] on p "ACTUALIZACIÓN: La ampolla revitalizante para el cabello OrréNaturals™ se está A…" at bounding box center [329, 47] width 106 height 24
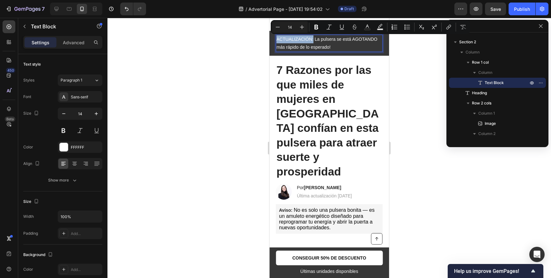
drag, startPoint x: 277, startPoint y: 39, endPoint x: 312, endPoint y: 40, distance: 35.1
click at [312, 40] on p "ACTUALIZACIÓN: La pulsera se está AGOTANDO más rápido de lo esperado!" at bounding box center [329, 43] width 106 height 16
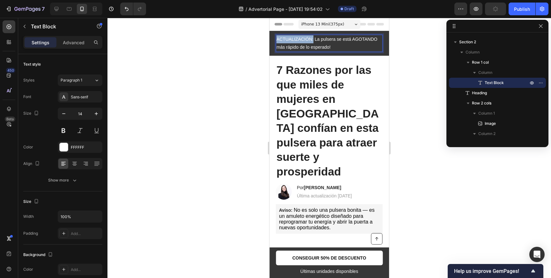
drag, startPoint x: 314, startPoint y: 40, endPoint x: 277, endPoint y: 40, distance: 36.3
click at [277, 40] on p "ACTUALIZACIÓN: La pulsera se está AGOTANDO más rápido de lo esperado!" at bounding box center [329, 43] width 106 height 16
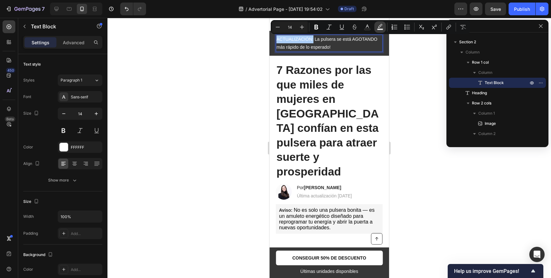
click at [379, 29] on rect "Editor contextual toolbar" at bounding box center [380, 30] width 6 height 2
type input "000000"
type input "77"
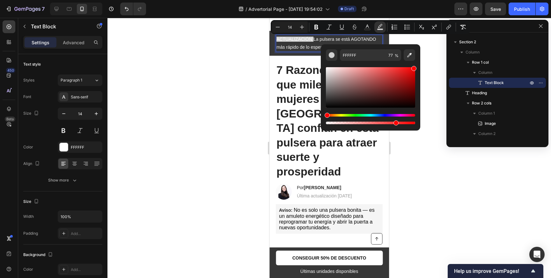
drag, startPoint x: 343, startPoint y: 89, endPoint x: 426, endPoint y: 61, distance: 87.3
click at [425, 0] on body "7 / Advertorial Page - Sep 24, 19:54:02 Draft Preview Save Publish 450 Beta Sec…" at bounding box center [275, 0] width 551 height 0
type input "FF0000"
click at [429, 62] on div at bounding box center [328, 148] width 443 height 260
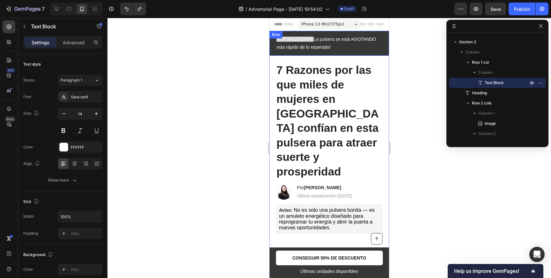
click at [323, 42] on p "ACTUALIZACIÓN: La pulsera se está AGOTANDO más rápido de lo esperado!" at bounding box center [329, 43] width 106 height 16
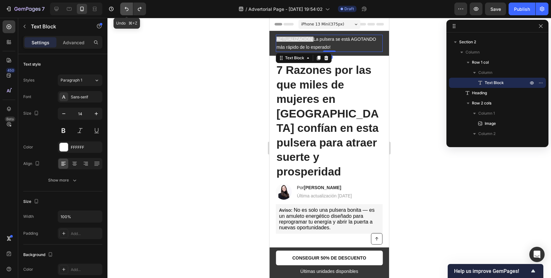
click at [126, 9] on icon "Undo/Redo" at bounding box center [127, 9] width 4 height 4
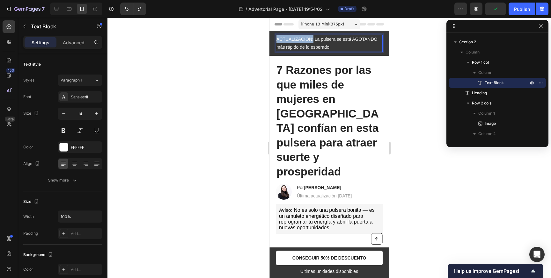
drag, startPoint x: 276, startPoint y: 41, endPoint x: 313, endPoint y: 41, distance: 36.3
click at [313, 41] on p "ACTUALIZACIÓN: La pulsera se está AGOTANDO más rápido de lo esperado!" at bounding box center [329, 43] width 106 height 16
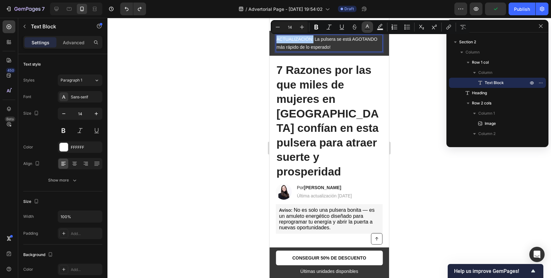
click at [367, 30] on rect "Editor contextual toolbar" at bounding box center [367, 30] width 6 height 2
type input "FFFFFF"
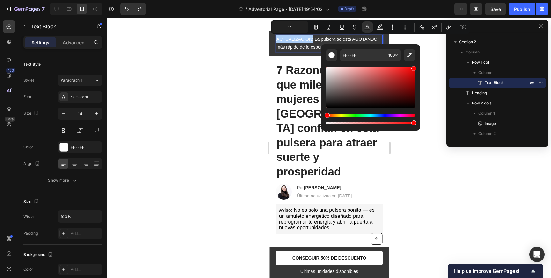
drag, startPoint x: 366, startPoint y: 78, endPoint x: 435, endPoint y: 49, distance: 74.9
click at [435, 0] on body "7 / Advertorial Page - Sep 24, 19:54:02 Draft Preview Save Publish 450 Beta Sec…" at bounding box center [275, 0] width 551 height 0
type input "FF0000"
click at [436, 49] on div at bounding box center [328, 148] width 443 height 260
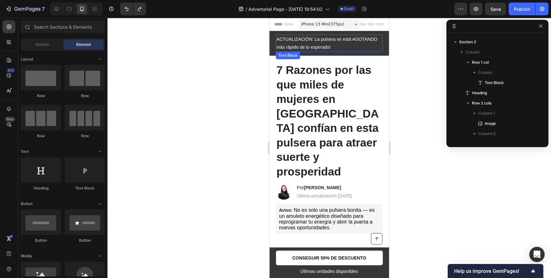
click at [313, 40] on p "ACTUALIZACIÓN: La pulsera se está AGOTANDO más rápido de lo esperado!" at bounding box center [329, 43] width 106 height 16
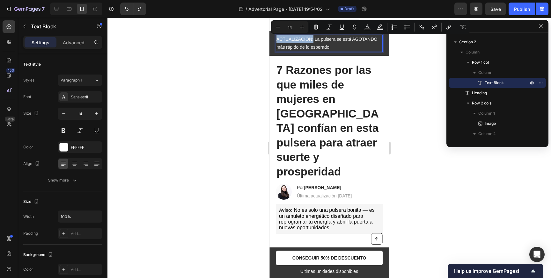
drag, startPoint x: 313, startPoint y: 40, endPoint x: 275, endPoint y: 40, distance: 38.0
click at [276, 40] on div "ACTUALIZACIÓN: La pulsera se está AGOTANDO más rápido de lo esperado!" at bounding box center [329, 43] width 107 height 17
click at [317, 26] on icon "Editor contextual toolbar" at bounding box center [316, 27] width 4 height 5
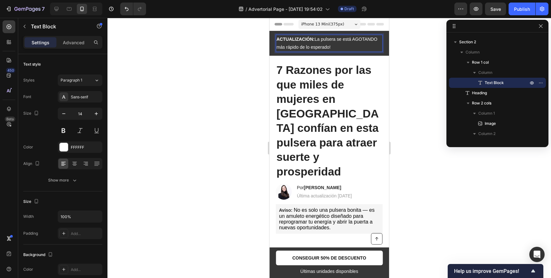
click at [324, 41] on p "ACTUALIZACIÓN: La pulsera se está AGOTANDO más rápido de lo esperado!" at bounding box center [329, 43] width 106 height 16
drag, startPoint x: 354, startPoint y: 40, endPoint x: 377, endPoint y: 40, distance: 23.3
click at [377, 40] on p "ACTUALIZACIÓN: La pulsera se está AGOTANDO más rápido de lo esperado!" at bounding box center [329, 43] width 106 height 16
click at [355, 40] on p "ACTUALIZACIÓN: La pulsera se está AGOTANDO más rápido de lo esperado!" at bounding box center [329, 43] width 106 height 16
click at [353, 40] on p "ACTUALIZACIÓN: La pulsera se está AGOTANDO más rápido de lo esperado!" at bounding box center [329, 43] width 106 height 16
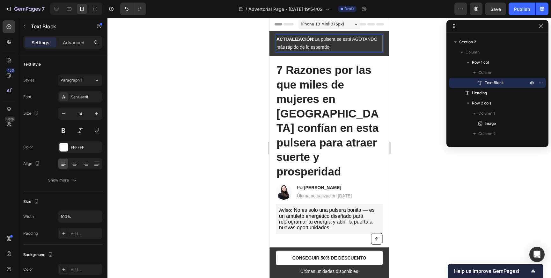
click at [352, 48] on p "ACTUALIZACIÓN: La pulsera se está AGOTANDO más rápido de lo esperado!" at bounding box center [329, 43] width 106 height 16
drag, startPoint x: 354, startPoint y: 40, endPoint x: 377, endPoint y: 39, distance: 22.3
click at [377, 39] on p "ACTUALIZACIÓN: La pulsera se está AGOTANDO más rápido de lo esperado!" at bounding box center [329, 43] width 106 height 16
click at [378, 39] on p "ACTUALIZACIÓN: La pulsera se está AGOTANDO más rápido de lo esperado!" at bounding box center [329, 43] width 106 height 16
drag, startPoint x: 377, startPoint y: 40, endPoint x: 354, endPoint y: 40, distance: 23.3
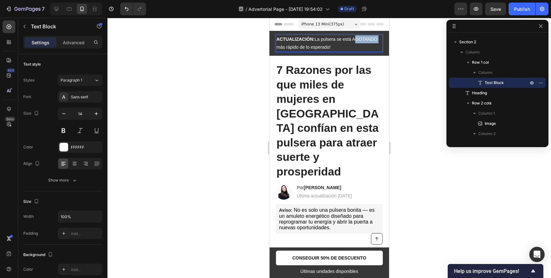
click at [354, 40] on p "ACTUALIZACIÓN: La pulsera se está AGOTANDO más rápido de lo esperado!" at bounding box center [329, 43] width 106 height 16
click at [64, 131] on button at bounding box center [63, 130] width 11 height 11
click at [354, 36] on p "ACTUALIZACIÓN: La pulsera se está AGOTANDO más rápido de lo esperado!" at bounding box center [329, 43] width 106 height 16
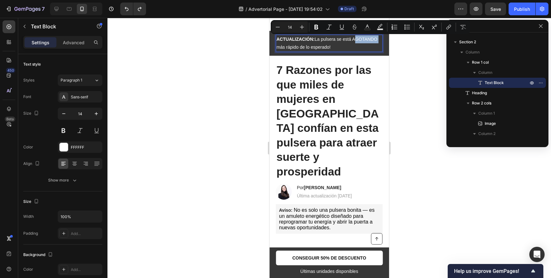
drag, startPoint x: 355, startPoint y: 39, endPoint x: 377, endPoint y: 41, distance: 22.8
click at [377, 41] on p "ACTUALIZACIÓN: La pulsera se está AGOTANDO más rápido de lo esperado!" at bounding box center [329, 43] width 106 height 16
click at [317, 28] on icon "Editor contextual toolbar" at bounding box center [316, 27] width 6 height 6
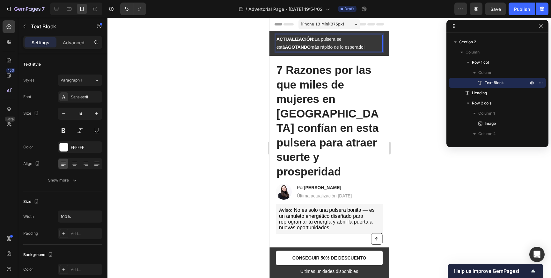
click at [348, 46] on p "ACTUALIZACIÓN: La pulsera se está AGOTANDO más rápido de lo esperado!" at bounding box center [329, 43] width 106 height 16
click at [341, 52] on div "ACTUALIZACIÓN: La pulsera se está AGOTANDO más rápido de lo esperado" at bounding box center [329, 43] width 107 height 17
click at [421, 48] on div at bounding box center [328, 148] width 443 height 260
click at [341, 45] on p "ACTUALIZACIÓN: La pulsera se está AGOTANDO más rápido de lo esperado" at bounding box center [329, 43] width 106 height 16
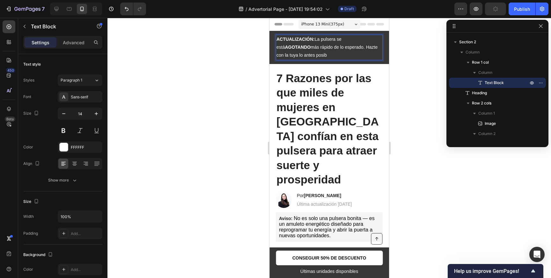
drag, startPoint x: 332, startPoint y: 47, endPoint x: 333, endPoint y: 56, distance: 9.6
click at [333, 56] on p "ACTUALIZACIÓN: La pulsera se está AGOTANDO más rápido de lo esperado. Hazte con…" at bounding box center [329, 47] width 106 height 24
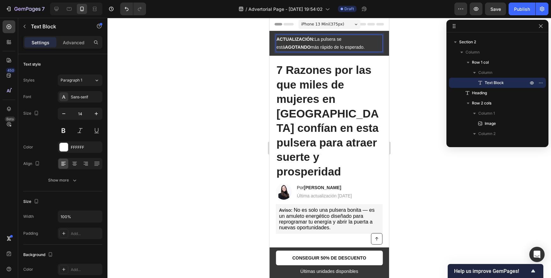
drag, startPoint x: 334, startPoint y: 48, endPoint x: 270, endPoint y: 34, distance: 65.7
click at [270, 34] on div "ACTUALIZACIÓN: La pulsera se está AGOTANDO más rápido de lo esperado. Text Bloc…" at bounding box center [329, 43] width 120 height 25
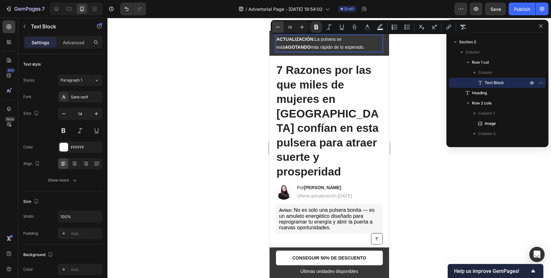
click at [279, 30] on icon "Editor contextual toolbar" at bounding box center [278, 27] width 6 height 6
click at [278, 30] on icon "Editor contextual toolbar" at bounding box center [278, 27] width 6 height 6
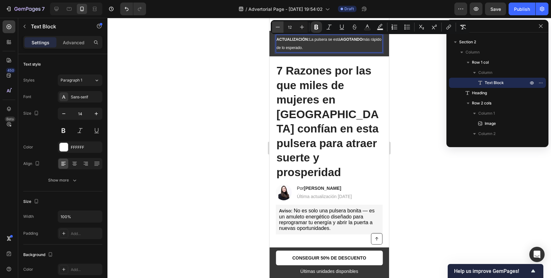
click at [278, 30] on icon "Editor contextual toolbar" at bounding box center [278, 27] width 6 height 6
click at [278, 30] on button "Minus" at bounding box center [277, 26] width 11 height 11
type input "9"
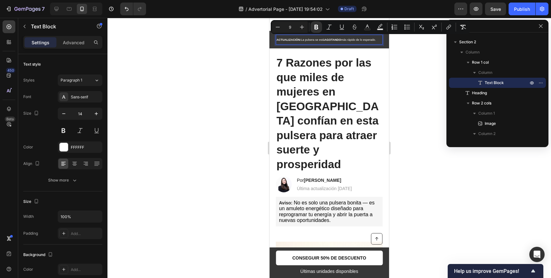
click at [243, 65] on div at bounding box center [328, 148] width 443 height 260
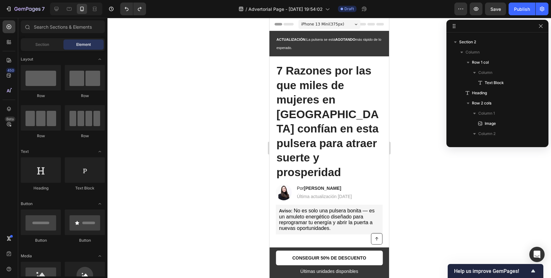
click at [259, 58] on div at bounding box center [328, 148] width 443 height 260
click at [272, 51] on div "ACTUALIZACIÓN: La pulsera se está AGOTANDO más rápido de lo esperado. Text Bloc…" at bounding box center [329, 44] width 120 height 26
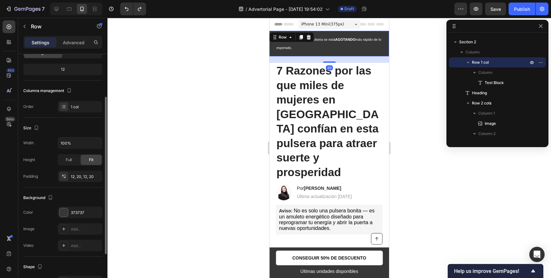
scroll to position [61, 0]
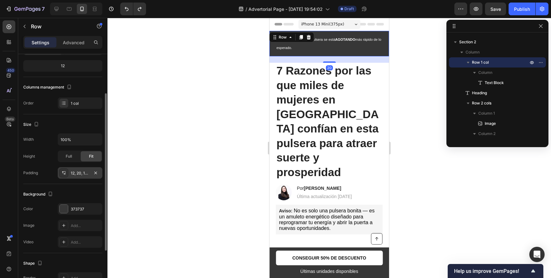
click at [84, 176] on div "12, 20, 12, 20" at bounding box center [80, 172] width 45 height 11
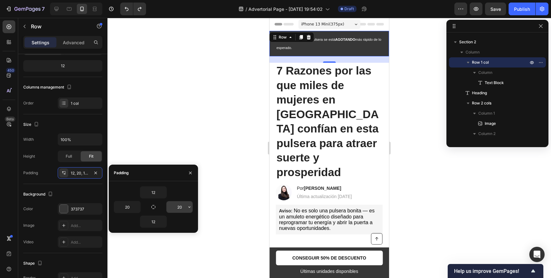
click at [184, 205] on input "20" at bounding box center [179, 206] width 26 height 11
type input "12"
click at [131, 207] on input "20" at bounding box center [127, 206] width 26 height 11
type input "12"
click at [153, 207] on icon "button" at bounding box center [153, 207] width 5 height 5
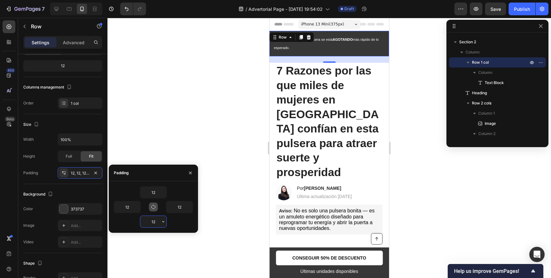
click at [158, 222] on input "12" at bounding box center [153, 221] width 26 height 11
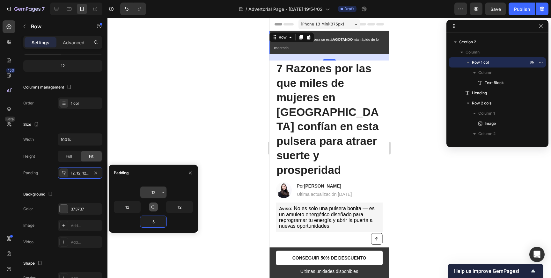
type input "5"
click at [154, 194] on input "12" at bounding box center [153, 192] width 26 height 11
type input "5"
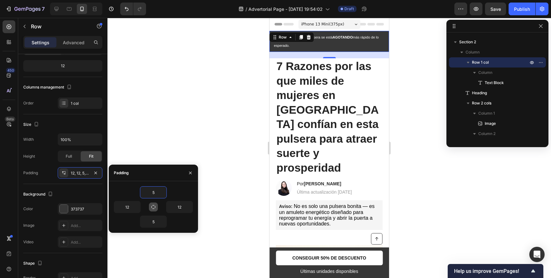
click at [195, 120] on div at bounding box center [328, 148] width 443 height 260
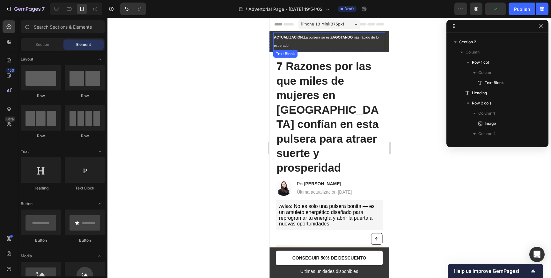
click at [291, 48] on p "ACTUALIZACIÓN: La pulsera se está AGOTANDO más rápido de lo esperado." at bounding box center [329, 41] width 111 height 17
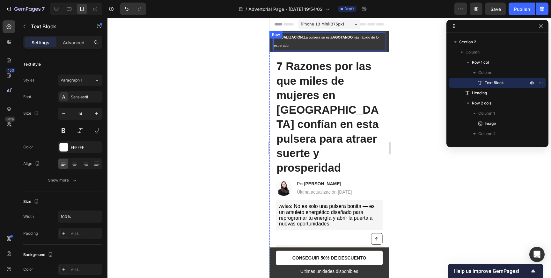
drag, startPoint x: 293, startPoint y: 45, endPoint x: 271, endPoint y: 36, distance: 23.6
click at [271, 36] on div "ACTUALIZACIÓN: La pulsera se está AGOTANDO más rápido de lo esperado. Text Bloc…" at bounding box center [329, 41] width 120 height 21
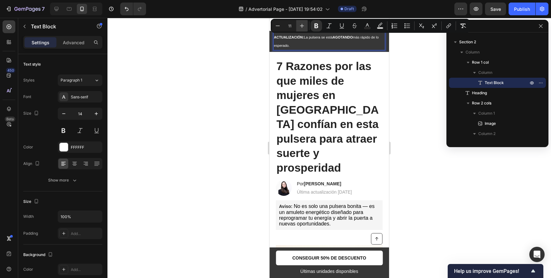
click at [303, 26] on icon "Editor contextual toolbar" at bounding box center [302, 26] width 6 height 6
click at [303, 25] on icon "Editor contextual toolbar" at bounding box center [302, 26] width 6 height 6
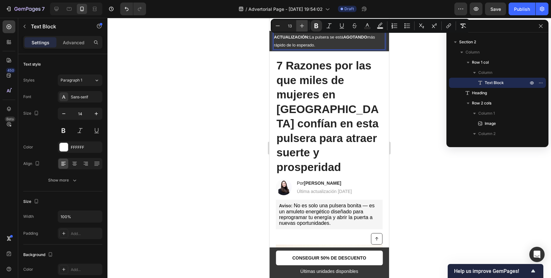
click at [303, 26] on icon "Editor contextual toolbar" at bounding box center [302, 26] width 6 height 6
type input "14"
click at [238, 70] on div at bounding box center [328, 148] width 443 height 260
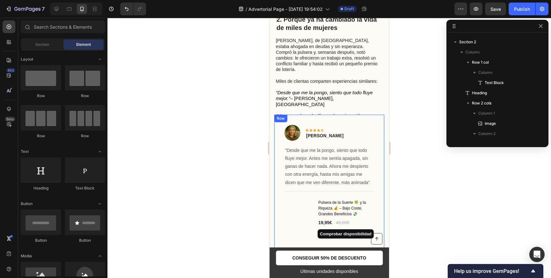
scroll to position [525, 0]
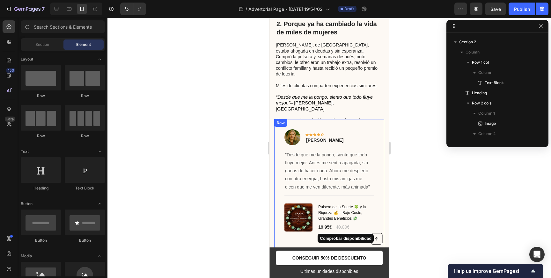
click at [352, 126] on div "Image Icon Icon Icon Icon Icon Row Marta Luque Text block Row "Desde que me la …" at bounding box center [329, 186] width 110 height 135
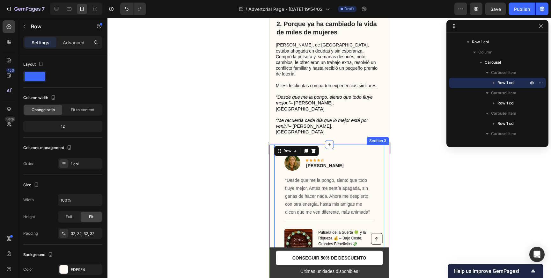
scroll to position [294, 0]
click at [387, 145] on div "Image Icon Icon Icon Icon Icon Row Marta Luque Text block Row "Desde que me la …" at bounding box center [329, 227] width 120 height 165
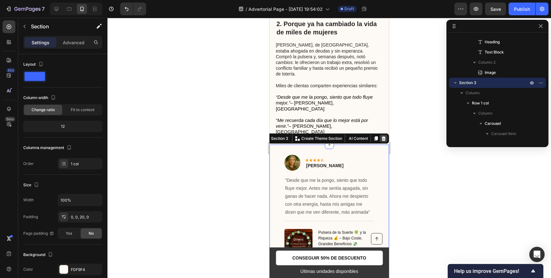
click at [385, 136] on icon at bounding box center [384, 138] width 4 height 4
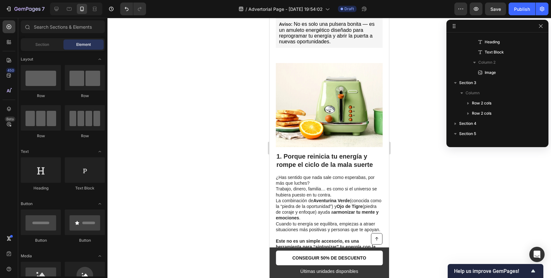
scroll to position [194, 0]
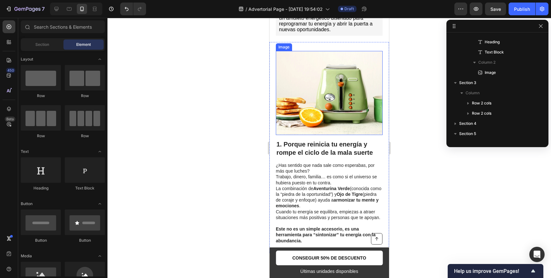
click at [311, 84] on img at bounding box center [329, 93] width 107 height 84
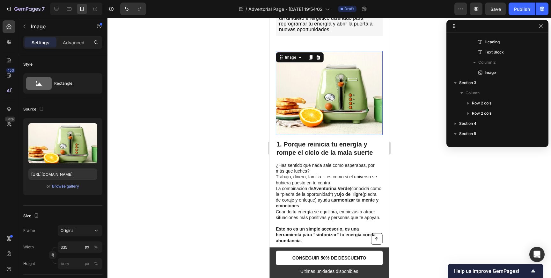
scroll to position [192, 0]
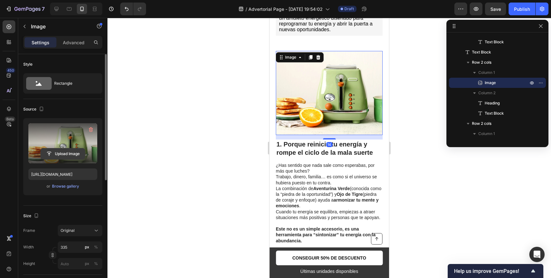
click at [72, 154] on input "file" at bounding box center [63, 154] width 44 height 11
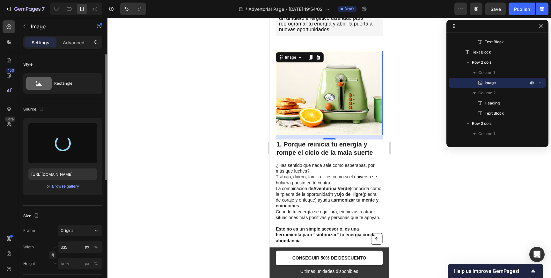
type input "https://cdn.shopify.com/s/files/1/0941/5766/8690/files/gempages_585570408942535…"
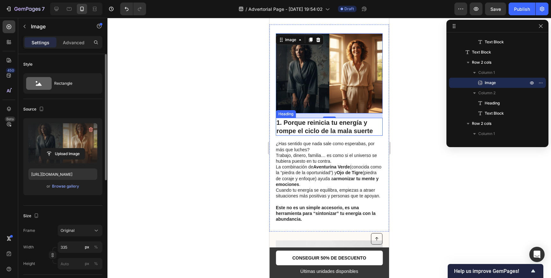
scroll to position [212, 0]
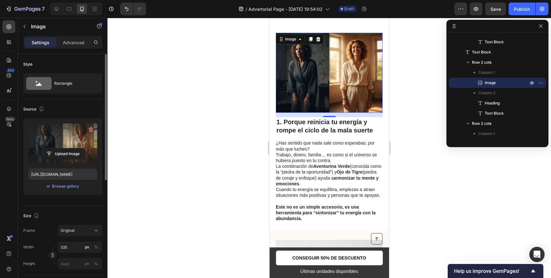
click at [409, 123] on div at bounding box center [328, 148] width 443 height 260
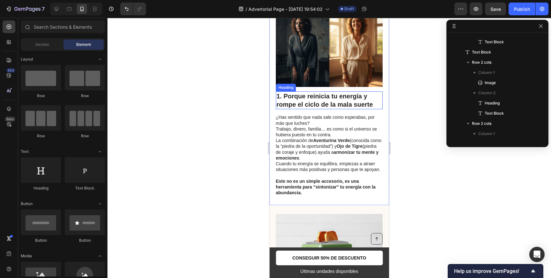
scroll to position [176, 0]
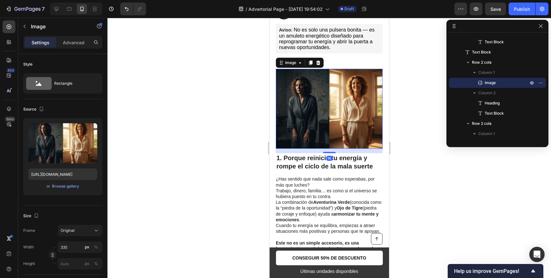
click at [361, 80] on img at bounding box center [329, 109] width 107 height 80
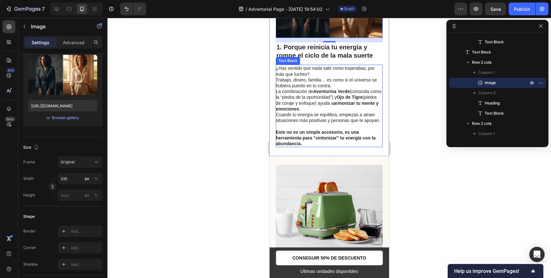
scroll to position [292, 0]
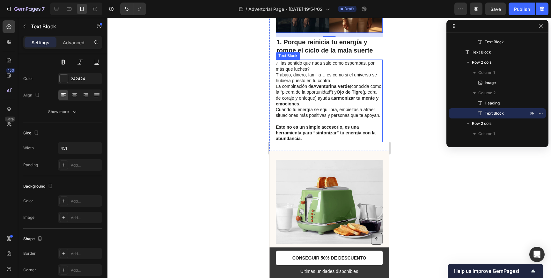
click at [336, 67] on p "¿Has sentido que nada sale como esperabas, por más que luches? Trabajo, dinero,…" at bounding box center [329, 71] width 106 height 23
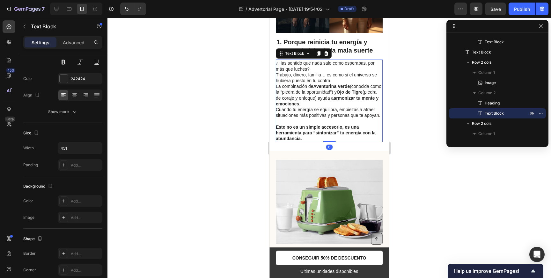
scroll to position [0, 0]
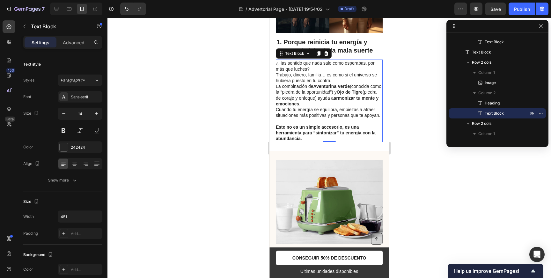
click at [277, 61] on p "¿Has sentido que nada sale como esperabas, por más que luches? Trabajo, dinero,…" at bounding box center [329, 71] width 106 height 23
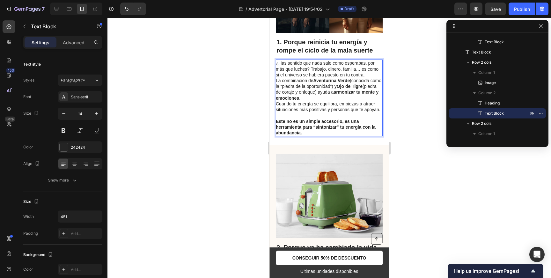
click at [366, 61] on p "¿Has sentido que nada sale como esperabas, por más que luches? Trabajo, dinero,…" at bounding box center [329, 69] width 106 height 18
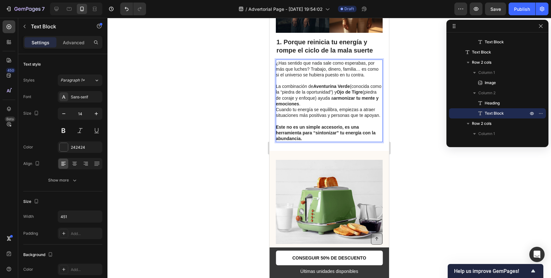
click at [328, 89] on p "La combinación de Aventurina Verde (conocida como la “piedra de la oportunidad”…" at bounding box center [329, 101] width 106 height 35
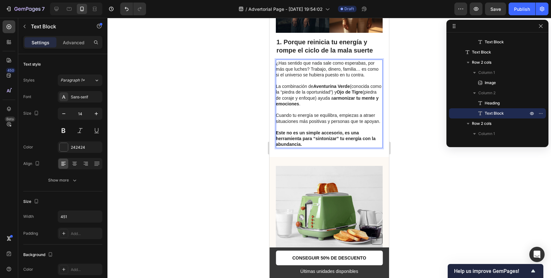
click at [215, 91] on div at bounding box center [328, 148] width 443 height 260
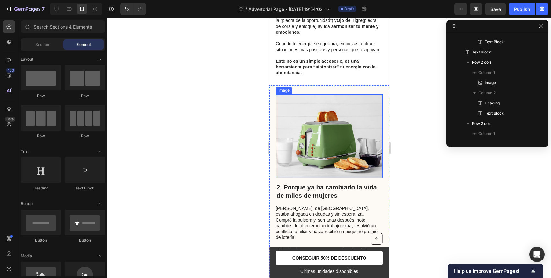
scroll to position [371, 0]
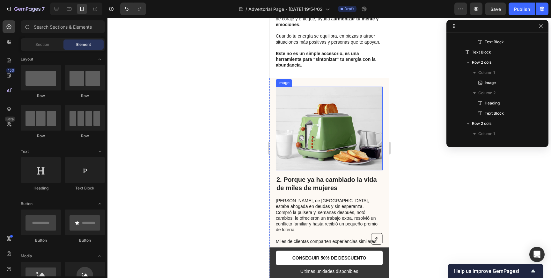
click at [298, 87] on img at bounding box center [329, 129] width 107 height 84
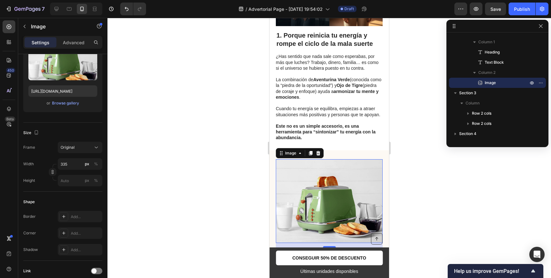
scroll to position [232, 0]
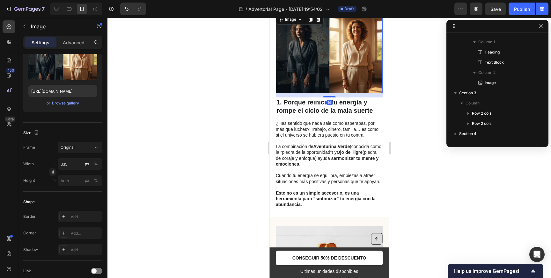
click at [338, 59] on img at bounding box center [329, 53] width 107 height 80
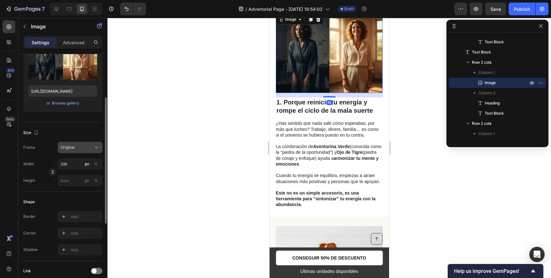
click at [74, 150] on span "Original" at bounding box center [68, 148] width 14 height 6
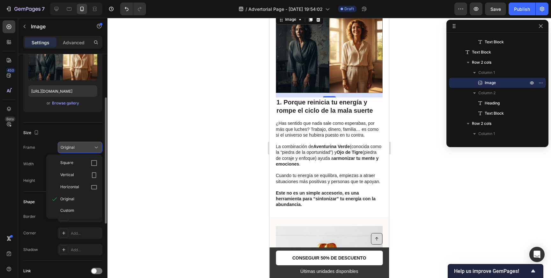
click at [74, 150] on span "Original" at bounding box center [68, 148] width 14 height 6
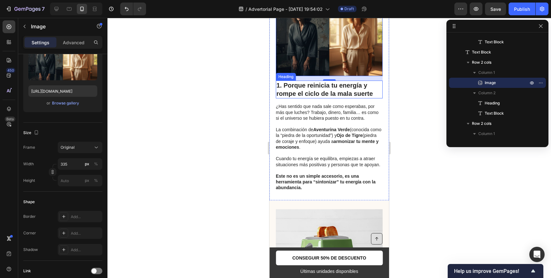
scroll to position [321, 0]
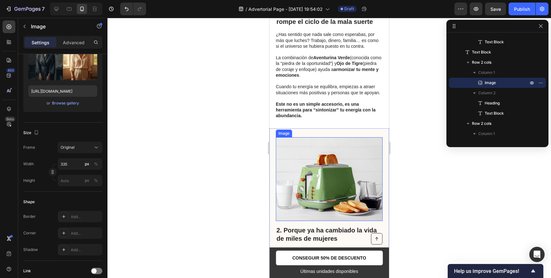
click at [341, 165] on img at bounding box center [329, 179] width 107 height 84
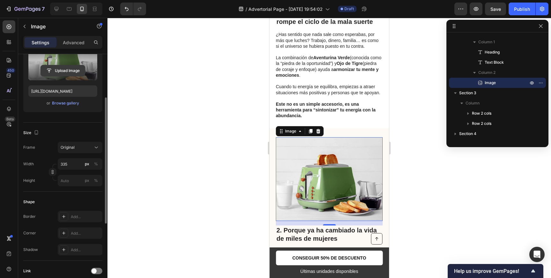
click at [67, 68] on input "file" at bounding box center [63, 70] width 44 height 11
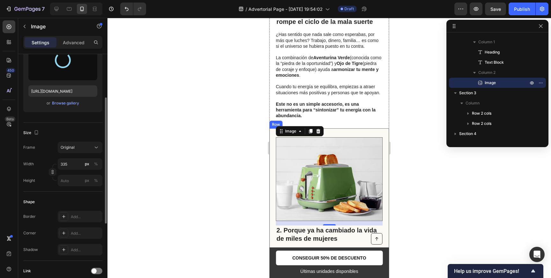
type input "https://cdn.shopify.com/s/files/1/0941/5766/8690/files/gempages_585570408942535…"
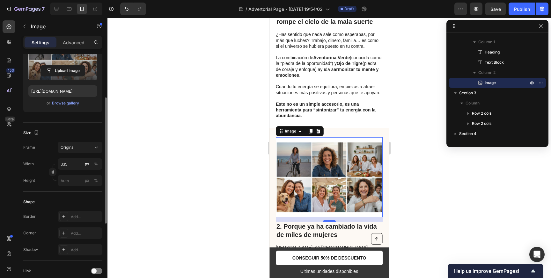
click at [415, 184] on div at bounding box center [328, 148] width 443 height 260
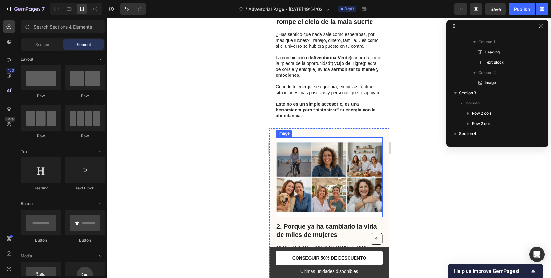
click at [287, 150] on img at bounding box center [329, 177] width 107 height 80
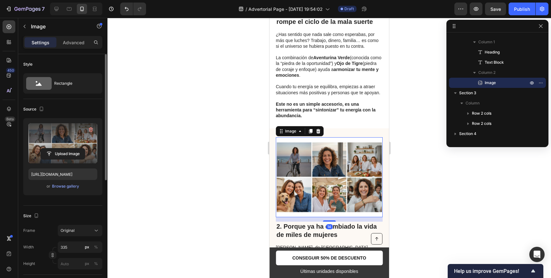
click at [68, 139] on label at bounding box center [62, 143] width 69 height 40
click at [68, 149] on input "file" at bounding box center [63, 154] width 44 height 11
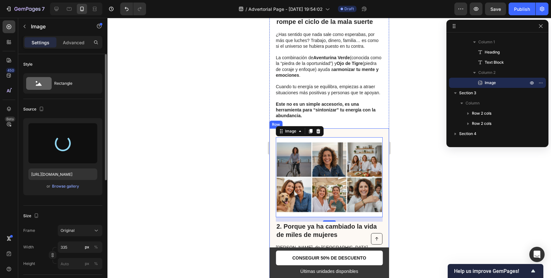
type input "https://cdn.shopify.com/s/files/1/0941/5766/8690/files/gempages_585570408942535…"
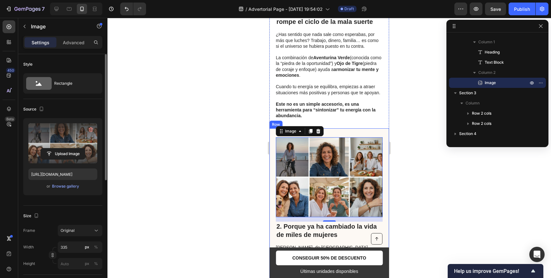
click at [442, 184] on div at bounding box center [328, 148] width 443 height 260
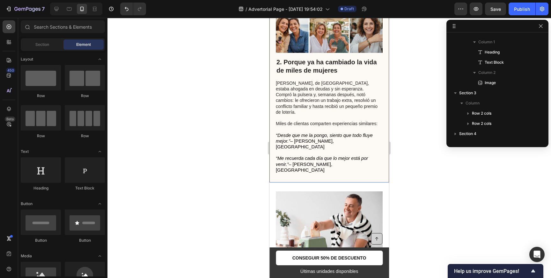
scroll to position [530, 0]
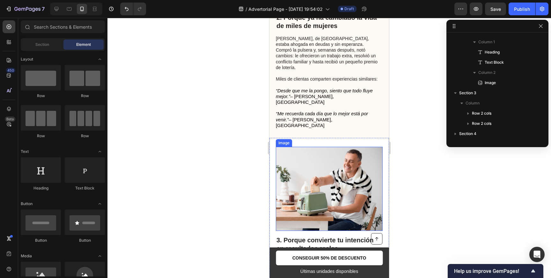
click at [310, 163] on img at bounding box center [329, 189] width 107 height 84
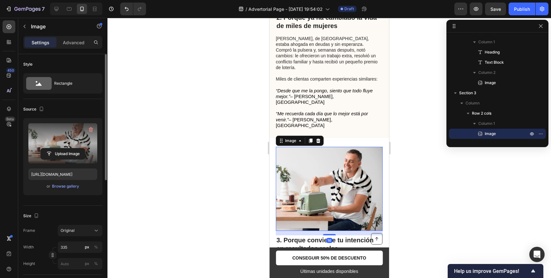
click at [75, 143] on label at bounding box center [62, 143] width 69 height 40
click at [75, 149] on input "file" at bounding box center [63, 154] width 44 height 11
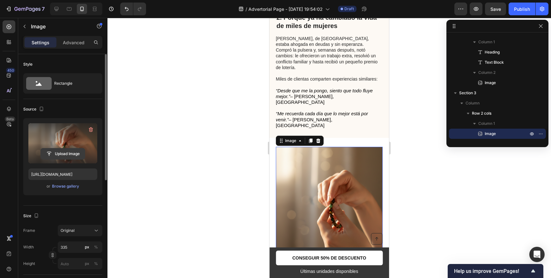
click at [62, 152] on input "file" at bounding box center [63, 154] width 44 height 11
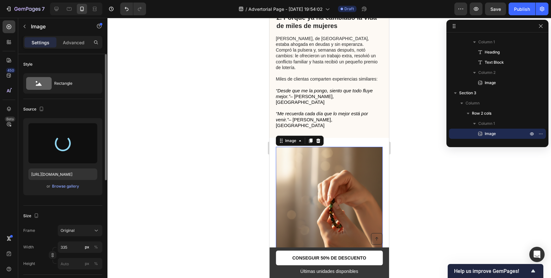
type input "https://cdn.shopify.com/s/files/1/0941/5766/8690/files/gempages_585570408942535…"
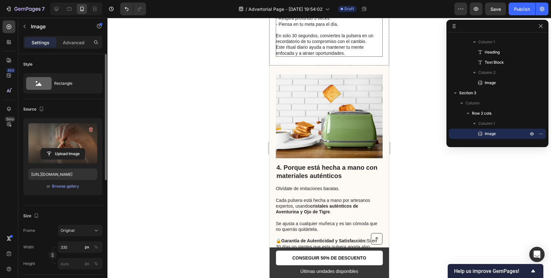
scroll to position [787, 0]
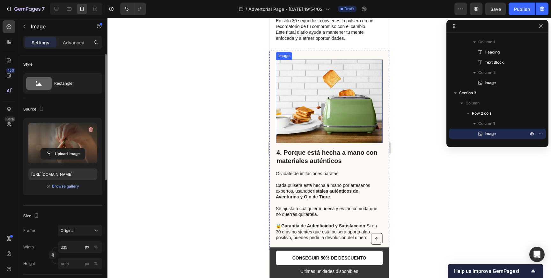
click at [292, 109] on img at bounding box center [329, 102] width 107 height 84
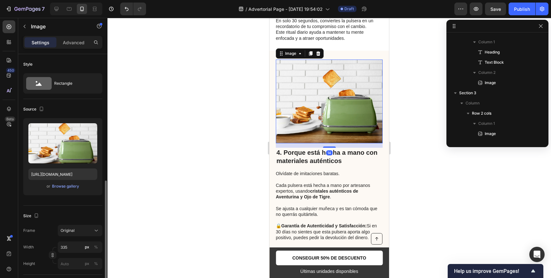
scroll to position [427, 0]
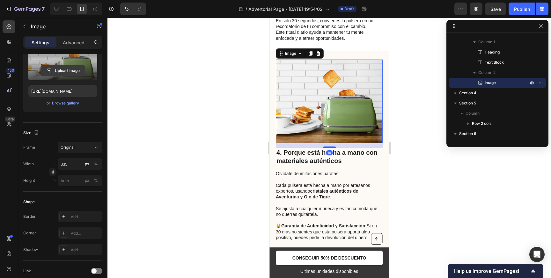
click at [72, 71] on input "file" at bounding box center [63, 70] width 44 height 11
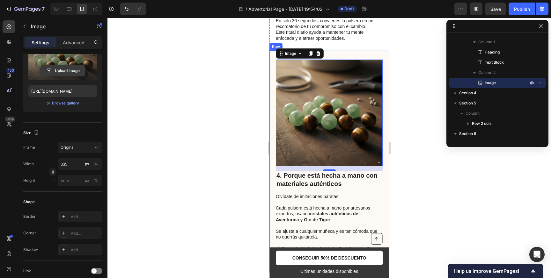
click at [69, 67] on input "file" at bounding box center [63, 70] width 44 height 11
type input "https://cdn.shopify.com/s/files/1/0941/5766/8690/files/gempages_585570408942535…"
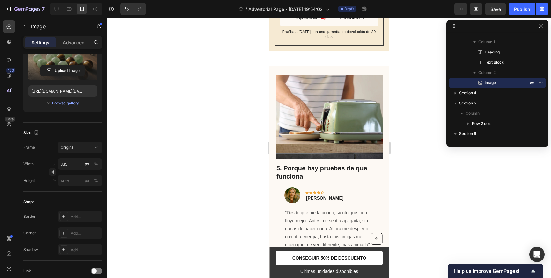
scroll to position [1209, 0]
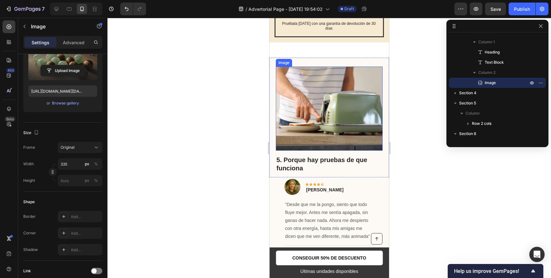
click at [295, 101] on img at bounding box center [329, 109] width 107 height 84
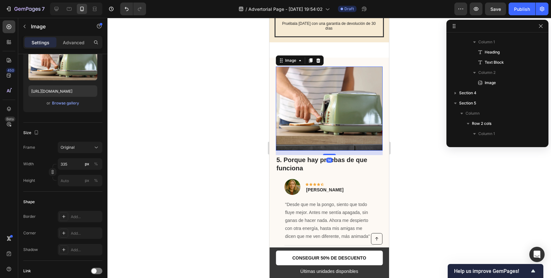
scroll to position [508, 0]
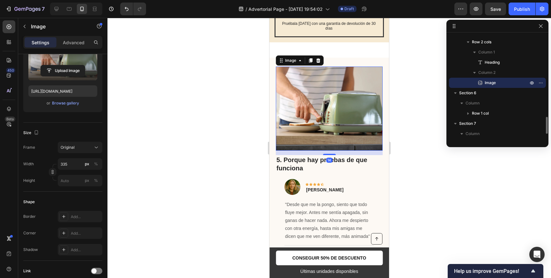
click at [69, 60] on label at bounding box center [62, 60] width 69 height 40
click at [69, 65] on input "file" at bounding box center [63, 70] width 44 height 11
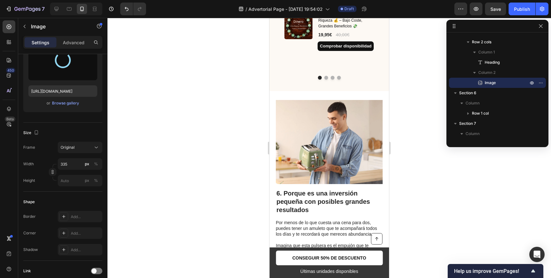
scroll to position [1462, 0]
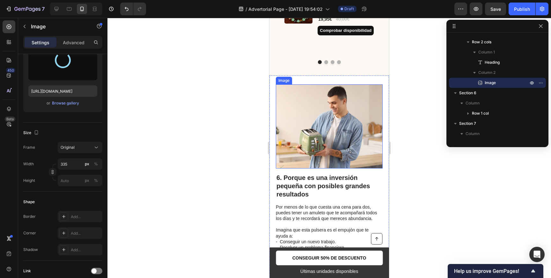
type input "https://cdn.shopify.com/s/files/1/0941/5766/8690/files/gempages_585570408942535…"
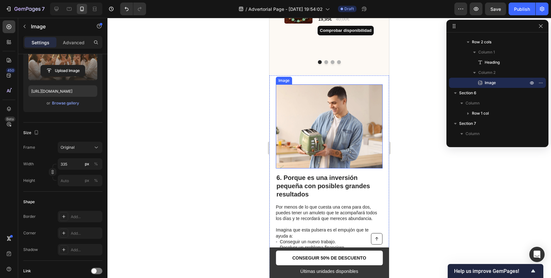
click at [304, 137] on img at bounding box center [329, 126] width 107 height 84
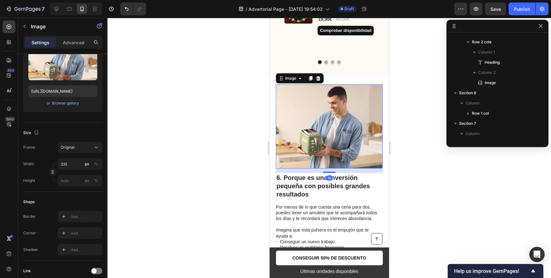
scroll to position [590, 0]
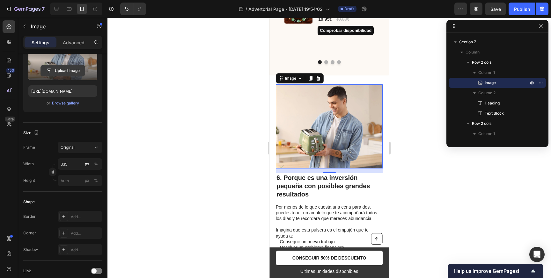
click at [75, 73] on input "file" at bounding box center [63, 70] width 44 height 11
click at [68, 68] on input "file" at bounding box center [63, 70] width 44 height 11
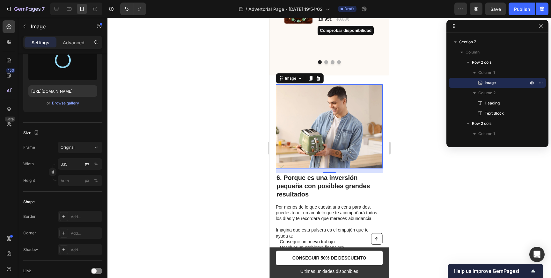
type input "https://cdn.shopify.com/s/files/1/0941/5766/8690/files/gempages_585570408942535…"
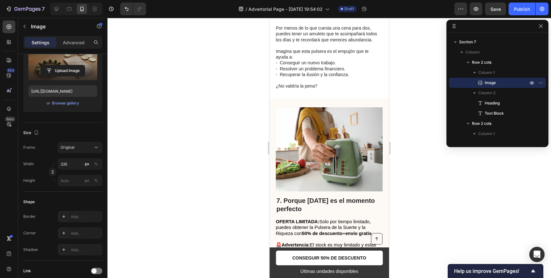
scroll to position [1638, 0]
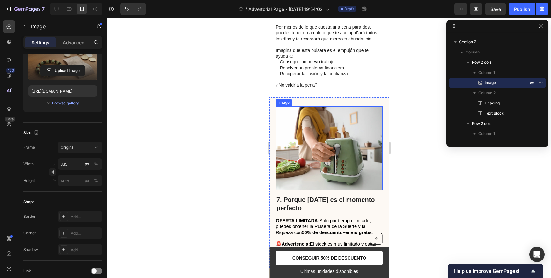
click at [311, 148] on img at bounding box center [329, 148] width 107 height 84
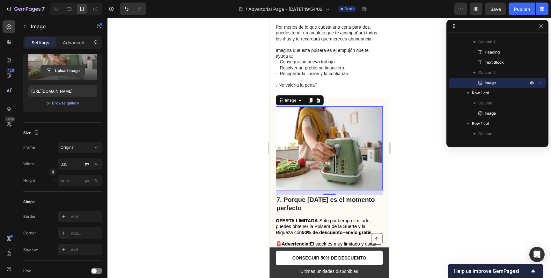
click at [70, 68] on input "file" at bounding box center [63, 70] width 44 height 11
click at [63, 69] on input "file" at bounding box center [63, 70] width 44 height 11
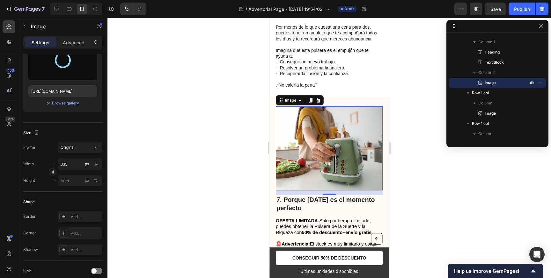
type input "https://cdn.shopify.com/s/files/1/0941/5766/8690/files/gempages_585570408942535…"
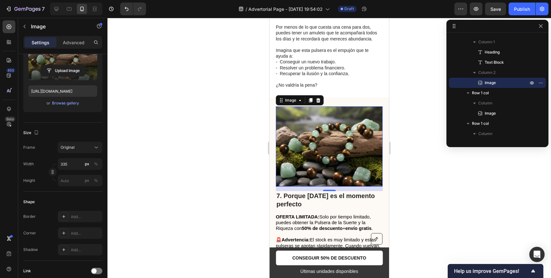
click at [419, 184] on div at bounding box center [328, 148] width 443 height 260
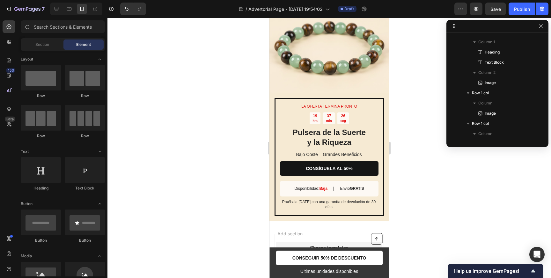
scroll to position [1972, 0]
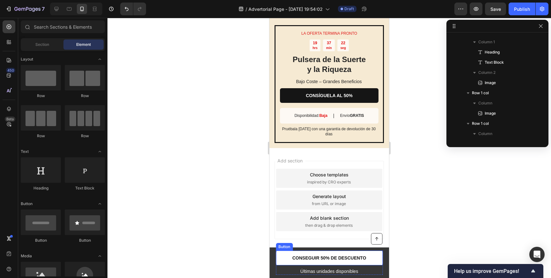
click at [333, 254] on link "CONSEGUIR 50% DE DESCUENTO" at bounding box center [329, 258] width 107 height 15
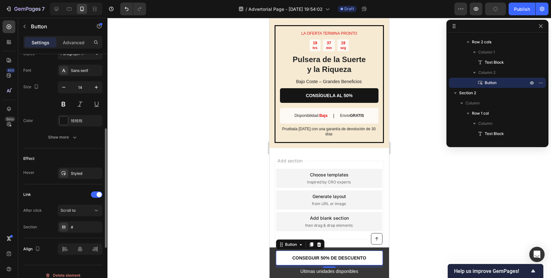
scroll to position [248, 0]
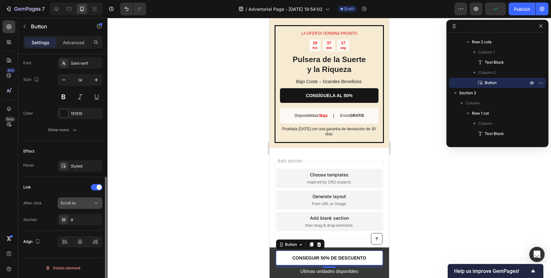
click at [77, 201] on div "Scroll to" at bounding box center [77, 204] width 33 height 6
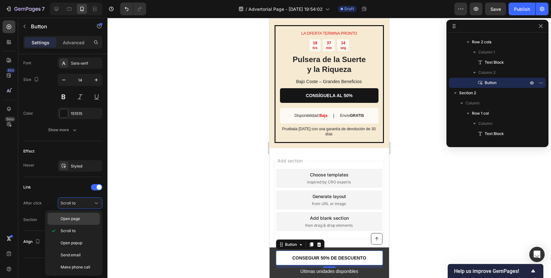
click at [81, 222] on div "Open page" at bounding box center [74, 219] width 52 height 12
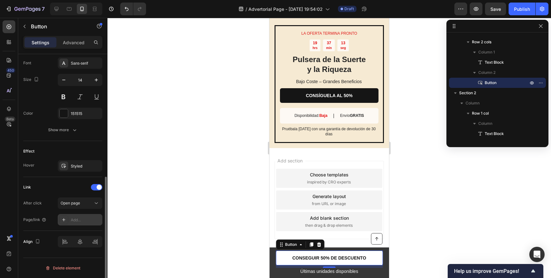
click at [70, 219] on div "Add..." at bounding box center [80, 219] width 45 height 11
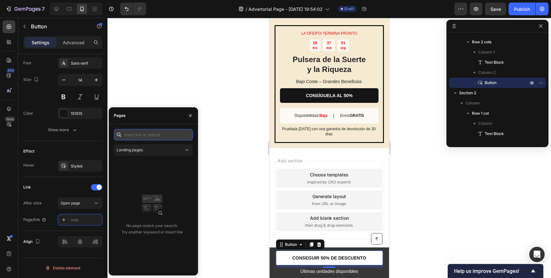
click at [143, 135] on input "text" at bounding box center [153, 134] width 79 height 11
paste input "https://www.victoriaferrer.com/products/pulsera-de-la-suerte-y-la-riqueza-bajo-…"
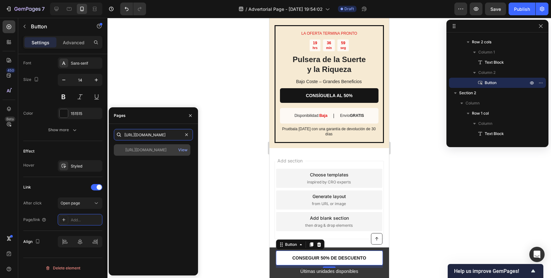
type input "https://www.victoriaferrer.com/products/pulsera-de-la-suerte-y-la-riqueza-bajo-…"
click at [157, 151] on div "https://www.victoriaferrer.com/products/pulsera-de-la-suerte-y-la-riqueza-bajo-…" at bounding box center [145, 150] width 41 height 6
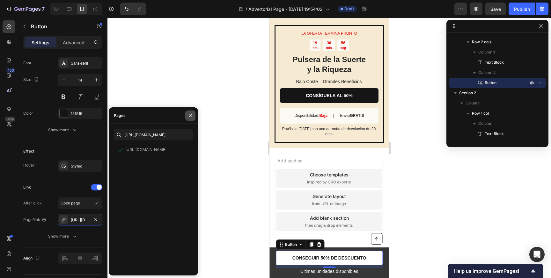
click at [191, 116] on icon "button" at bounding box center [190, 115] width 5 height 5
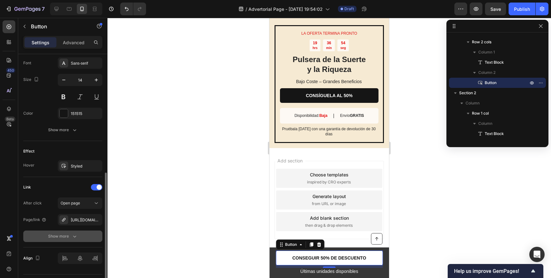
click at [78, 239] on button "Show more" at bounding box center [62, 236] width 79 height 11
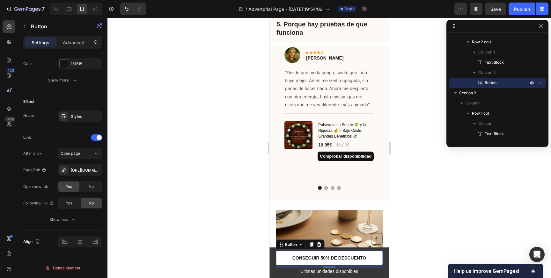
scroll to position [1332, 0]
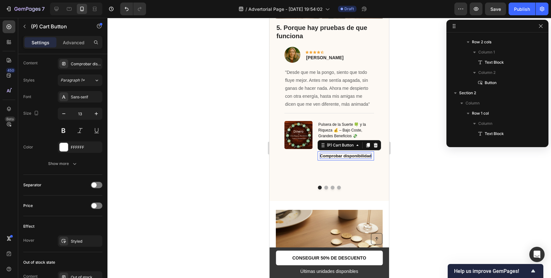
click at [320, 157] on div "Comprobar disponibilidad" at bounding box center [346, 156] width 52 height 6
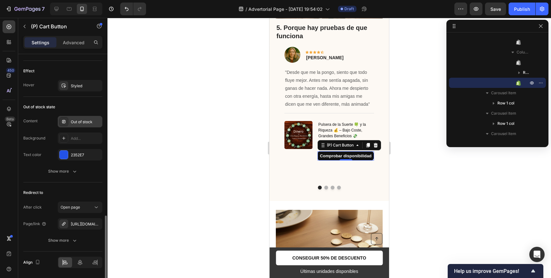
scroll to position [460, 0]
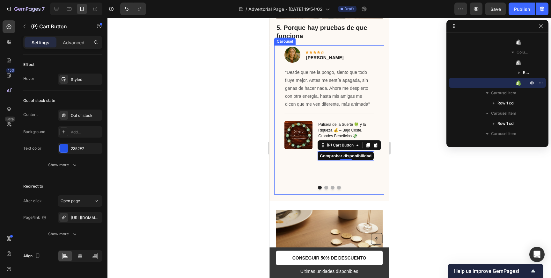
click at [325, 186] on button "Dot" at bounding box center [326, 188] width 4 height 4
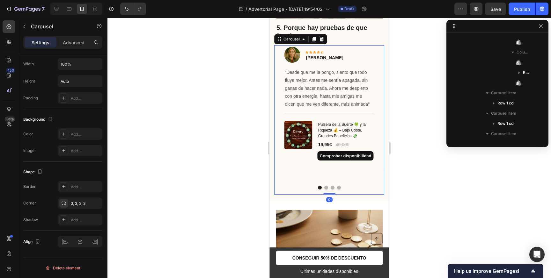
scroll to position [0, 0]
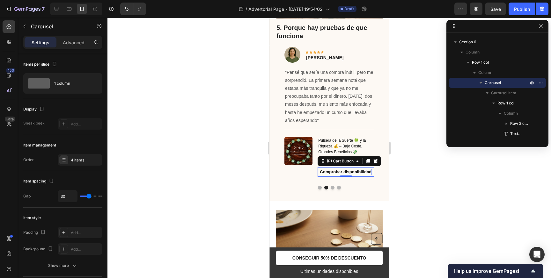
click at [325, 171] on div "Comprobar disponibilidad" at bounding box center [346, 172] width 52 height 6
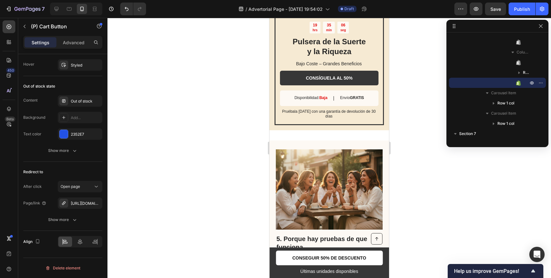
scroll to position [1047, 0]
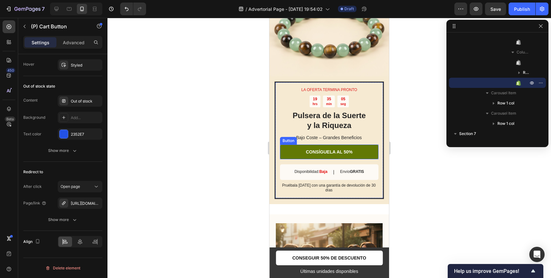
click at [327, 148] on link "CONSÍGUELA AL 50%" at bounding box center [329, 152] width 99 height 15
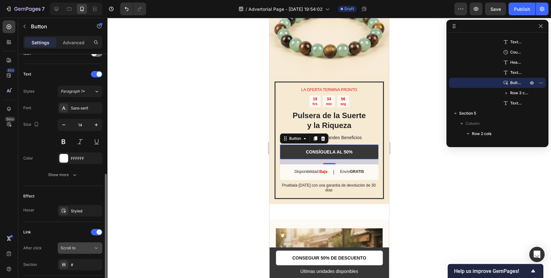
scroll to position [245, 0]
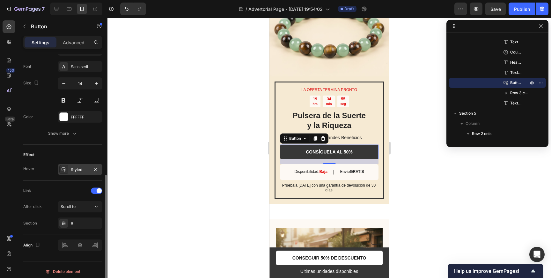
click at [86, 171] on div "Styled" at bounding box center [80, 170] width 18 height 6
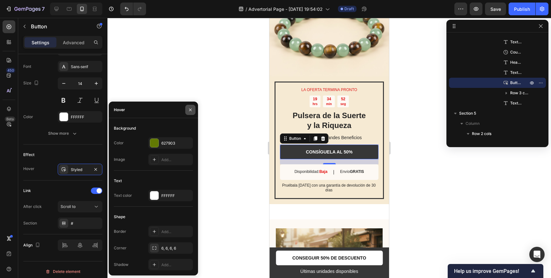
click at [192, 112] on button "button" at bounding box center [190, 110] width 10 height 10
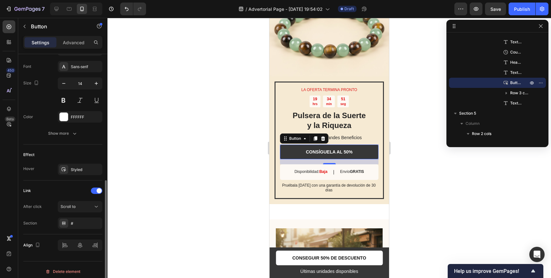
scroll to position [248, 0]
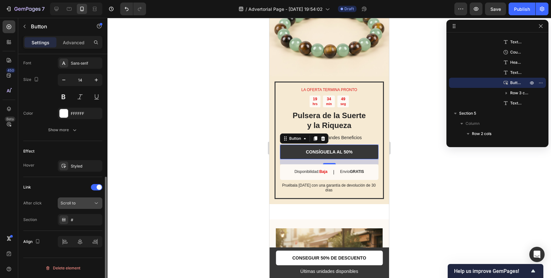
click at [82, 204] on div "Scroll to" at bounding box center [77, 204] width 33 height 6
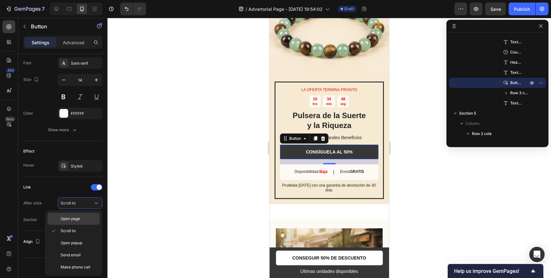
click at [79, 215] on div "Open page" at bounding box center [74, 219] width 52 height 12
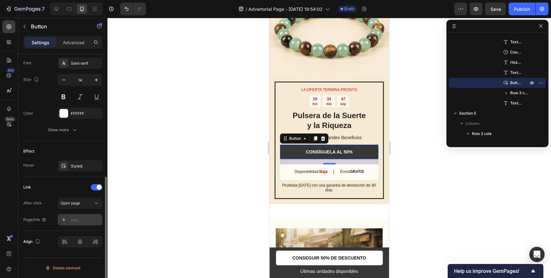
click at [82, 222] on div "Add..." at bounding box center [86, 220] width 30 height 6
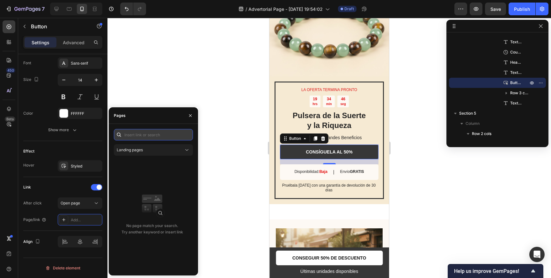
click at [149, 136] on input "text" at bounding box center [153, 134] width 79 height 11
paste input "https://www.victoriaferrer.com/products/pulsera-de-la-suerte-y-la-riqueza-bajo-…"
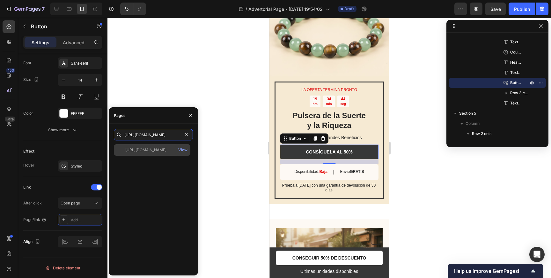
type input "https://www.victoriaferrer.com/products/pulsera-de-la-suerte-y-la-riqueza-bajo-…"
click at [165, 149] on div "https://www.victoriaferrer.com/products/pulsera-de-la-suerte-y-la-riqueza-bajo-…" at bounding box center [145, 150] width 41 height 6
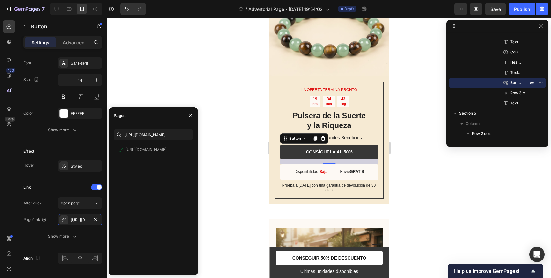
click at [234, 168] on div at bounding box center [328, 148] width 443 height 260
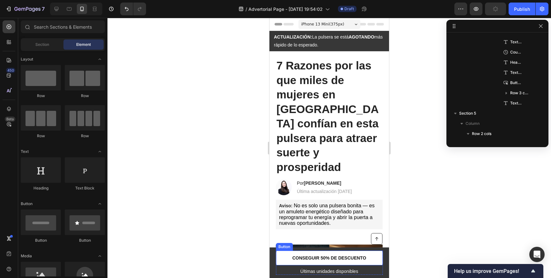
click at [286, 256] on link "CONSEGUIR 50% DE DESCUENTO" at bounding box center [329, 258] width 107 height 15
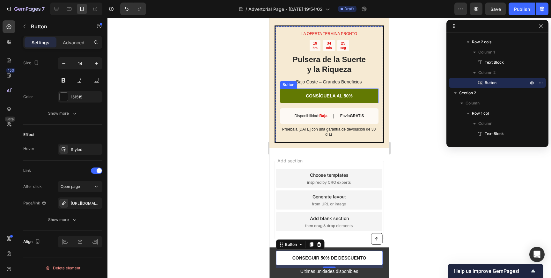
click at [359, 94] on link "CONSÍGUELA AL 50%" at bounding box center [329, 96] width 99 height 15
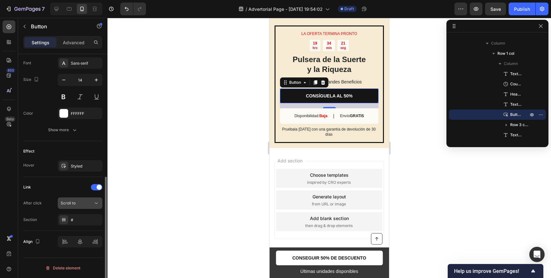
click at [77, 205] on div "Scroll to" at bounding box center [77, 204] width 33 height 6
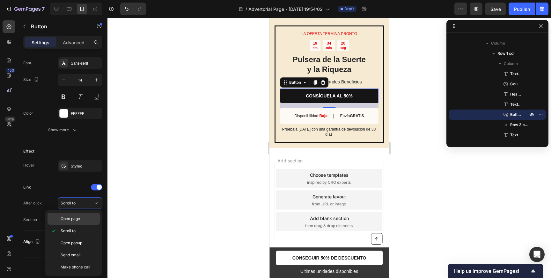
click at [76, 218] on span "Open page" at bounding box center [70, 219] width 19 height 6
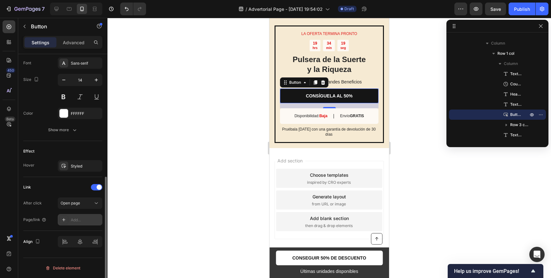
click at [77, 220] on div "Add..." at bounding box center [86, 220] width 30 height 6
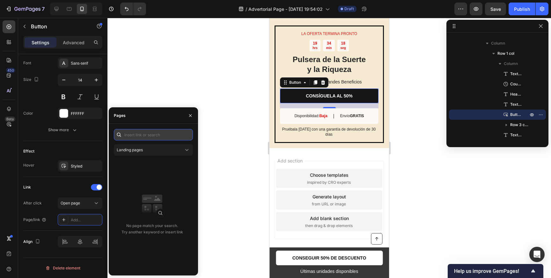
click at [131, 136] on input "text" at bounding box center [153, 134] width 79 height 11
paste input "https://www.victoriaferrer.com/products/pulsera-de-la-suerte-y-la-riqueza-bajo-…"
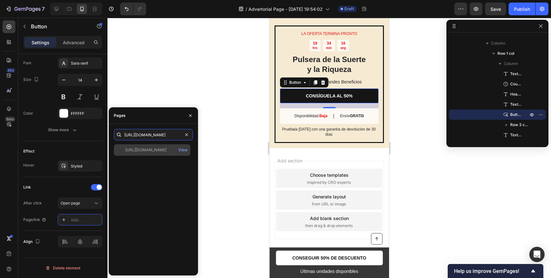
type input "https://www.victoriaferrer.com/products/pulsera-de-la-suerte-y-la-riqueza-bajo-…"
click at [165, 151] on div "https://www.victoriaferrer.com/products/pulsera-de-la-suerte-y-la-riqueza-bajo-…" at bounding box center [145, 150] width 41 height 6
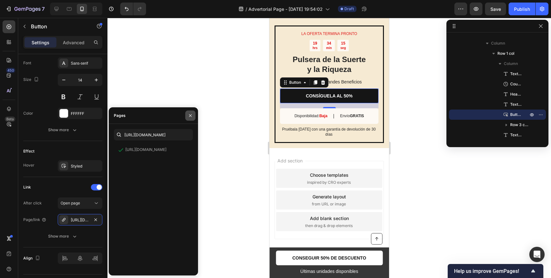
click at [191, 114] on icon "button" at bounding box center [190, 115] width 5 height 5
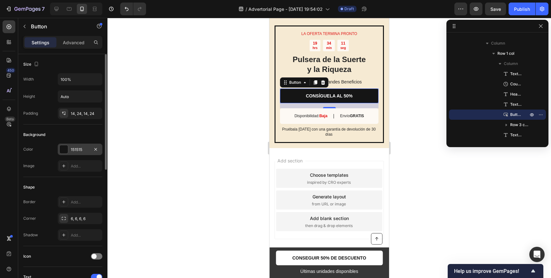
click at [63, 152] on div at bounding box center [64, 149] width 8 height 8
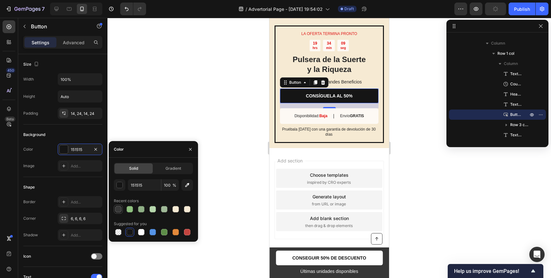
click at [118, 211] on div at bounding box center [118, 209] width 6 height 6
type input "373737"
click at [236, 105] on div at bounding box center [328, 148] width 443 height 260
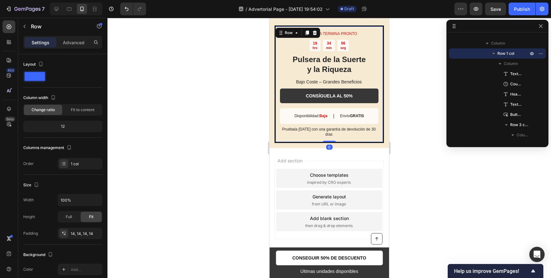
click at [275, 95] on div "LA OFERTA TERMINA PRONTO Text Block 19 hrs 34 min 06 seg Countdown Timer Pulser…" at bounding box center [329, 85] width 109 height 118
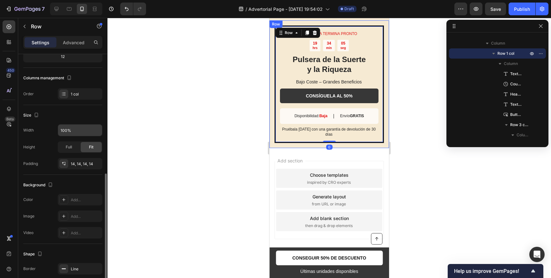
scroll to position [130, 0]
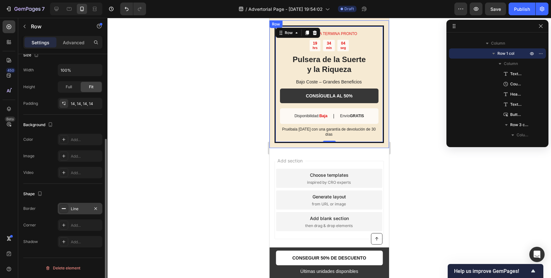
click at [68, 210] on div at bounding box center [63, 208] width 9 height 9
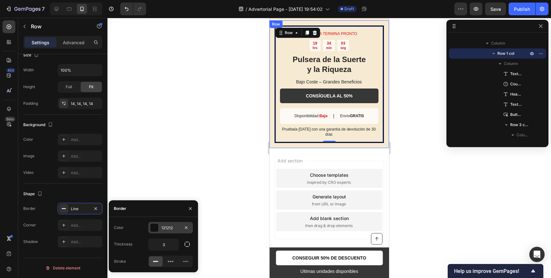
click at [156, 229] on div at bounding box center [154, 228] width 8 height 8
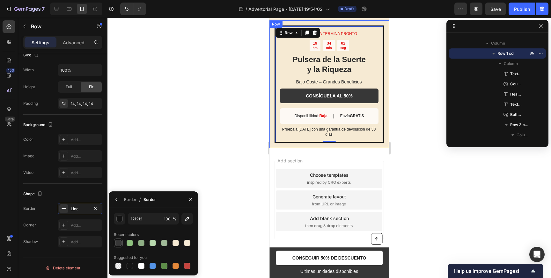
click at [120, 243] on div at bounding box center [118, 243] width 6 height 6
type input "373737"
click at [188, 149] on div at bounding box center [328, 148] width 443 height 260
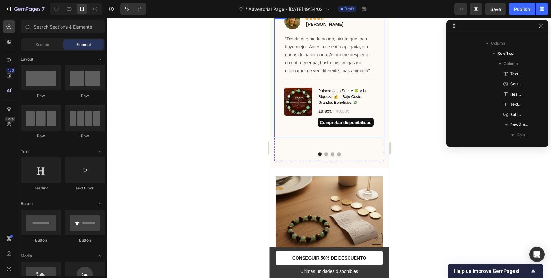
scroll to position [1342, 0]
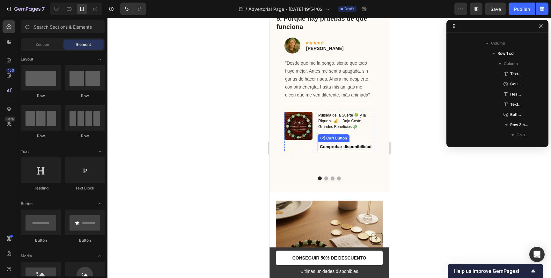
click at [368, 143] on button "Comprobar disponibilidad" at bounding box center [346, 147] width 56 height 10
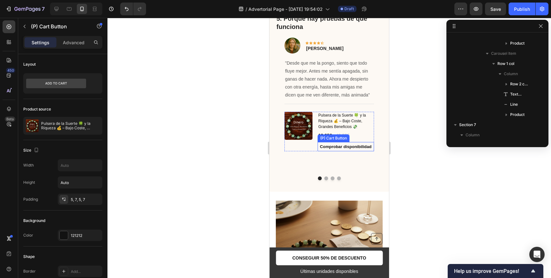
scroll to position [937, 0]
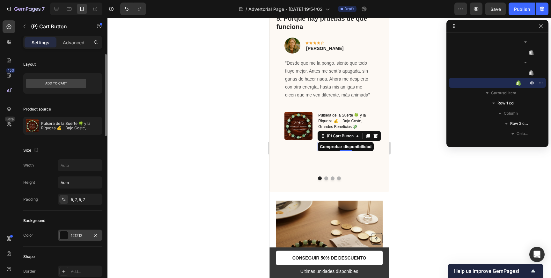
click at [63, 234] on div at bounding box center [64, 235] width 8 height 8
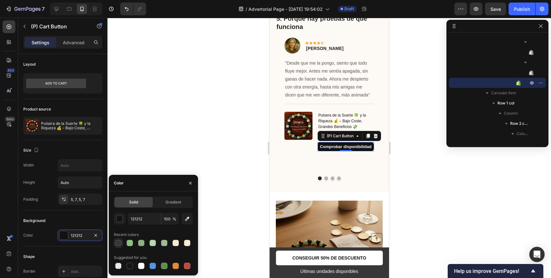
click at [118, 241] on div at bounding box center [118, 243] width 6 height 6
type input "373737"
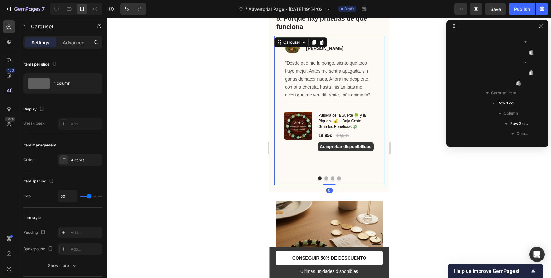
click at [326, 178] on button "Dot" at bounding box center [326, 179] width 4 height 4
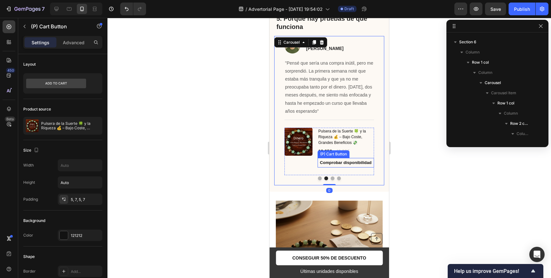
click at [325, 158] on button "Comprobar disponibilidad" at bounding box center [346, 163] width 56 height 10
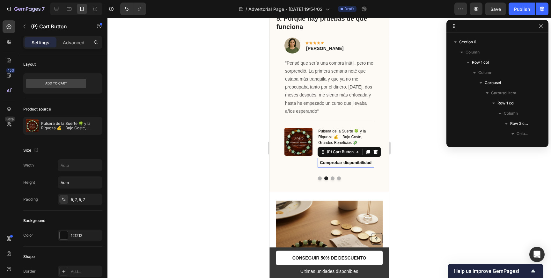
scroll to position [1161, 0]
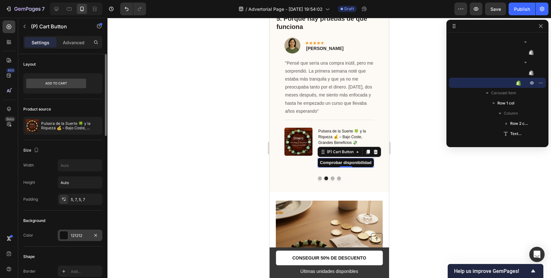
click at [63, 238] on div at bounding box center [64, 235] width 8 height 8
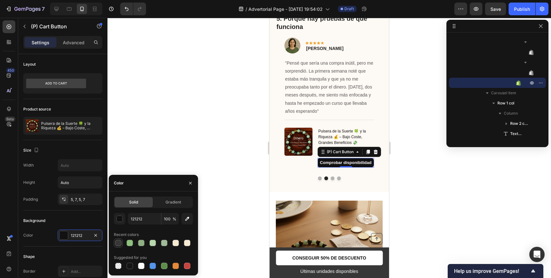
click at [118, 245] on div at bounding box center [118, 243] width 6 height 6
type input "373737"
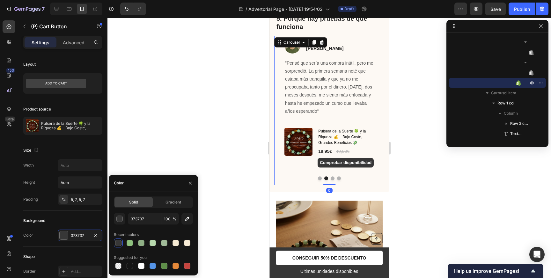
click at [333, 179] on button "Dot" at bounding box center [333, 179] width 4 height 4
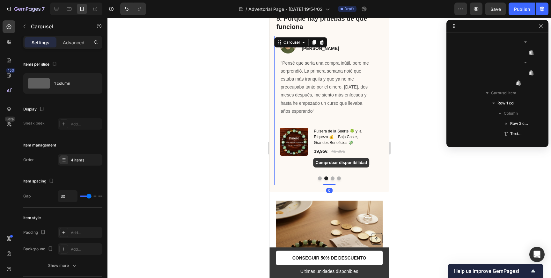
scroll to position [712, 0]
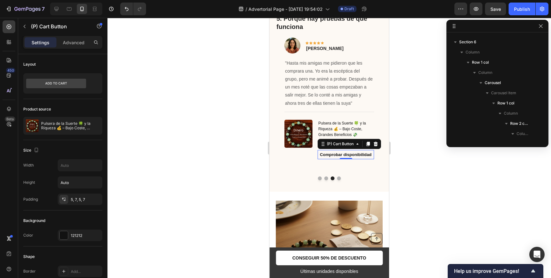
click at [319, 155] on button "Comprobar disponibilidad" at bounding box center [346, 155] width 56 height 10
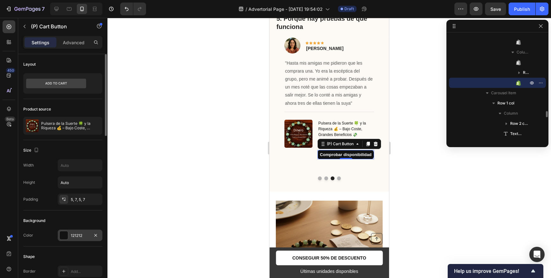
click at [61, 235] on div at bounding box center [64, 235] width 8 height 8
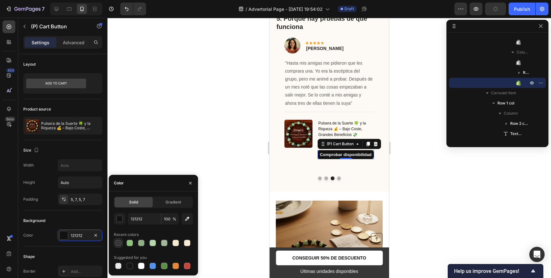
click at [121, 241] on div at bounding box center [118, 243] width 6 height 6
type input "373737"
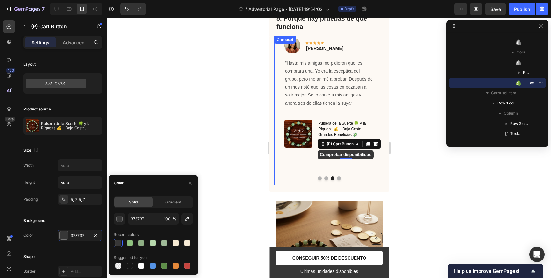
click at [339, 179] on button "Dot" at bounding box center [339, 179] width 4 height 4
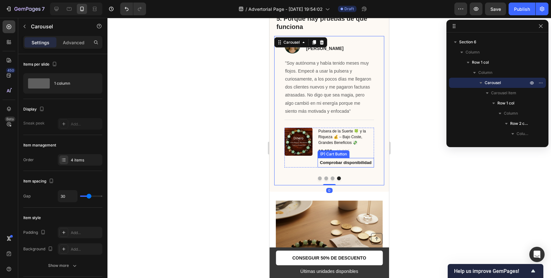
click at [319, 162] on button "Comprobar disponibilidad" at bounding box center [346, 163] width 56 height 10
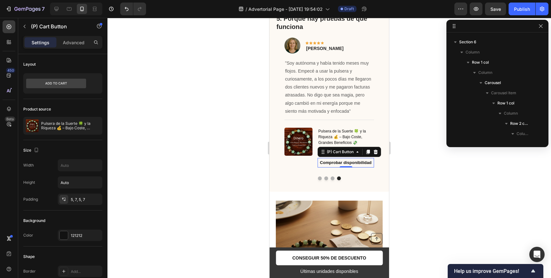
scroll to position [1426, 0]
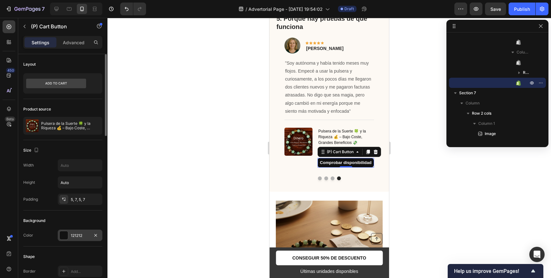
click at [68, 238] on div at bounding box center [64, 235] width 8 height 8
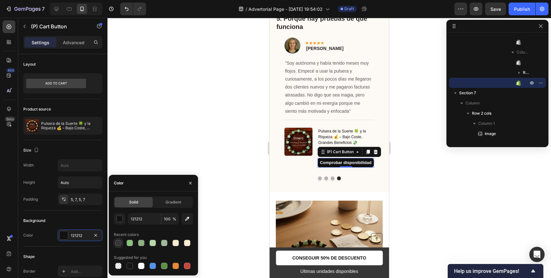
click at [117, 244] on div at bounding box center [118, 243] width 6 height 6
type input "373737"
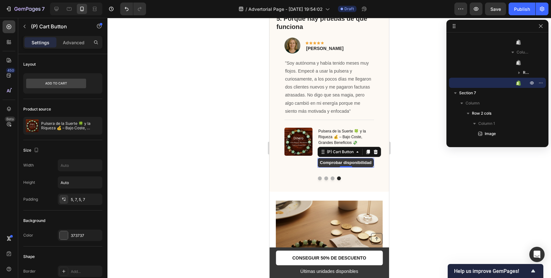
click at [251, 164] on div at bounding box center [328, 148] width 443 height 260
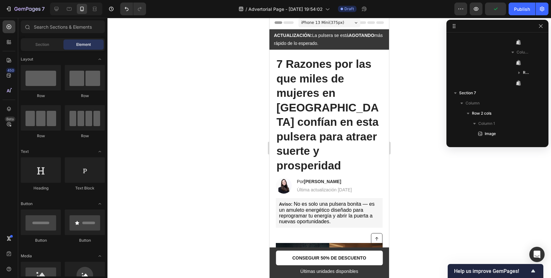
scroll to position [0, 0]
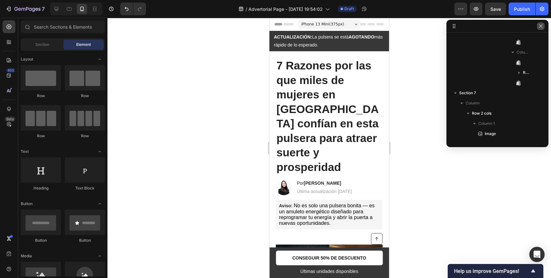
click at [538, 26] on button "button" at bounding box center [541, 26] width 8 height 8
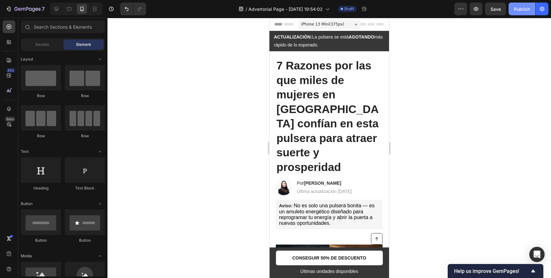
click at [527, 12] on button "Publish" at bounding box center [522, 9] width 27 height 13
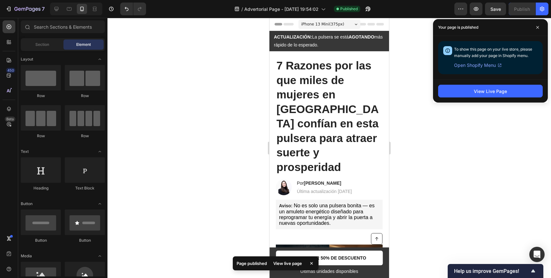
click at [479, 65] on span "Open Shopify Menu" at bounding box center [475, 66] width 42 height 8
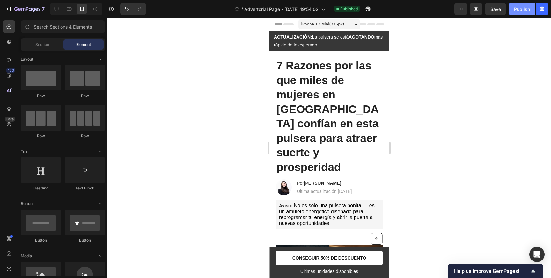
click at [533, 5] on button "Publish" at bounding box center [522, 9] width 27 height 13
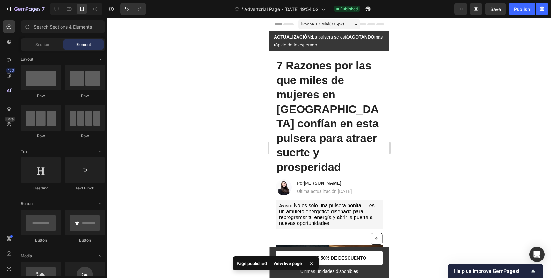
click at [291, 264] on div "View live page" at bounding box center [287, 263] width 36 height 9
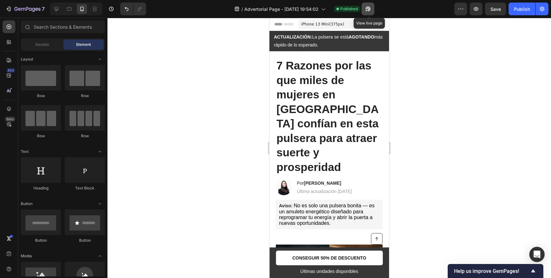
click at [369, 9] on icon "button" at bounding box center [368, 9] width 6 height 6
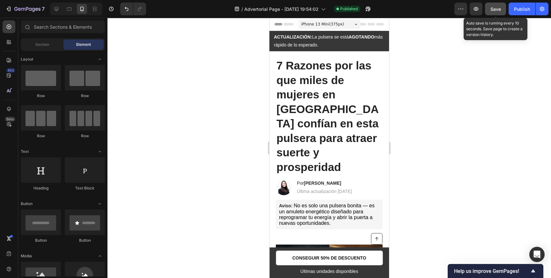
click at [499, 11] on span "Save" at bounding box center [495, 8] width 11 height 5
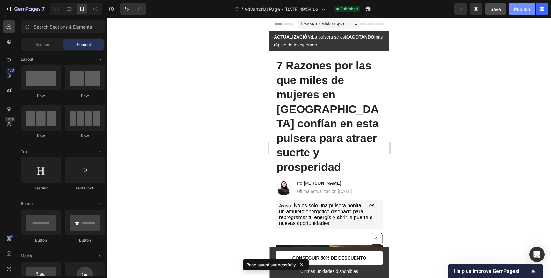
click at [524, 9] on div "Publish" at bounding box center [522, 9] width 16 height 7
click at [293, 263] on div "View live page" at bounding box center [287, 263] width 36 height 9
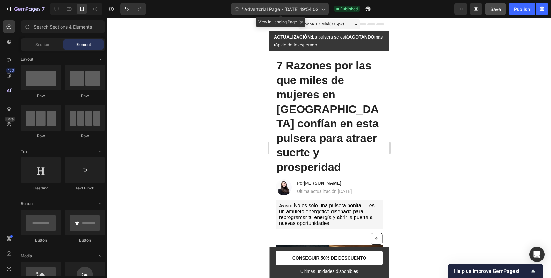
click at [238, 9] on icon at bounding box center [237, 9] width 6 height 6
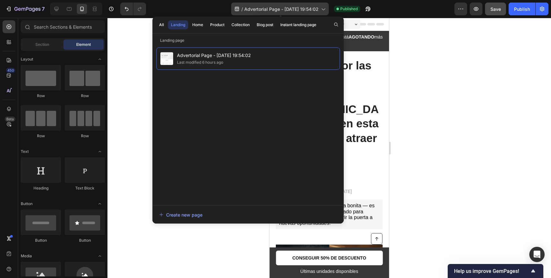
click at [242, 7] on span "/" at bounding box center [242, 9] width 2 height 7
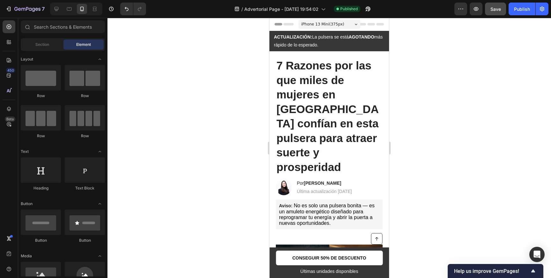
click at [307, 26] on span "iPhone 13 Mini ( 375 px)" at bounding box center [322, 24] width 43 height 6
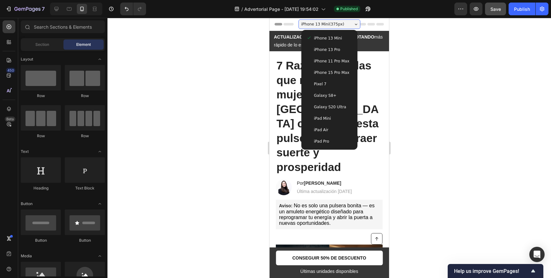
click at [307, 26] on span "iPhone 13 Mini ( 375 px)" at bounding box center [322, 24] width 43 height 6
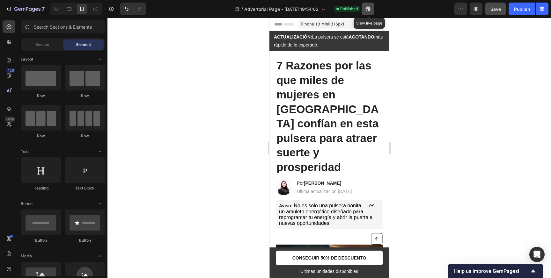
click at [369, 10] on icon "button" at bounding box center [368, 9] width 5 height 5
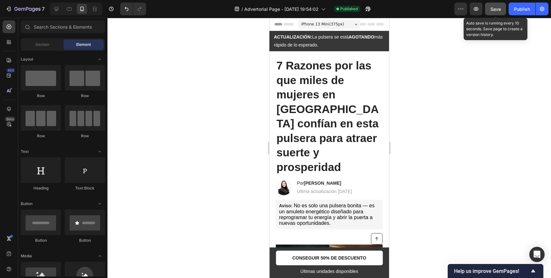
click at [494, 9] on span "Save" at bounding box center [495, 8] width 11 height 5
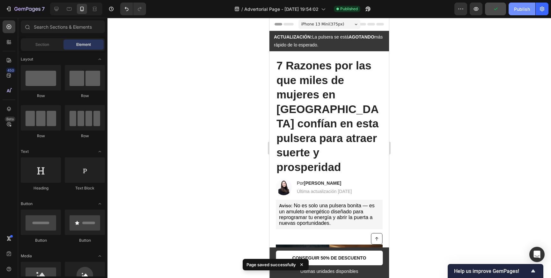
click at [519, 11] on div "Publish" at bounding box center [522, 9] width 16 height 7
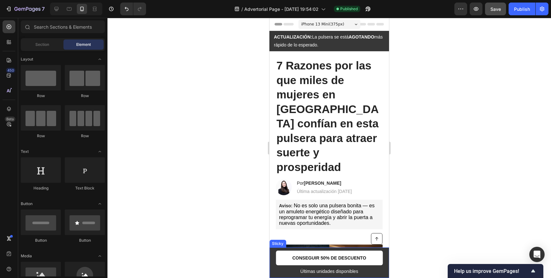
click at [274, 265] on div "Button Últimas unidades disponibles Text Block CONSEGUIR 50% DE DESCUENTO Butto…" at bounding box center [329, 263] width 120 height 31
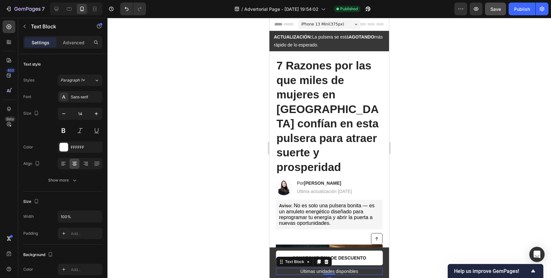
click at [304, 272] on p "Últimas unidades disponibles" at bounding box center [329, 272] width 106 height 6
click at [358, 272] on p "Últimas unidades disponibles" at bounding box center [329, 272] width 106 height 6
click at [247, 243] on div at bounding box center [328, 148] width 443 height 260
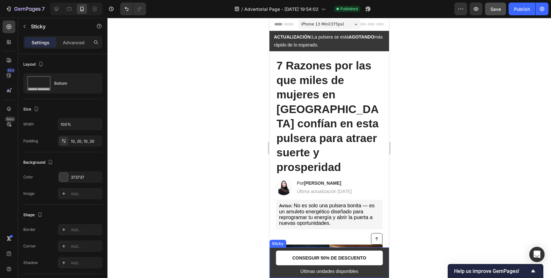
click at [273, 269] on div "Button Últimas unidades disponibles Text Block CONSEGUIR 50% DE DESCUENTO Butto…" at bounding box center [329, 263] width 120 height 31
click at [7, 109] on icon at bounding box center [9, 109] width 6 height 6
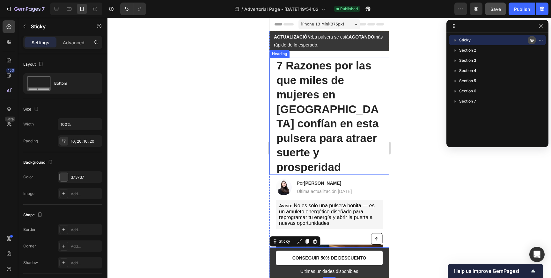
click at [532, 40] on icon "button" at bounding box center [531, 40] width 5 height 5
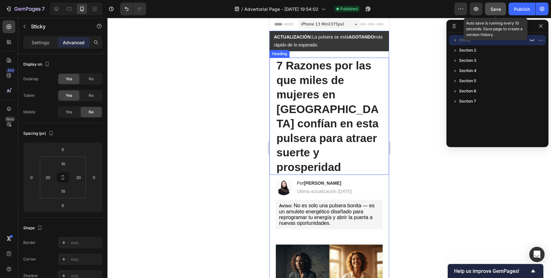
click at [498, 14] on button "Save" at bounding box center [495, 9] width 21 height 13
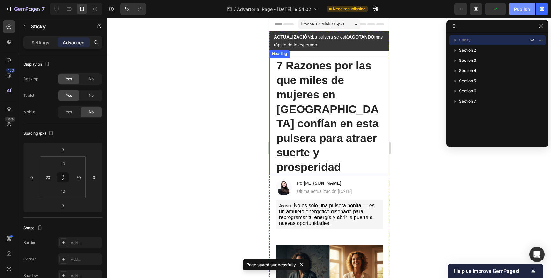
click at [528, 10] on div "Publish" at bounding box center [522, 9] width 16 height 7
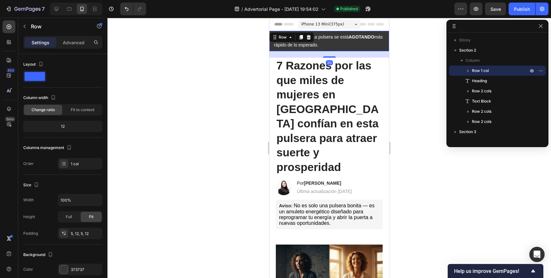
click at [387, 38] on div "ACTUALIZACIÓN: La pulsera se está AGOTANDO más rápido de lo esperado. Text Bloc…" at bounding box center [329, 41] width 120 height 20
click at [11, 27] on icon at bounding box center [9, 27] width 6 height 6
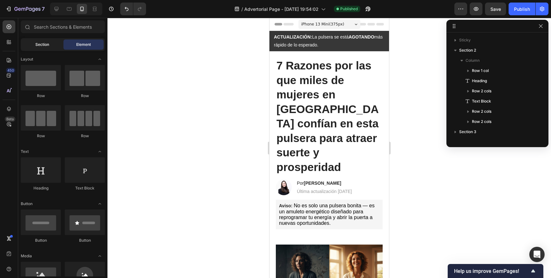
click at [51, 43] on div "Section" at bounding box center [42, 45] width 40 height 10
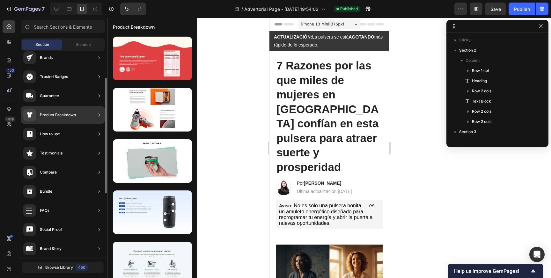
scroll to position [47, 0]
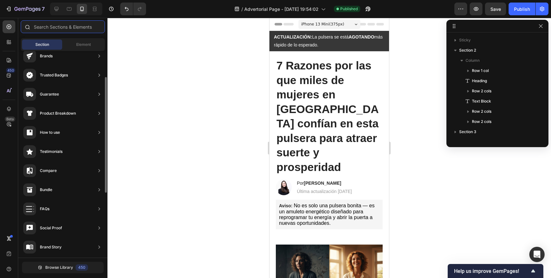
click at [68, 24] on input "text" at bounding box center [63, 26] width 84 height 13
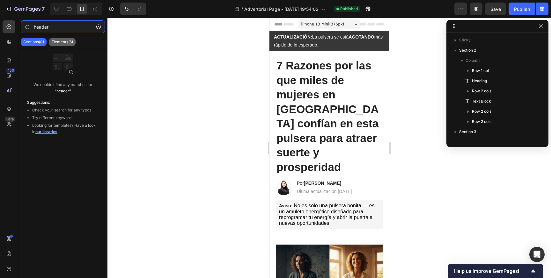
type input "header"
click at [70, 42] on p "Elements(6)" at bounding box center [62, 42] width 21 height 5
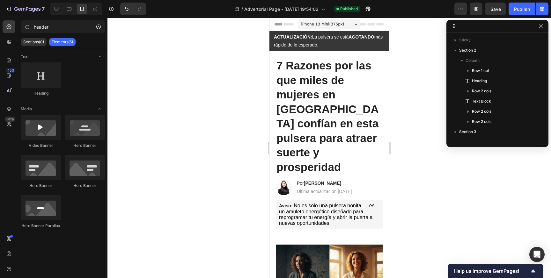
click at [222, 98] on div at bounding box center [328, 148] width 443 height 260
click at [289, 25] on span "Header" at bounding box center [289, 24] width 14 height 6
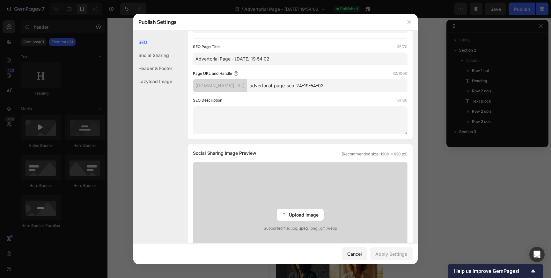
scroll to position [0, 0]
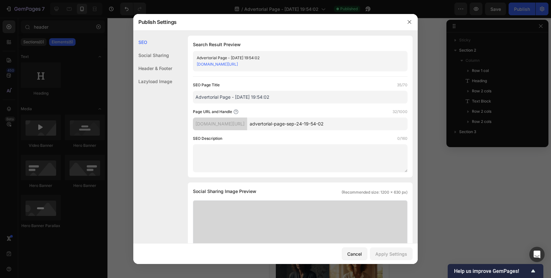
click at [281, 97] on input "Advertorial Page - [DATE] 19:54:02" at bounding box center [300, 97] width 215 height 13
drag, startPoint x: 281, startPoint y: 99, endPoint x: 168, endPoint y: 95, distance: 112.9
type input "7 Razones Pulsera"
click at [229, 84] on div "SEO Page Title 17/70" at bounding box center [300, 85] width 215 height 6
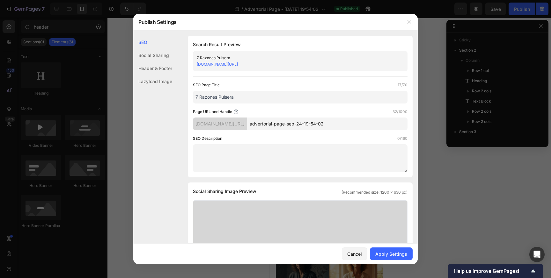
drag, startPoint x: 272, startPoint y: 122, endPoint x: 300, endPoint y: 123, distance: 28.1
click at [300, 123] on input "advertorial-page-sep-24-19-54-02" at bounding box center [327, 124] width 160 height 13
drag, startPoint x: 270, startPoint y: 123, endPoint x: 394, endPoint y: 120, distance: 124.4
click at [394, 120] on input "advertorial-page-sep-24-19-54-02" at bounding box center [327, 124] width 160 height 13
drag, startPoint x: 368, startPoint y: 129, endPoint x: 282, endPoint y: 119, distance: 86.0
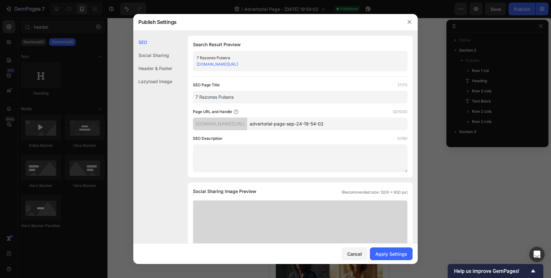
click at [282, 119] on input "advertorial-page-sep-24-19-54-02" at bounding box center [327, 124] width 160 height 13
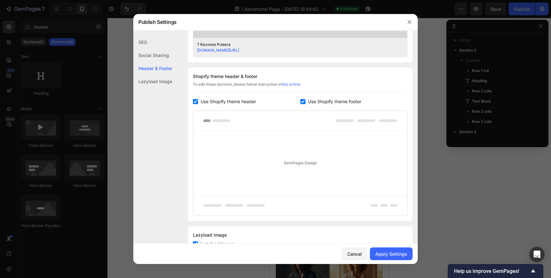
scroll to position [278, 0]
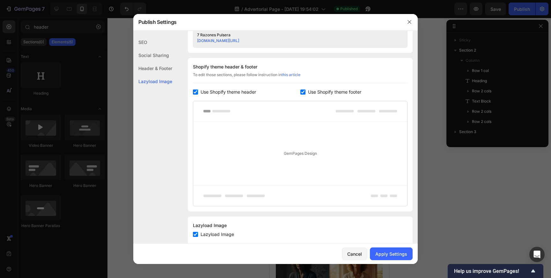
type input "7-razones-pulsera-suerte"
click at [195, 93] on input "checkbox" at bounding box center [195, 92] width 5 height 5
checkbox input "false"
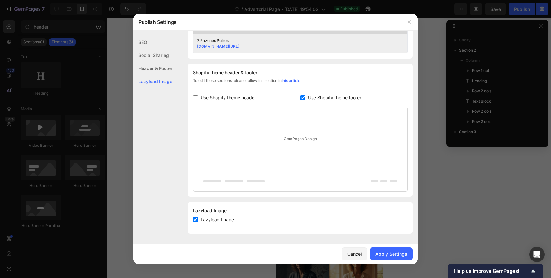
click at [304, 98] on input "checkbox" at bounding box center [302, 97] width 5 height 5
checkbox input "false"
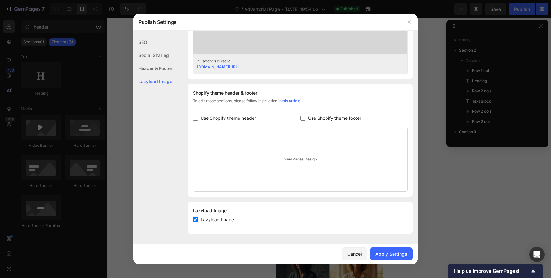
scroll to position [252, 0]
click at [384, 258] on button "Apply Settings" at bounding box center [391, 254] width 43 height 13
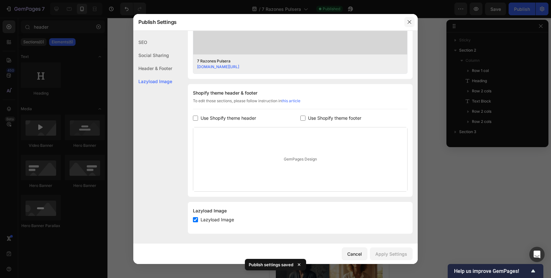
click at [410, 20] on icon "button" at bounding box center [409, 21] width 5 height 5
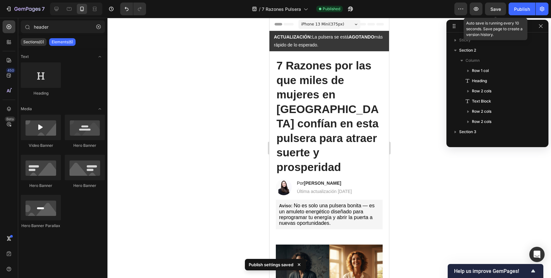
click at [499, 11] on span "Save" at bounding box center [495, 8] width 11 height 5
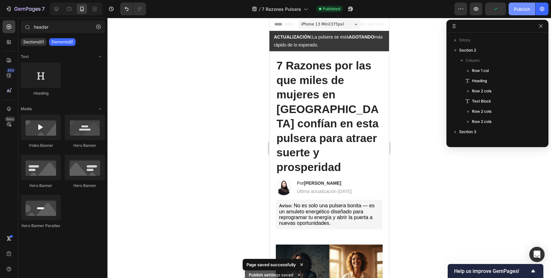
click at [523, 11] on div "Publish" at bounding box center [522, 9] width 16 height 7
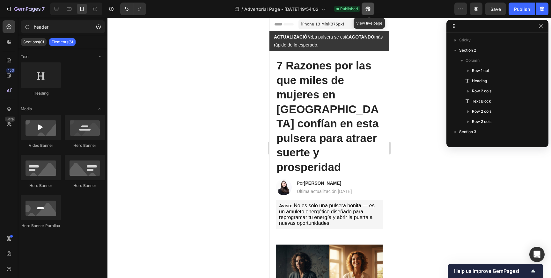
click at [371, 10] on icon "button" at bounding box center [368, 9] width 6 height 6
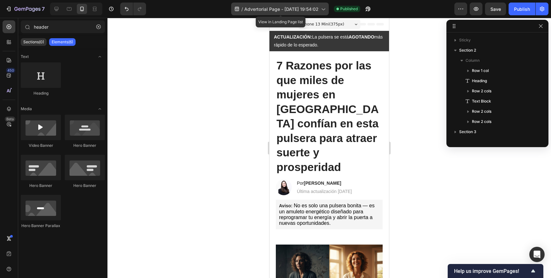
click at [316, 10] on span "Advertorial Page - [DATE] 19:54:02" at bounding box center [281, 9] width 74 height 7
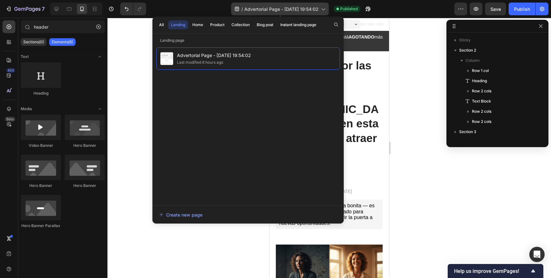
click at [316, 10] on span "Advertorial Page - [DATE] 19:54:02" at bounding box center [281, 9] width 74 height 7
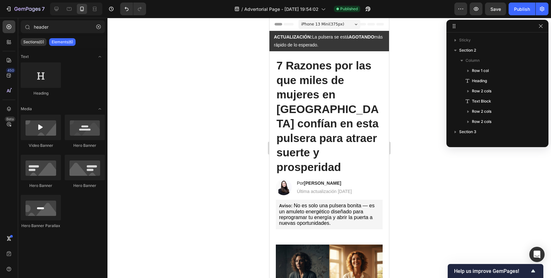
click at [279, 22] on icon at bounding box center [277, 24] width 4 height 4
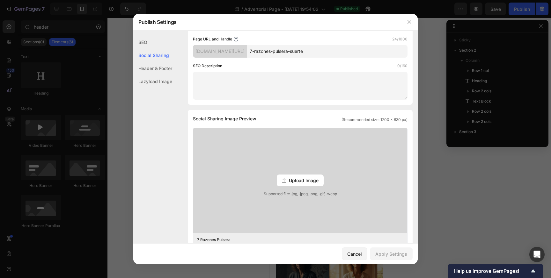
scroll to position [0, 0]
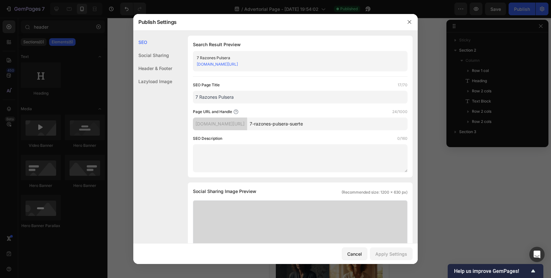
drag, startPoint x: 306, startPoint y: 64, endPoint x: 256, endPoint y: 64, distance: 50.1
click at [256, 64] on div "941a1g-df.myshopify.com/pages/7-razones-pulsera-suerte" at bounding box center [295, 64] width 196 height 6
copy link "7-razones-pulsera-suerte"
